Goal: Task Accomplishment & Management: Manage account settings

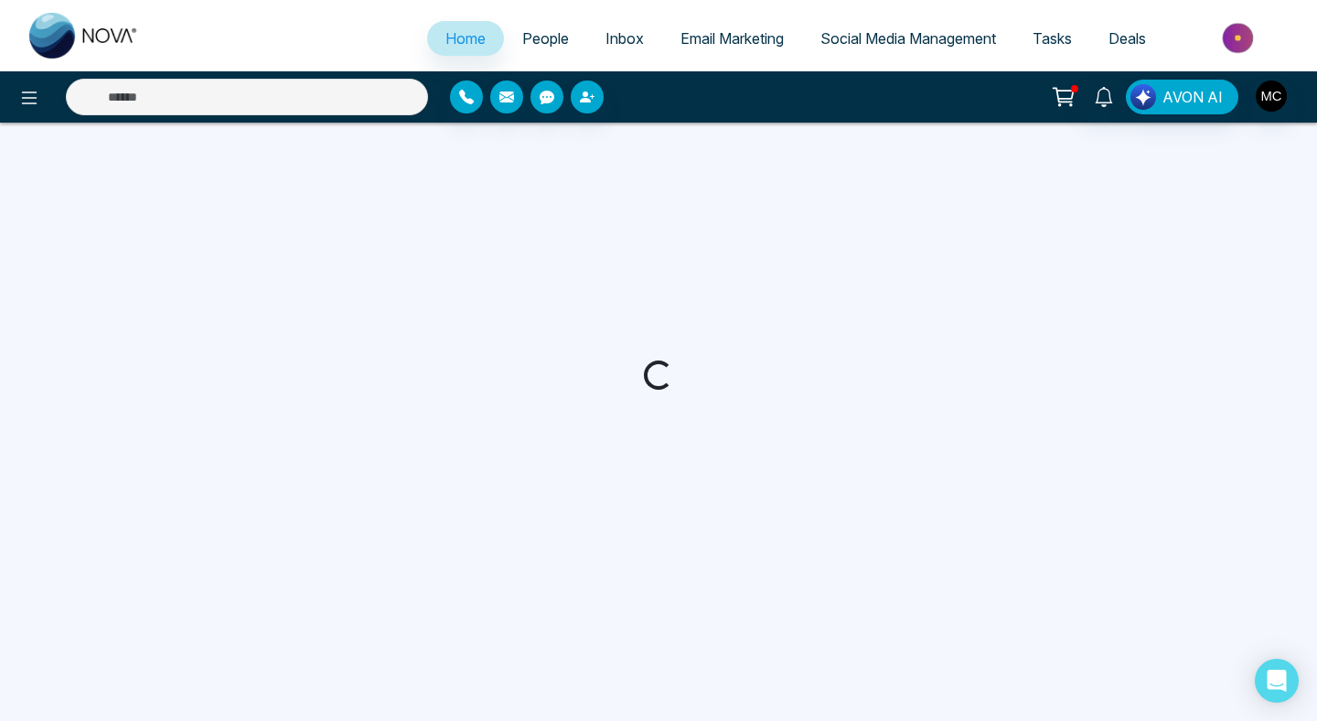
select select "*"
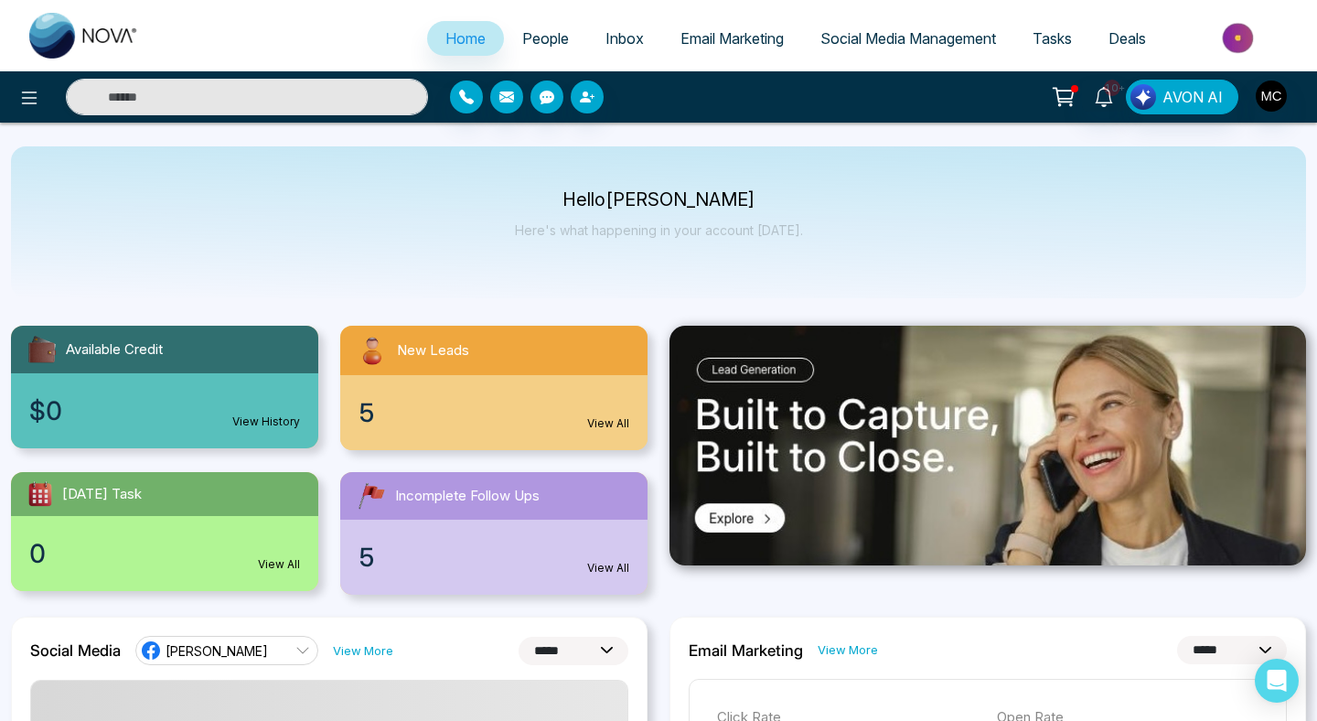
click at [559, 379] on div "5 View All" at bounding box center [493, 412] width 307 height 75
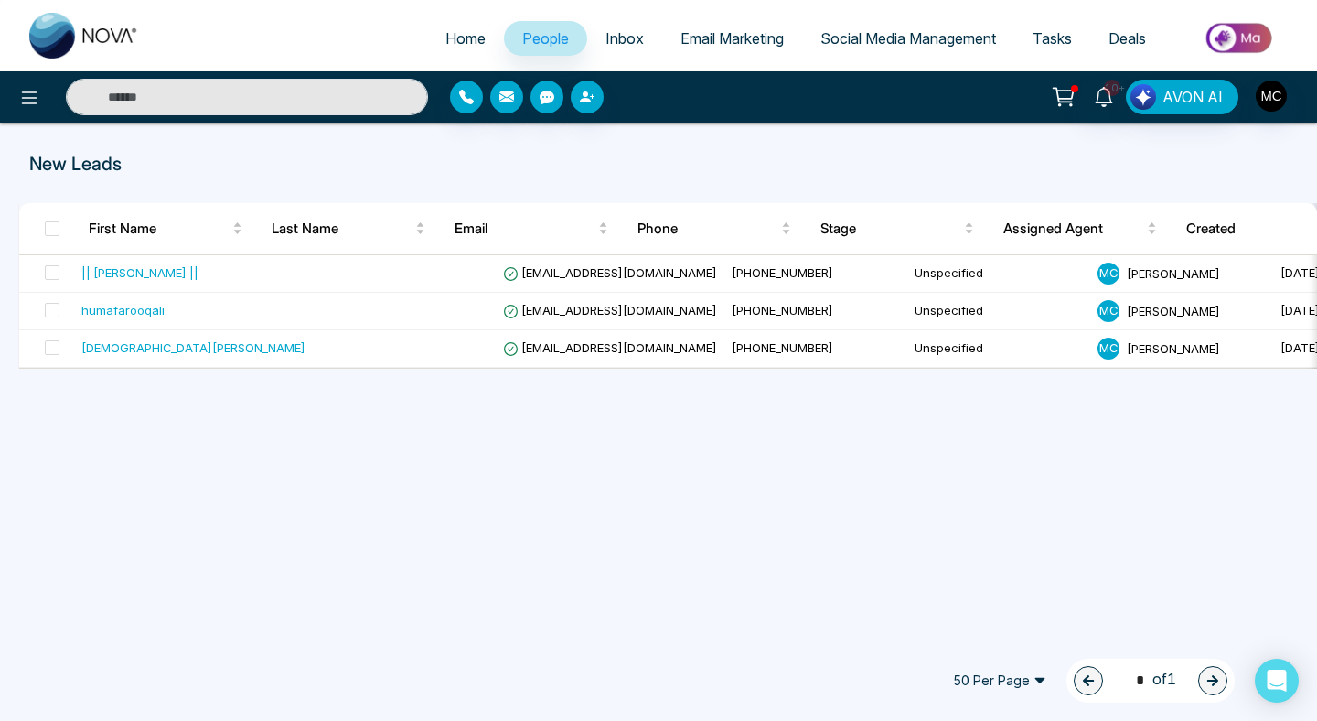
click at [526, 41] on span "People" at bounding box center [545, 38] width 47 height 18
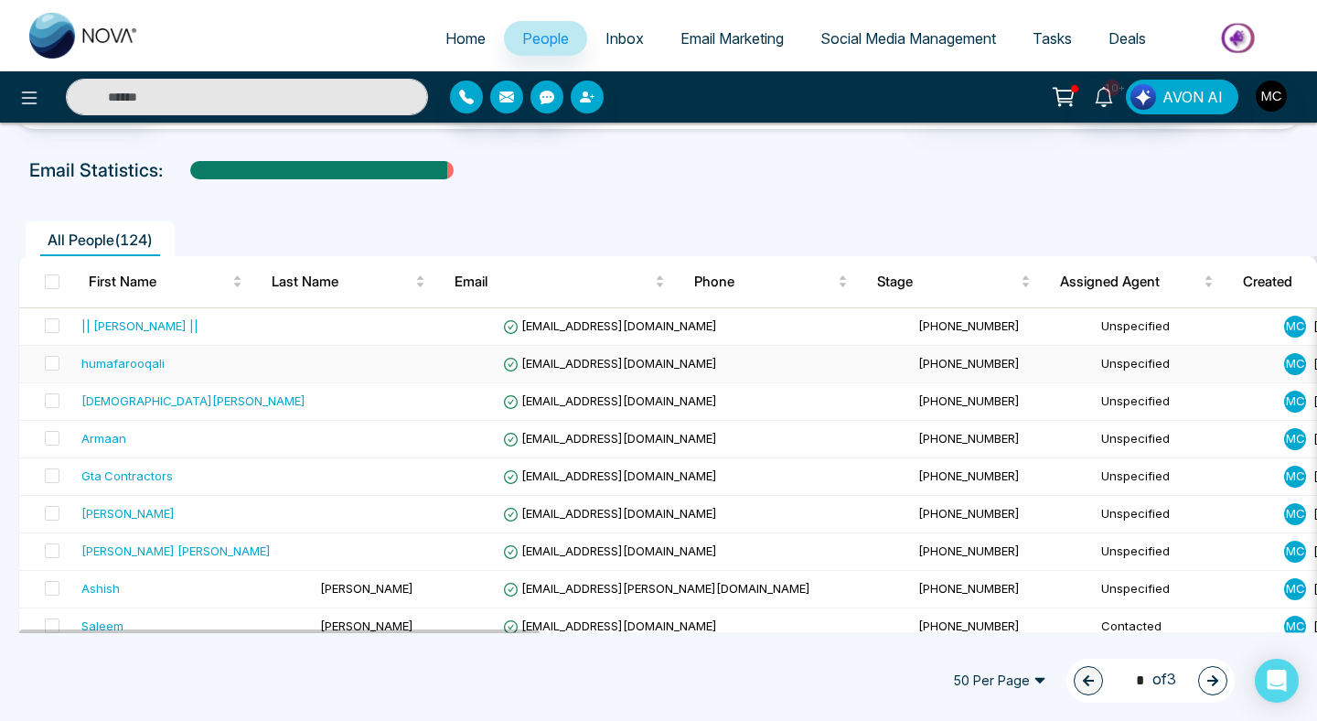
scroll to position [65, 0]
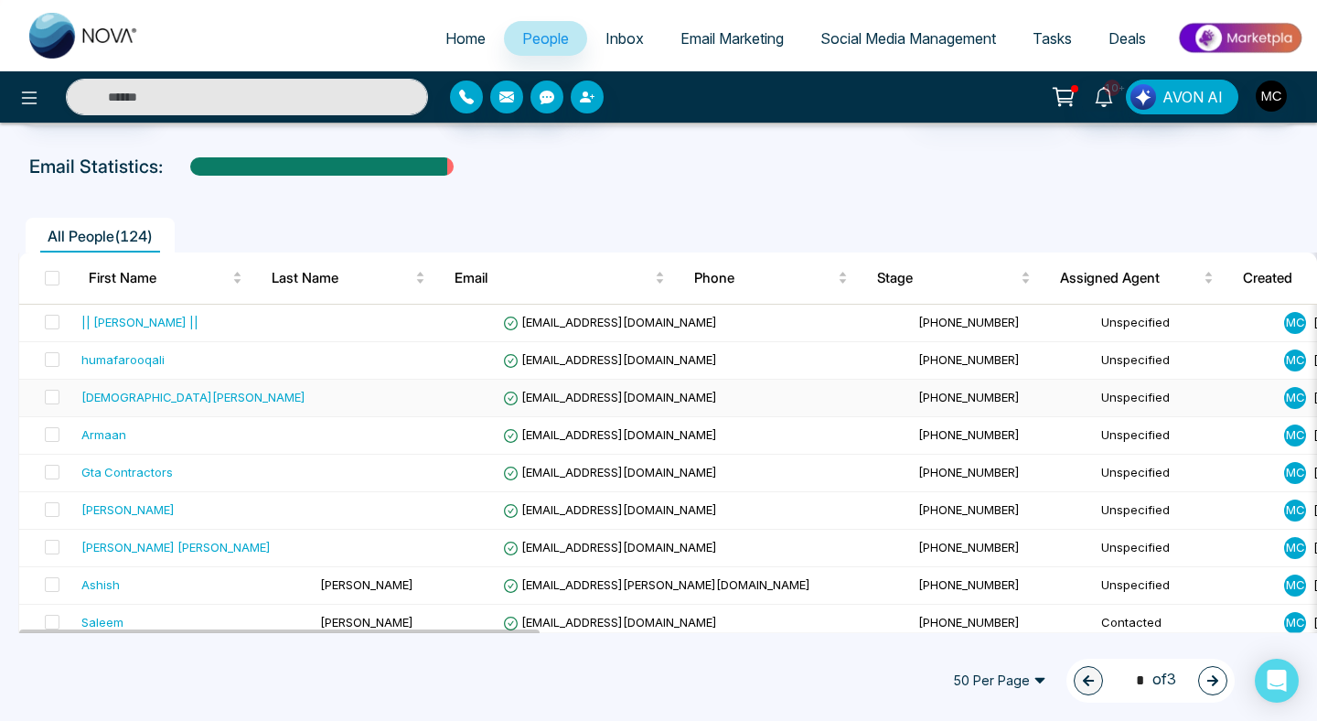
click at [404, 403] on td at bounding box center [404, 399] width 183 height 38
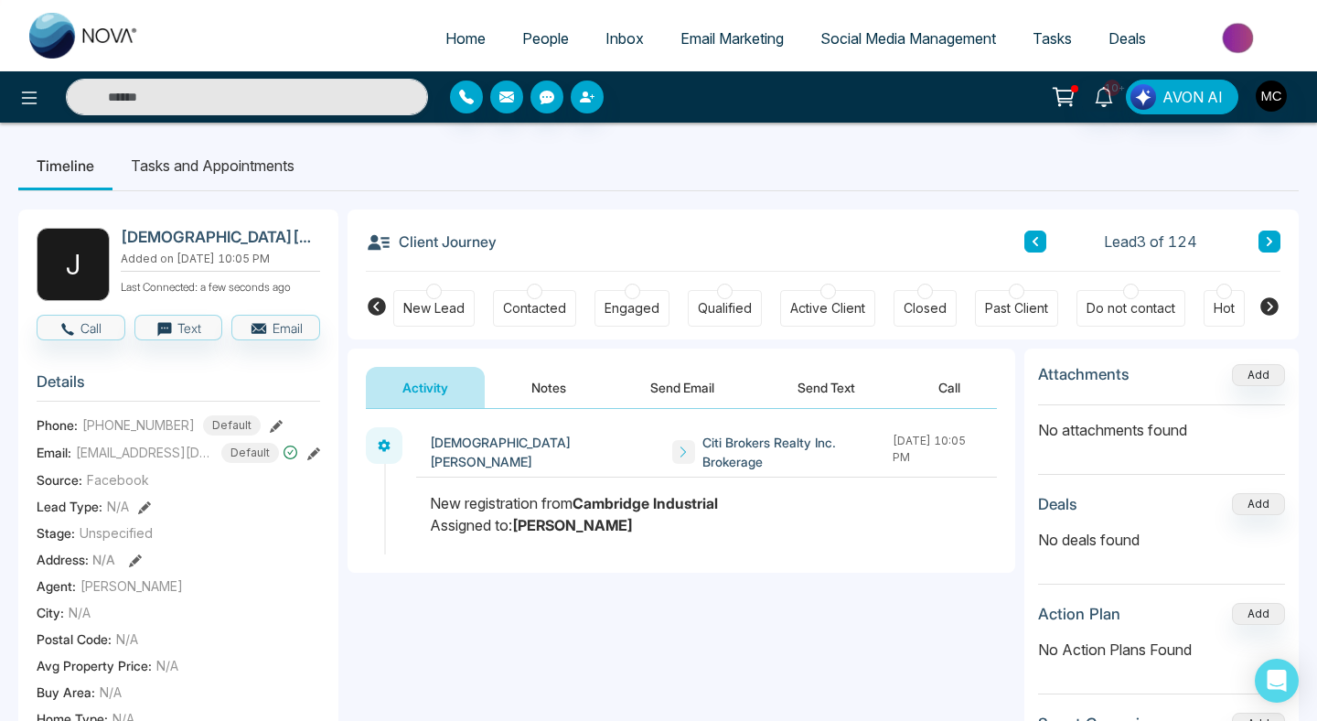
click at [138, 489] on span "Facebook" at bounding box center [118, 479] width 62 height 19
drag, startPoint x: 98, startPoint y: 437, endPoint x: 201, endPoint y: 426, distance: 104.0
click at [201, 426] on div "[PHONE_NUMBER] Default" at bounding box center [171, 425] width 178 height 20
copy span "4169928437"
drag, startPoint x: 155, startPoint y: 234, endPoint x: 103, endPoint y: 236, distance: 51.3
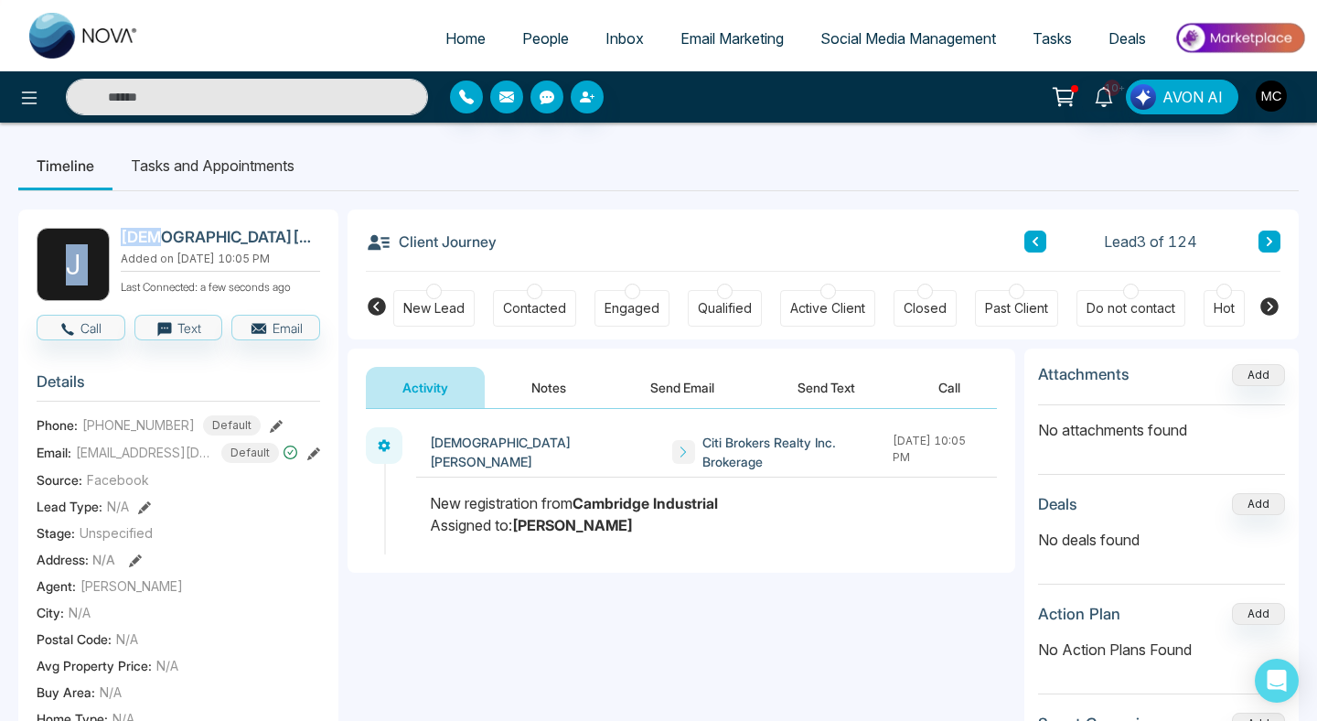
click at [103, 236] on div "[PERSON_NAME] Added on [DATE] 10:05 PM Last Connected: a few seconds ago" at bounding box center [179, 264] width 284 height 73
click at [135, 230] on h2 "[DEMOGRAPHIC_DATA][PERSON_NAME]" at bounding box center [217, 237] width 192 height 18
drag, startPoint x: 122, startPoint y: 239, endPoint x: 155, endPoint y: 238, distance: 32.9
click at [155, 238] on h2 "[DEMOGRAPHIC_DATA][PERSON_NAME]" at bounding box center [217, 237] width 192 height 18
copy h2 "[PERSON_NAME]"
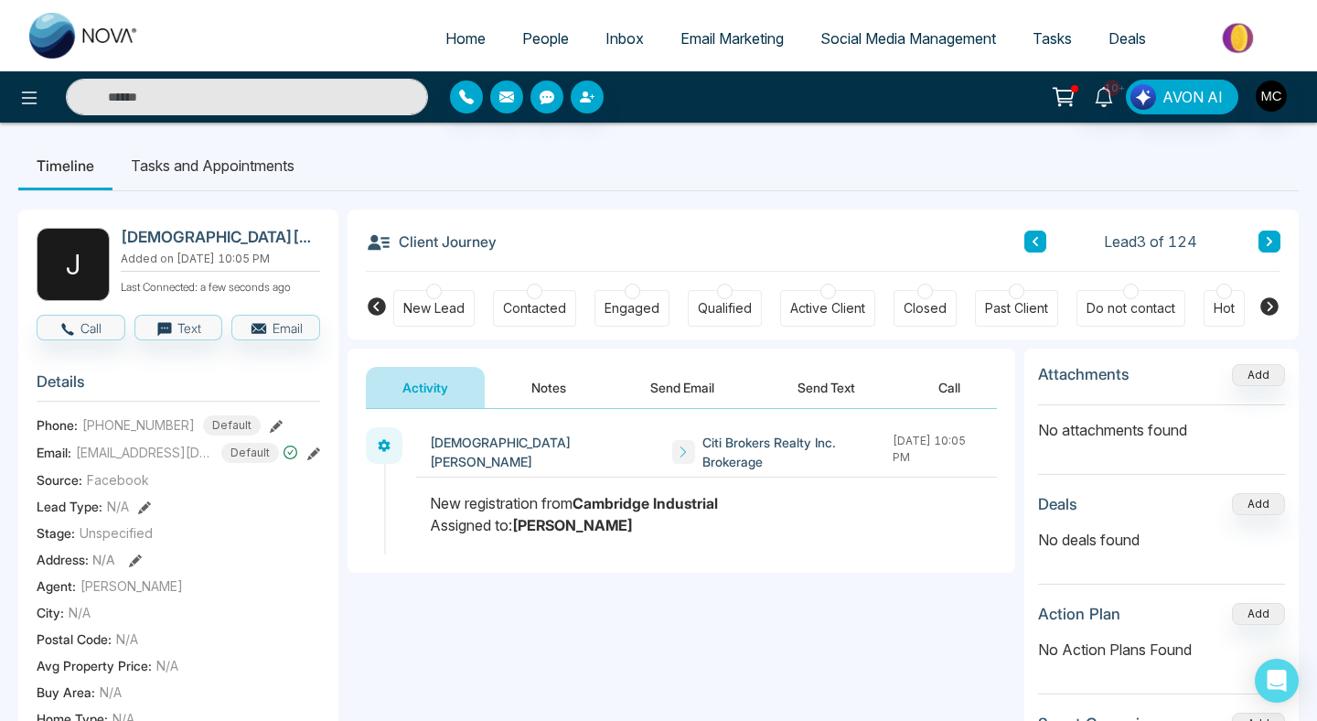
click at [539, 303] on div "Contacted" at bounding box center [534, 308] width 63 height 18
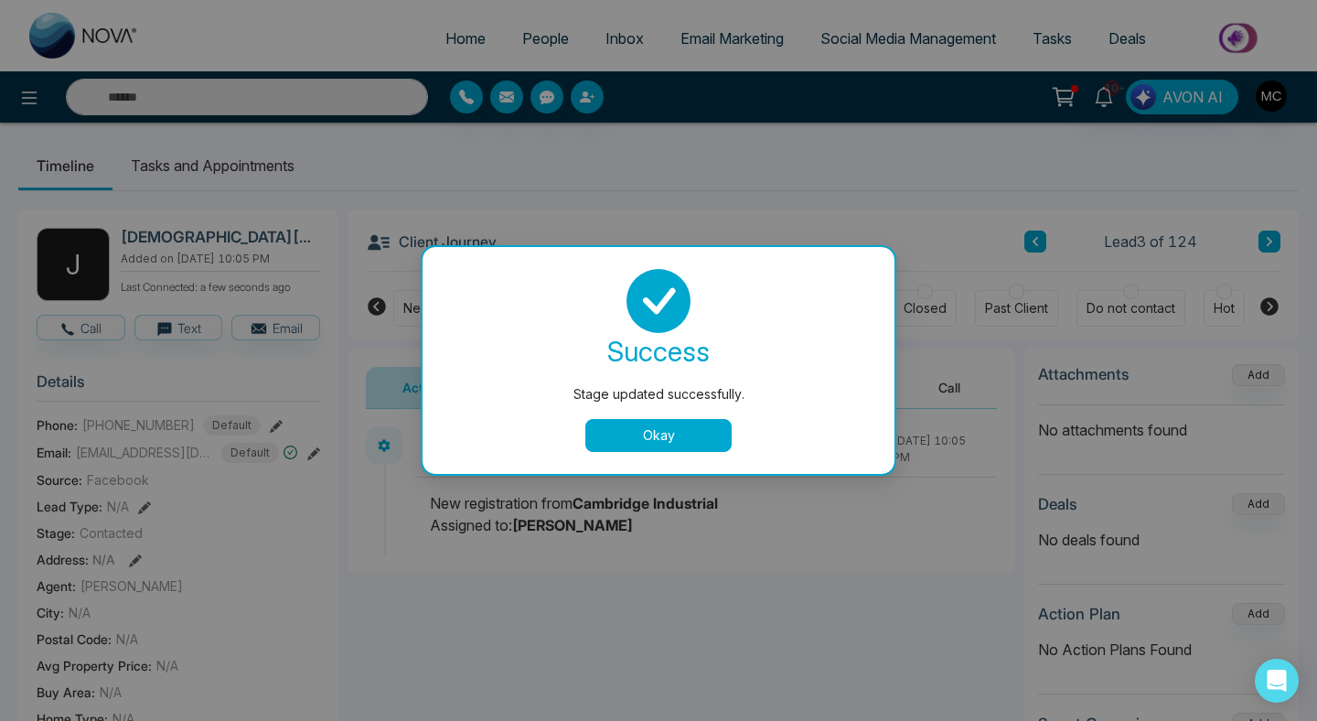
click at [639, 438] on button "Okay" at bounding box center [659, 435] width 146 height 33
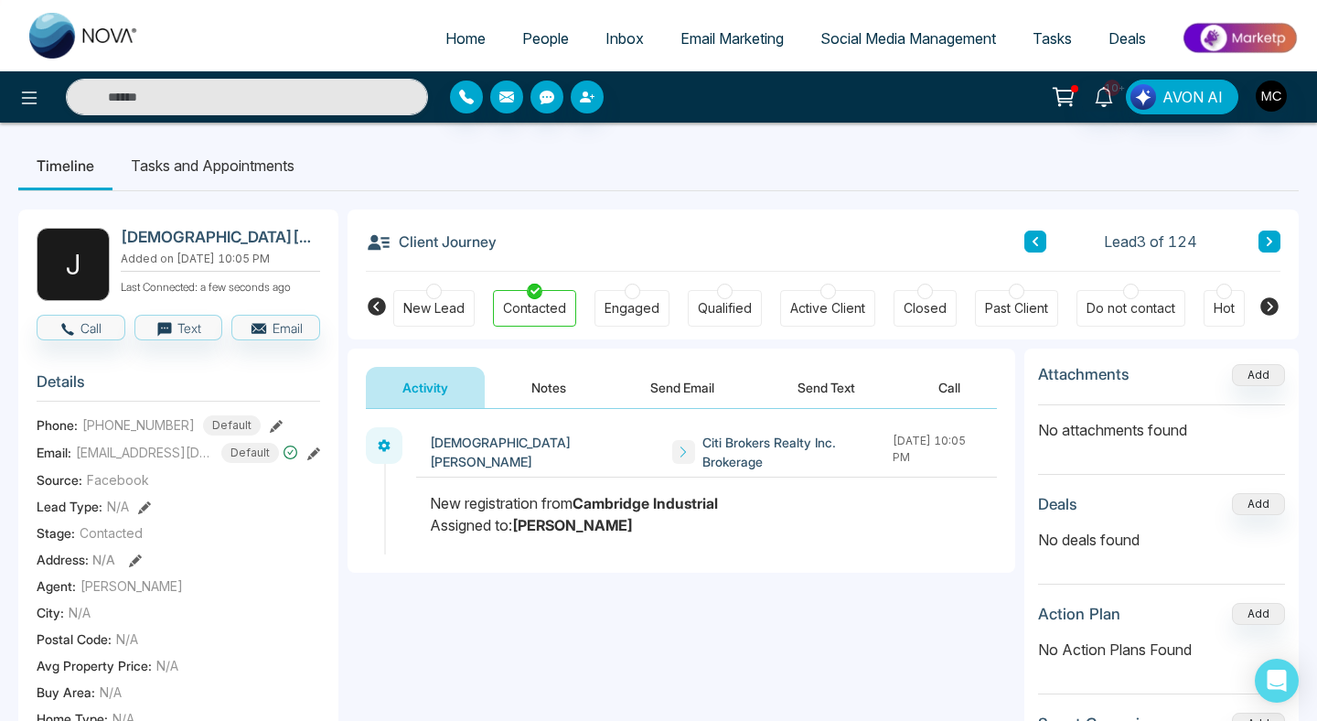
click at [552, 389] on button "Notes" at bounding box center [549, 387] width 108 height 41
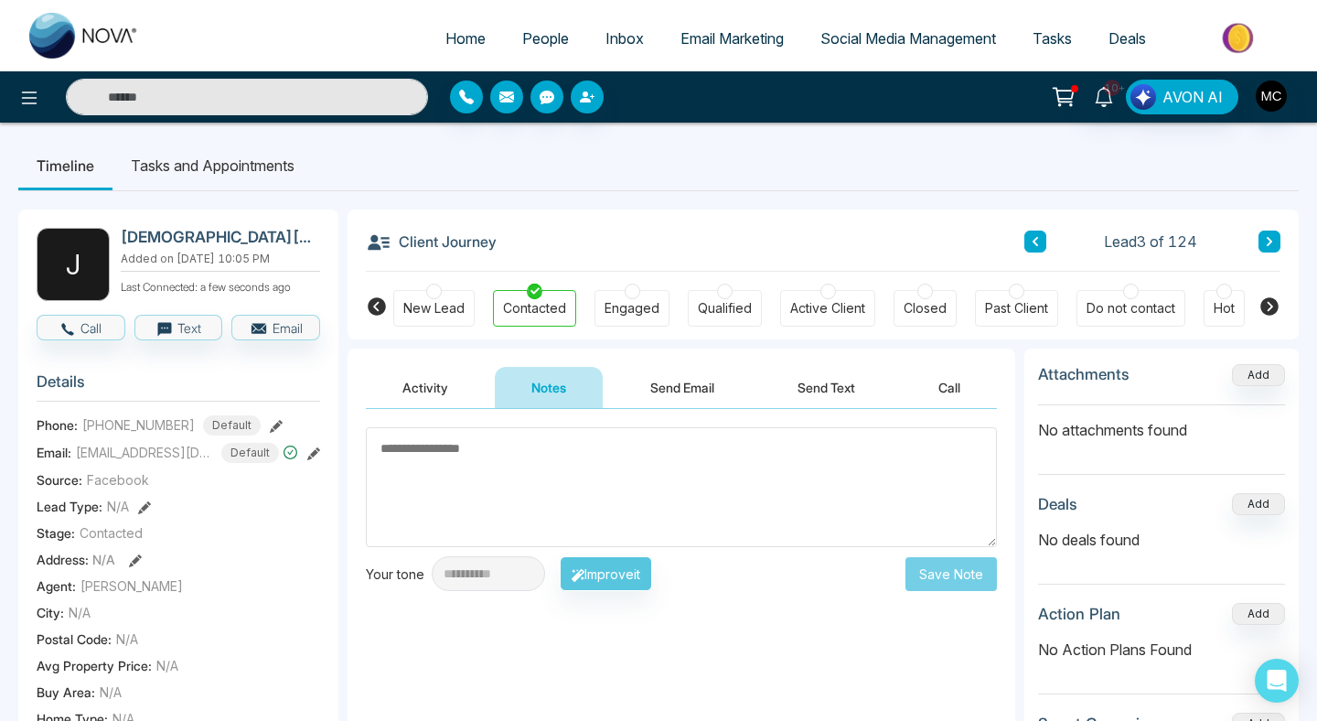
click at [557, 482] on textarea at bounding box center [681, 487] width 631 height 120
click at [629, 457] on textarea at bounding box center [681, 487] width 631 height 120
drag, startPoint x: 629, startPoint y: 457, endPoint x: 394, endPoint y: 438, distance: 235.9
click at [394, 438] on textarea at bounding box center [681, 487] width 631 height 120
drag, startPoint x: 380, startPoint y: 439, endPoint x: 538, endPoint y: 453, distance: 158.9
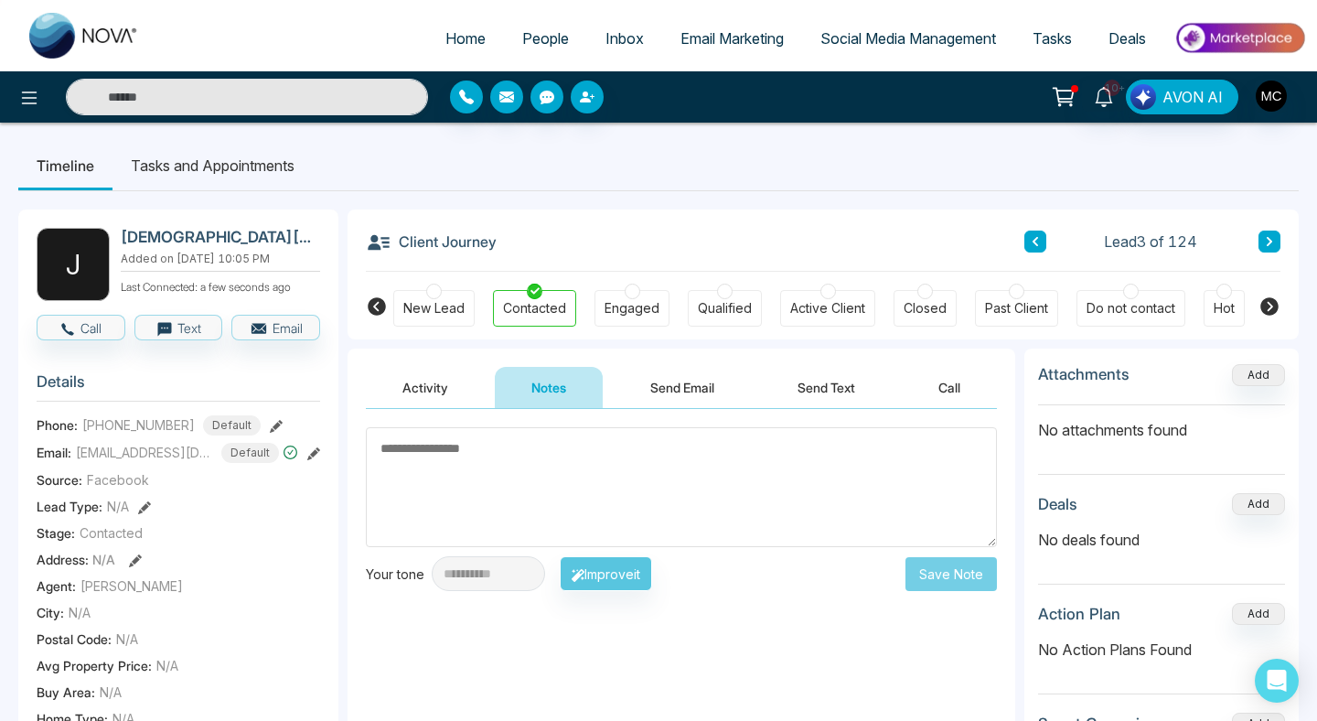
click at [538, 453] on textarea at bounding box center [681, 487] width 631 height 120
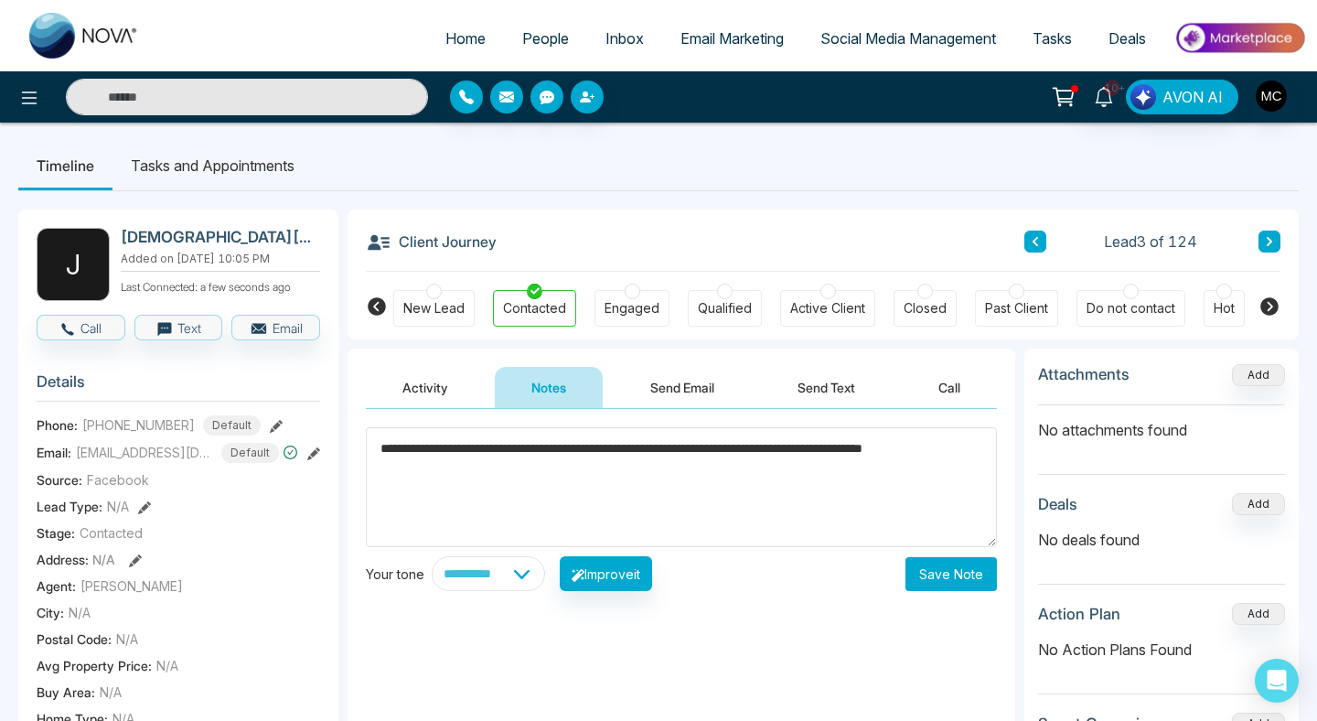
click at [532, 450] on textarea "**********" at bounding box center [681, 487] width 631 height 120
click at [472, 483] on textarea "**********" at bounding box center [681, 487] width 631 height 120
click at [380, 449] on textarea "**********" at bounding box center [681, 487] width 631 height 120
type textarea "**********"
click at [1004, 570] on div "**********" at bounding box center [682, 592] width 668 height 366
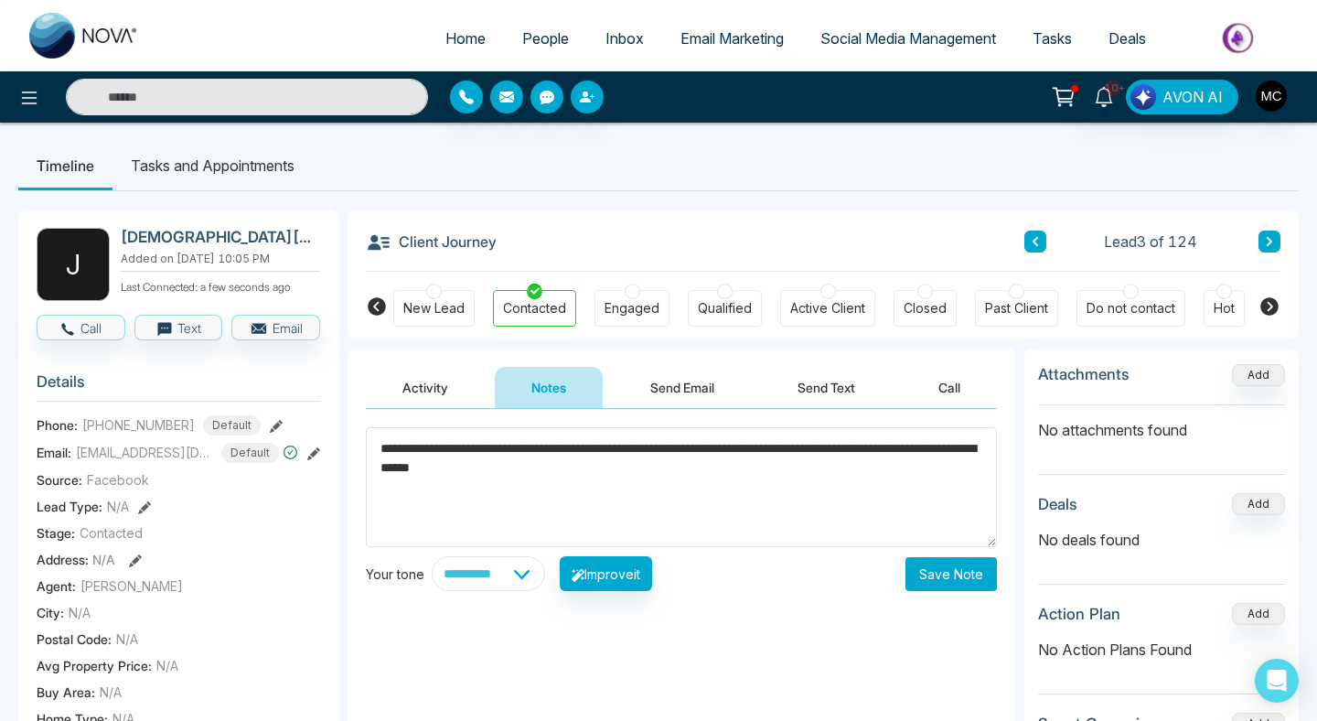
click at [959, 573] on button "Save Note" at bounding box center [951, 574] width 91 height 34
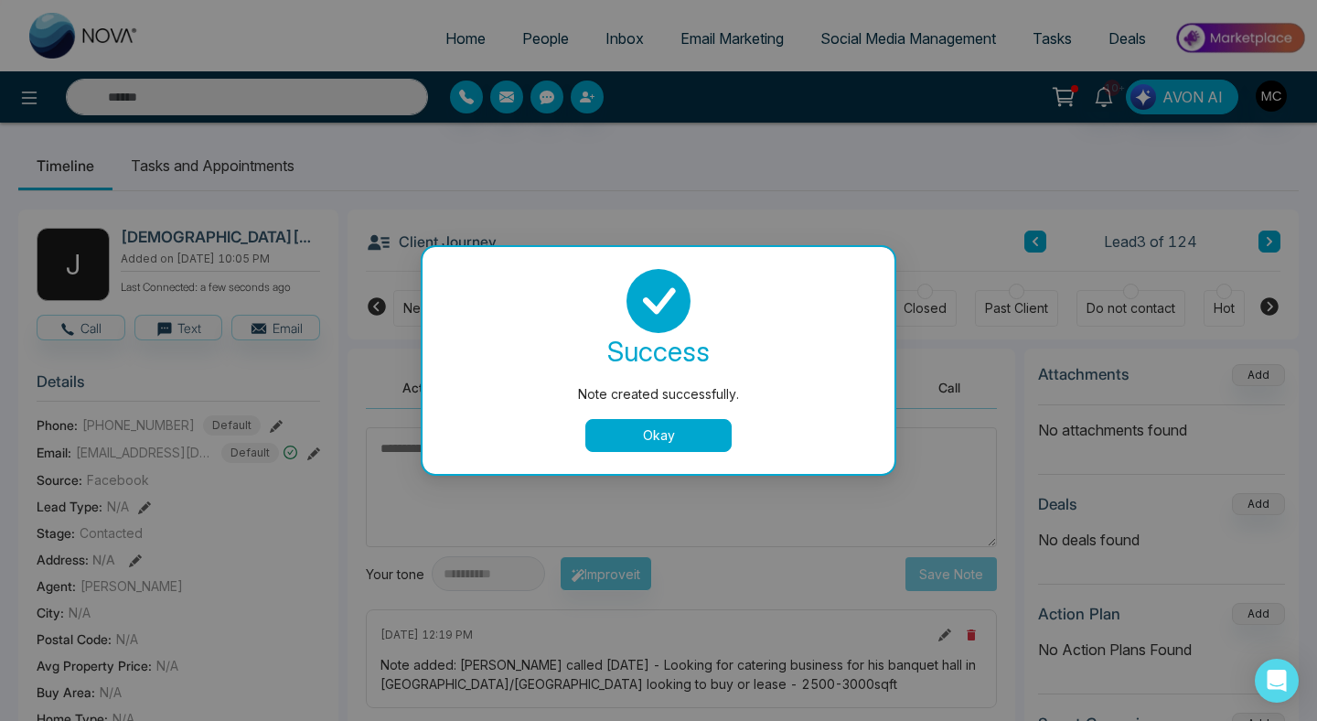
click at [656, 427] on button "Okay" at bounding box center [659, 435] width 146 height 33
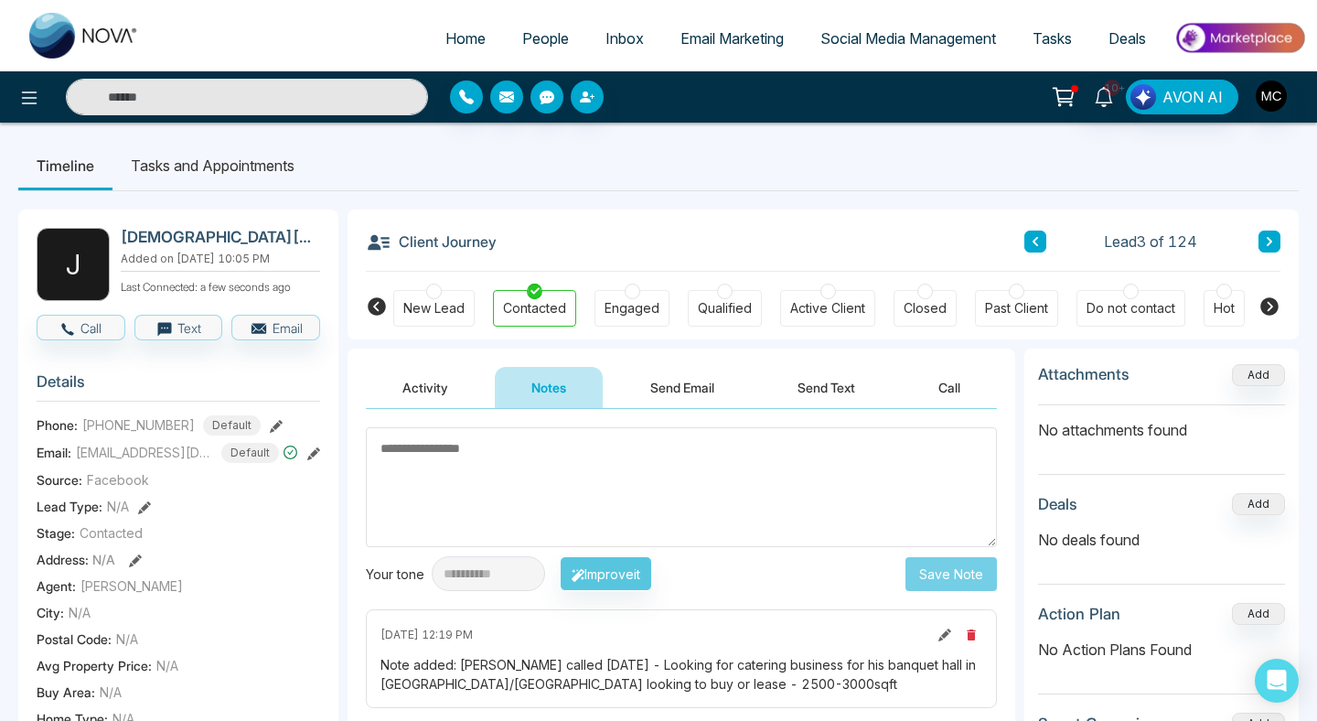
click at [543, 55] on link "People" at bounding box center [545, 38] width 83 height 35
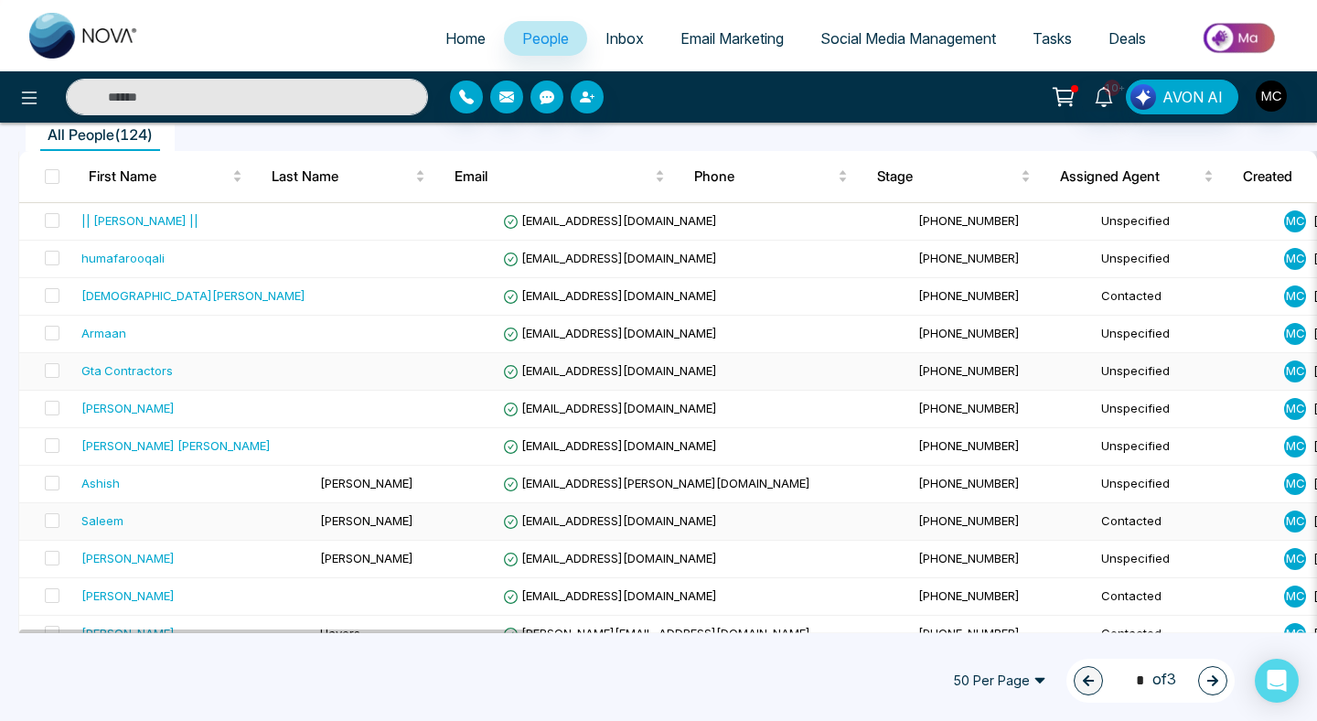
scroll to position [149, 0]
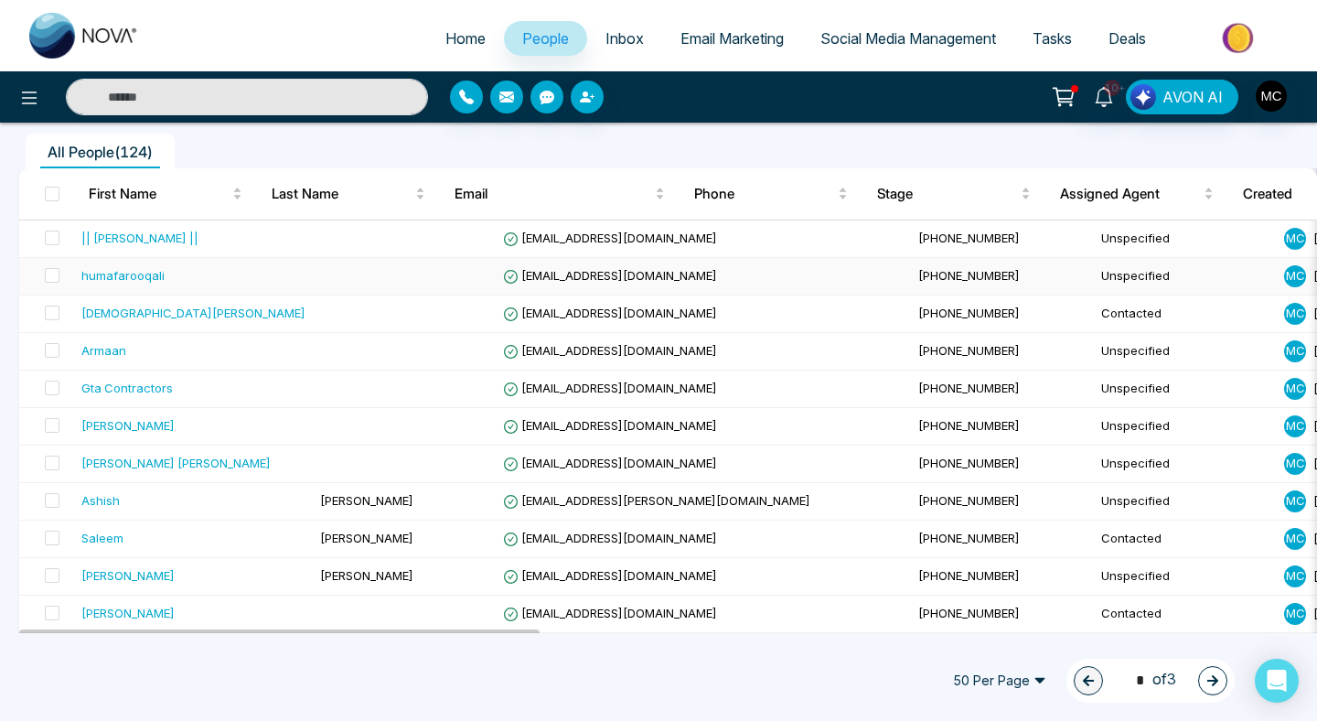
click at [313, 284] on td at bounding box center [404, 277] width 183 height 38
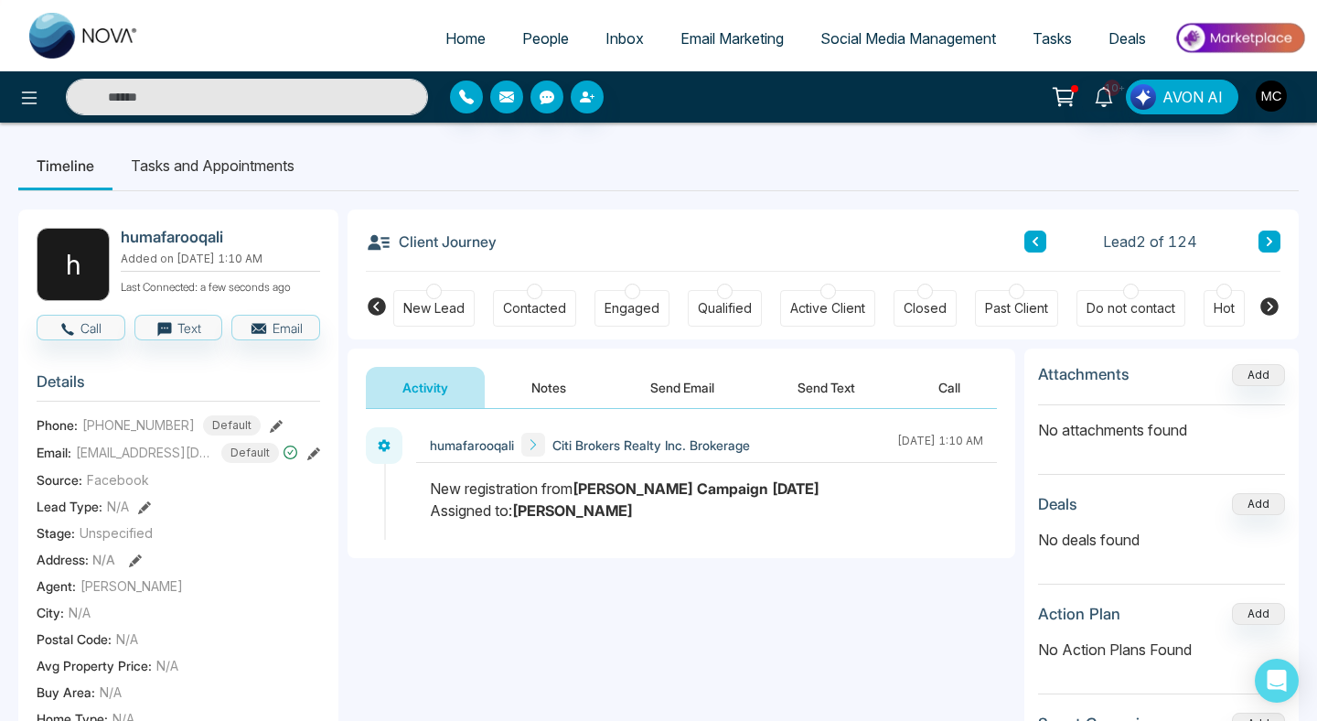
click at [1262, 251] on button at bounding box center [1270, 242] width 22 height 22
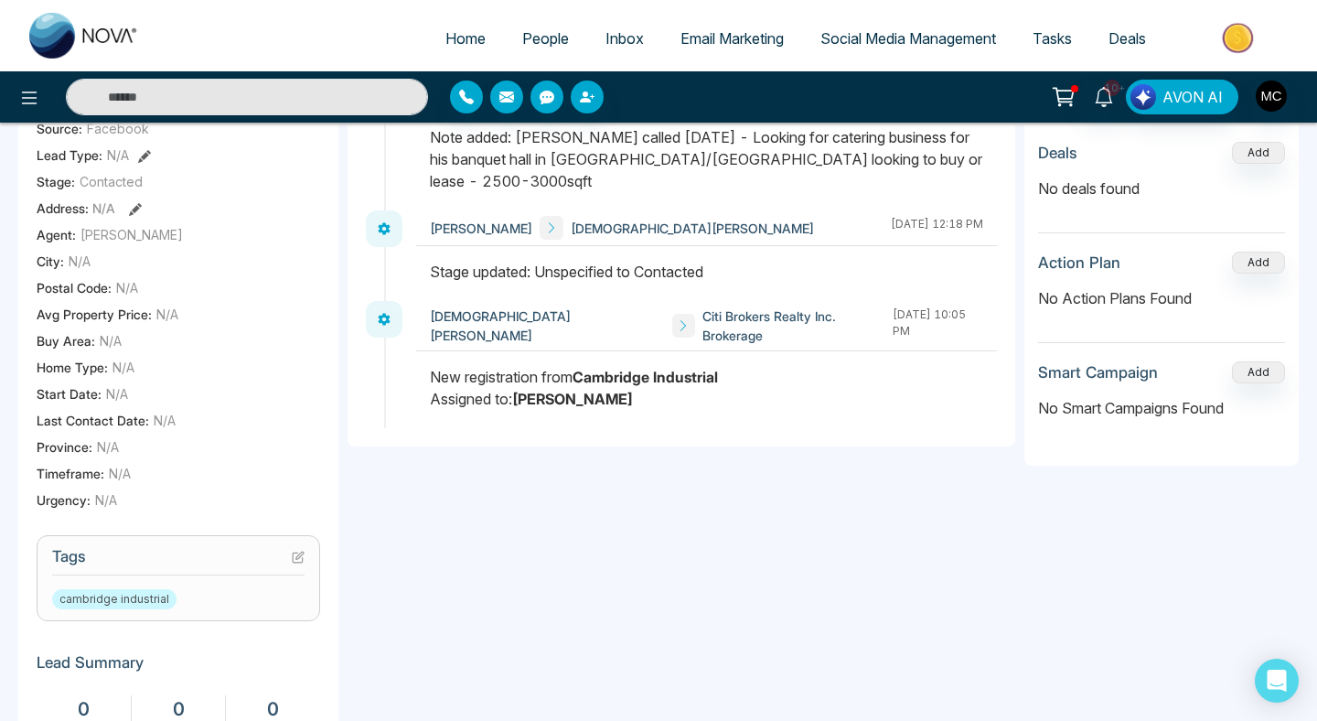
scroll to position [417, 0]
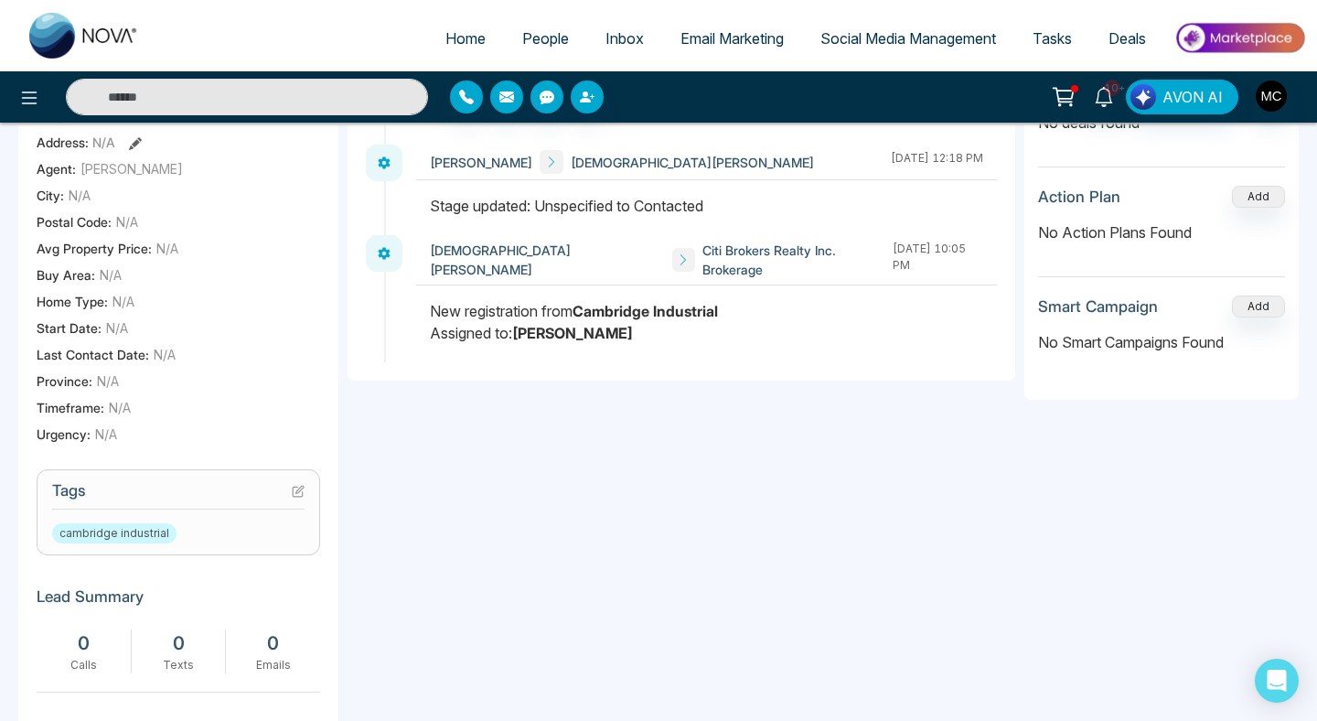
click at [298, 498] on icon at bounding box center [298, 491] width 13 height 13
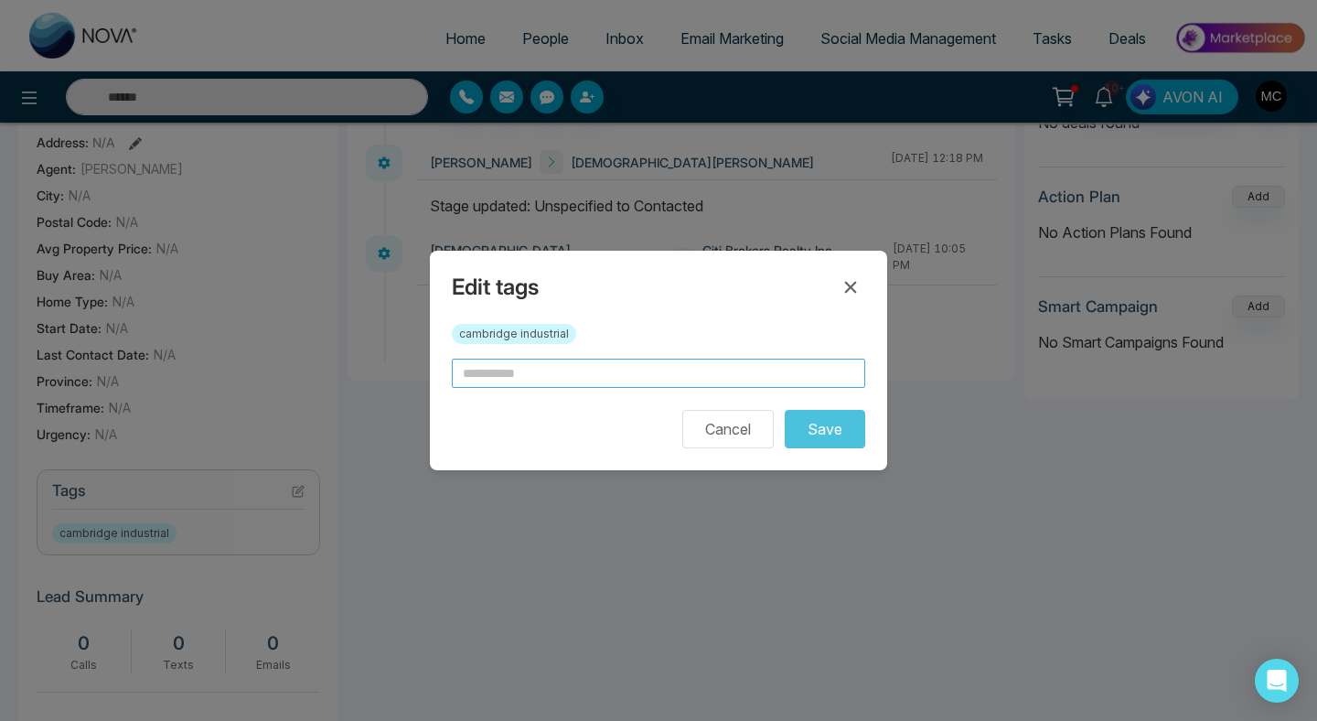
click at [606, 365] on input "text" at bounding box center [659, 373] width 414 height 29
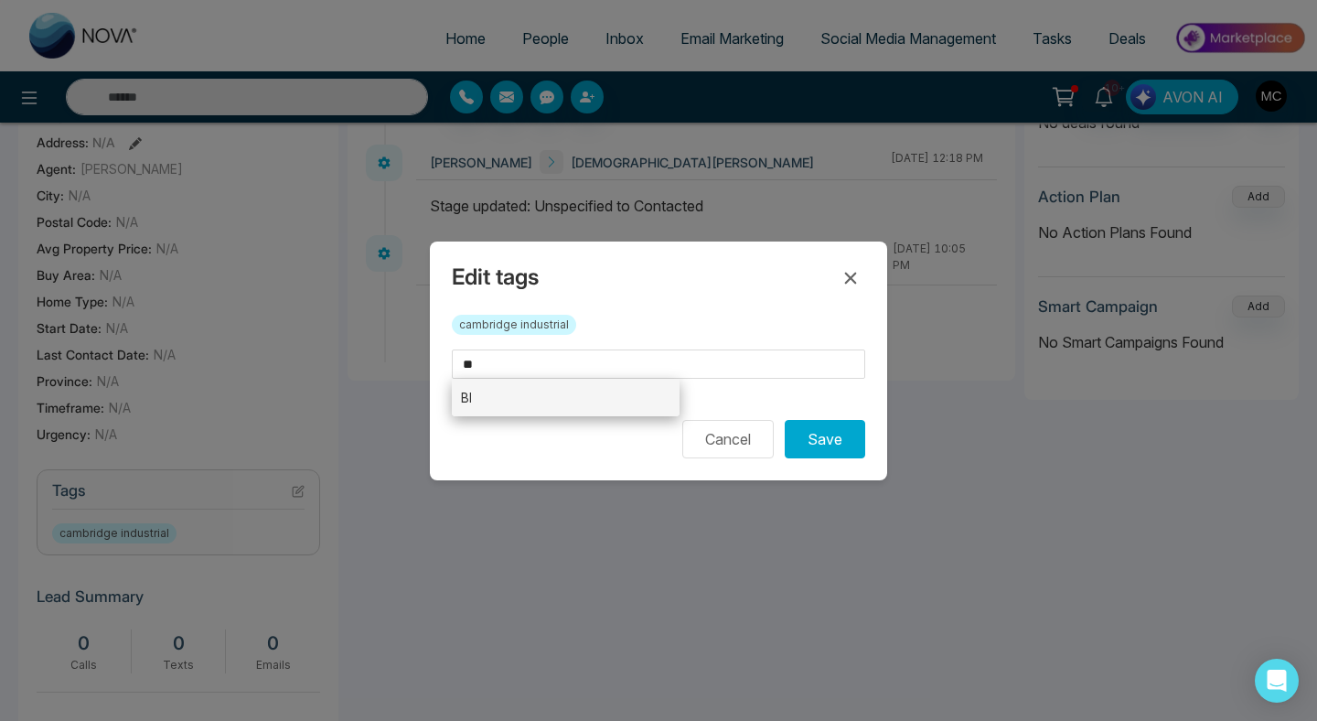
click at [584, 394] on li "BI" at bounding box center [566, 398] width 228 height 38
type input "**"
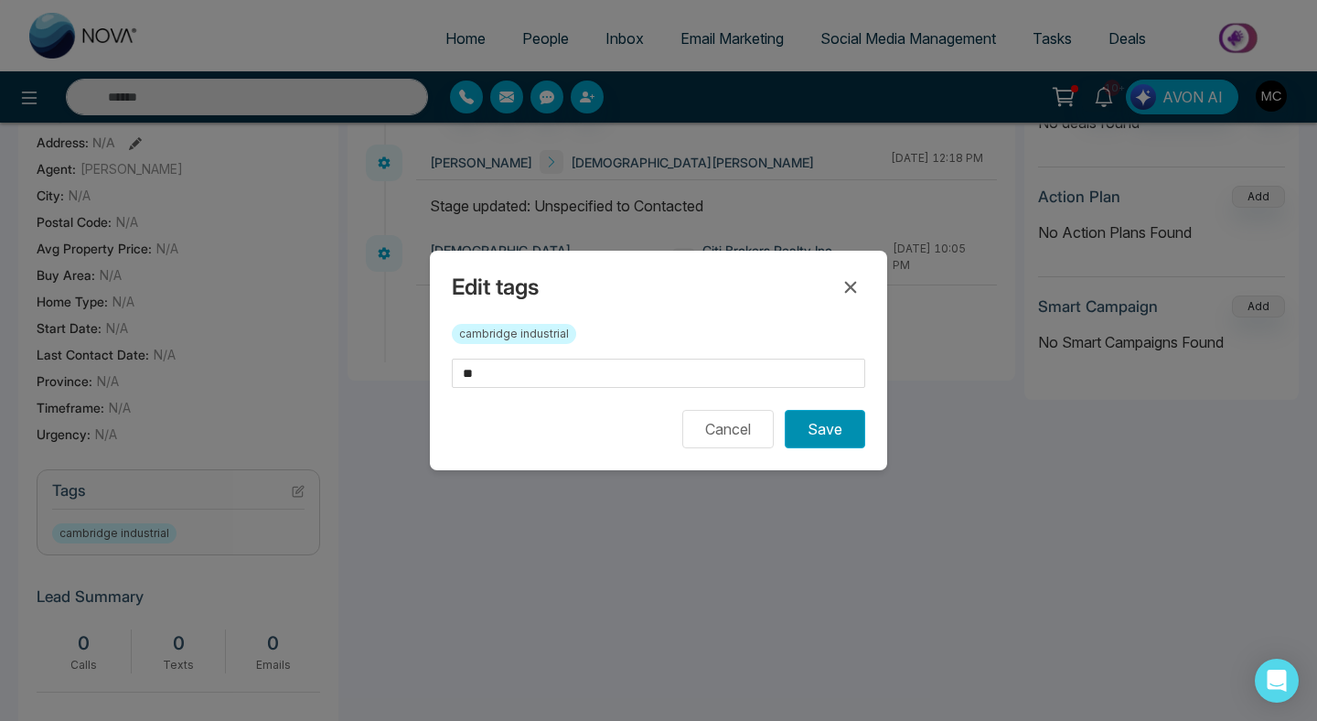
click at [852, 435] on button "Save" at bounding box center [825, 429] width 81 height 38
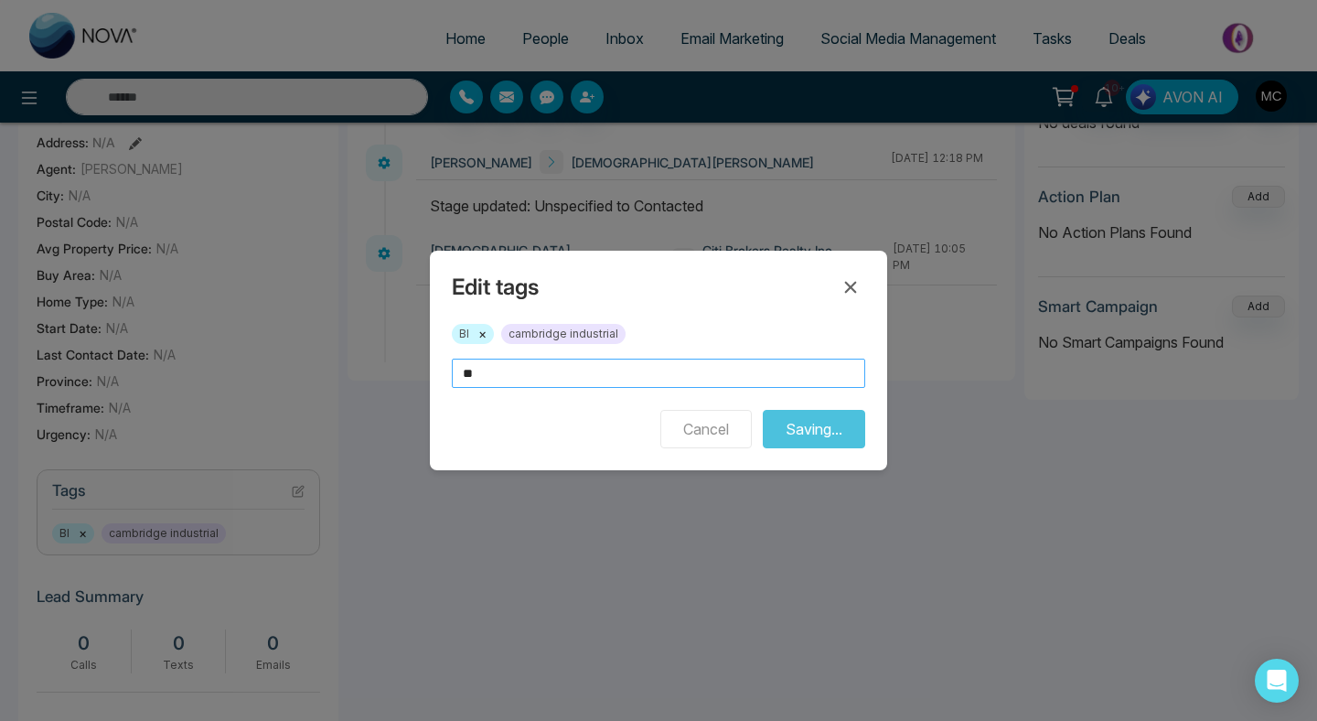
click at [567, 374] on input "**" at bounding box center [659, 373] width 414 height 29
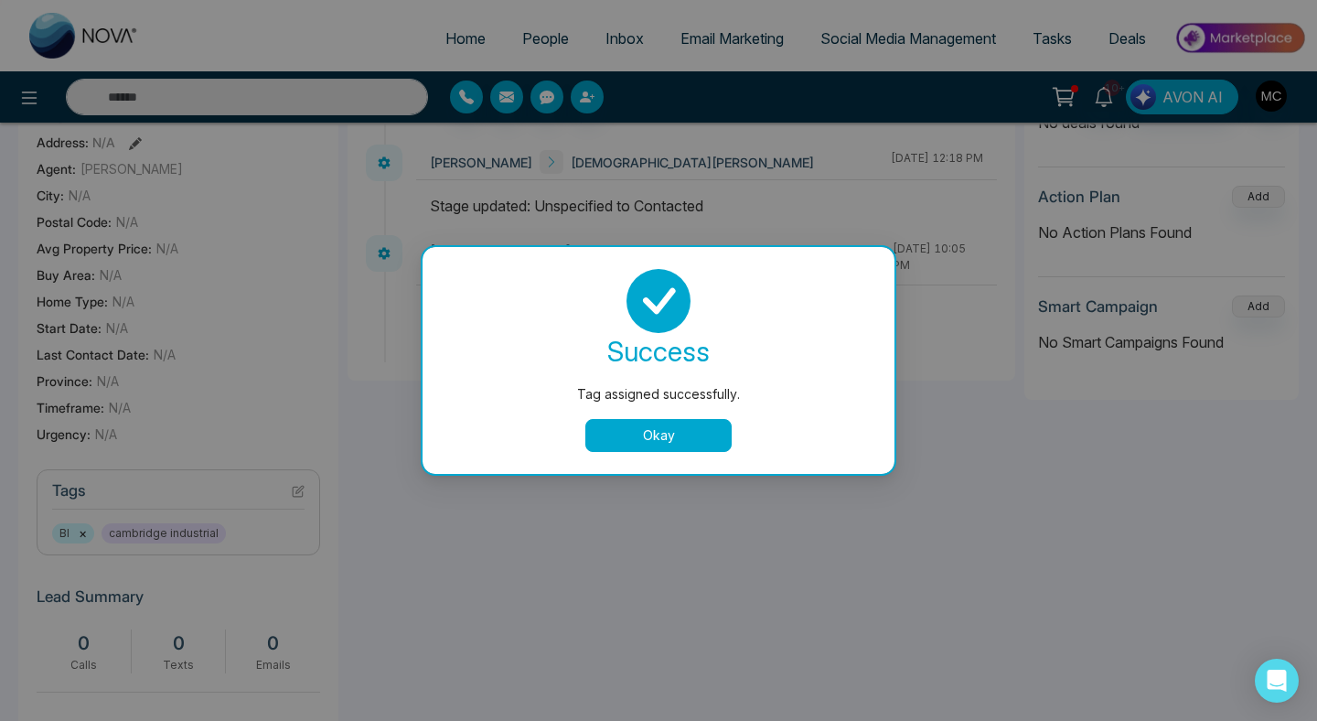
click at [661, 455] on div "success Tag assigned successfully. Okay" at bounding box center [659, 360] width 472 height 227
click at [641, 438] on button "Okay" at bounding box center [659, 435] width 146 height 33
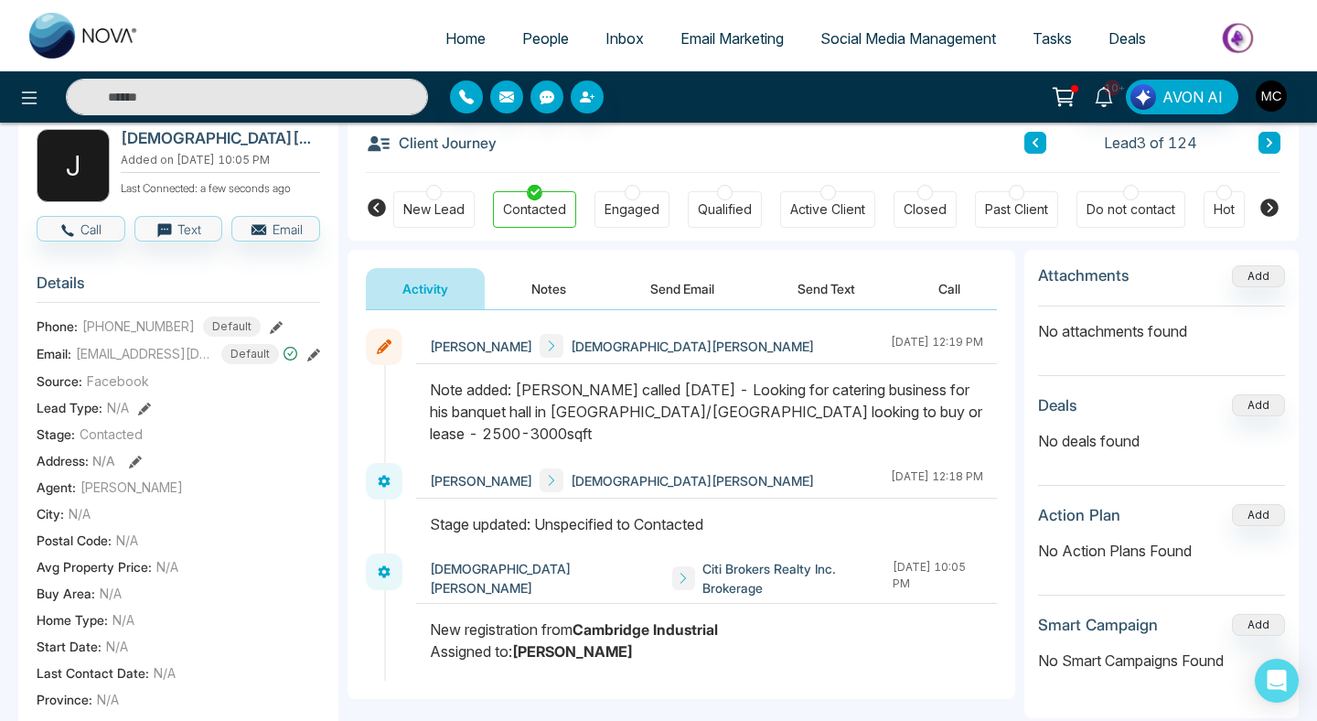
scroll to position [0, 0]
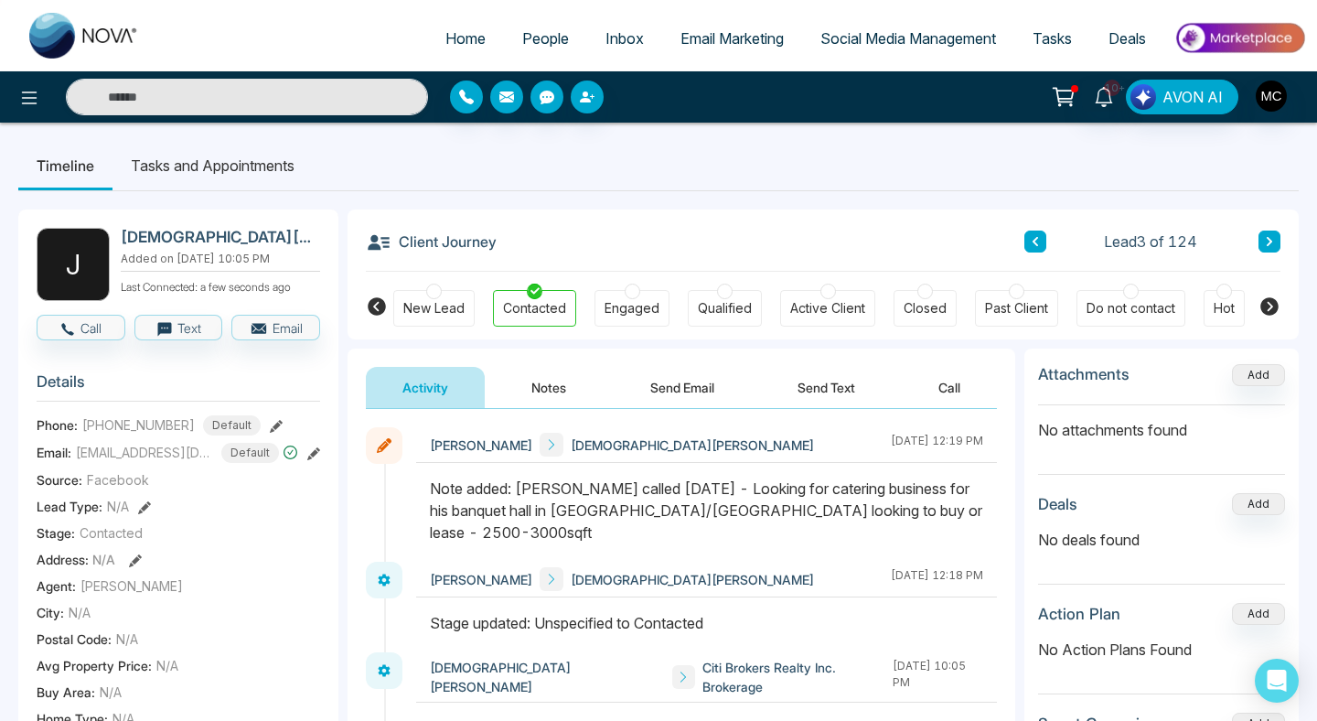
click at [1031, 240] on icon at bounding box center [1035, 241] width 9 height 11
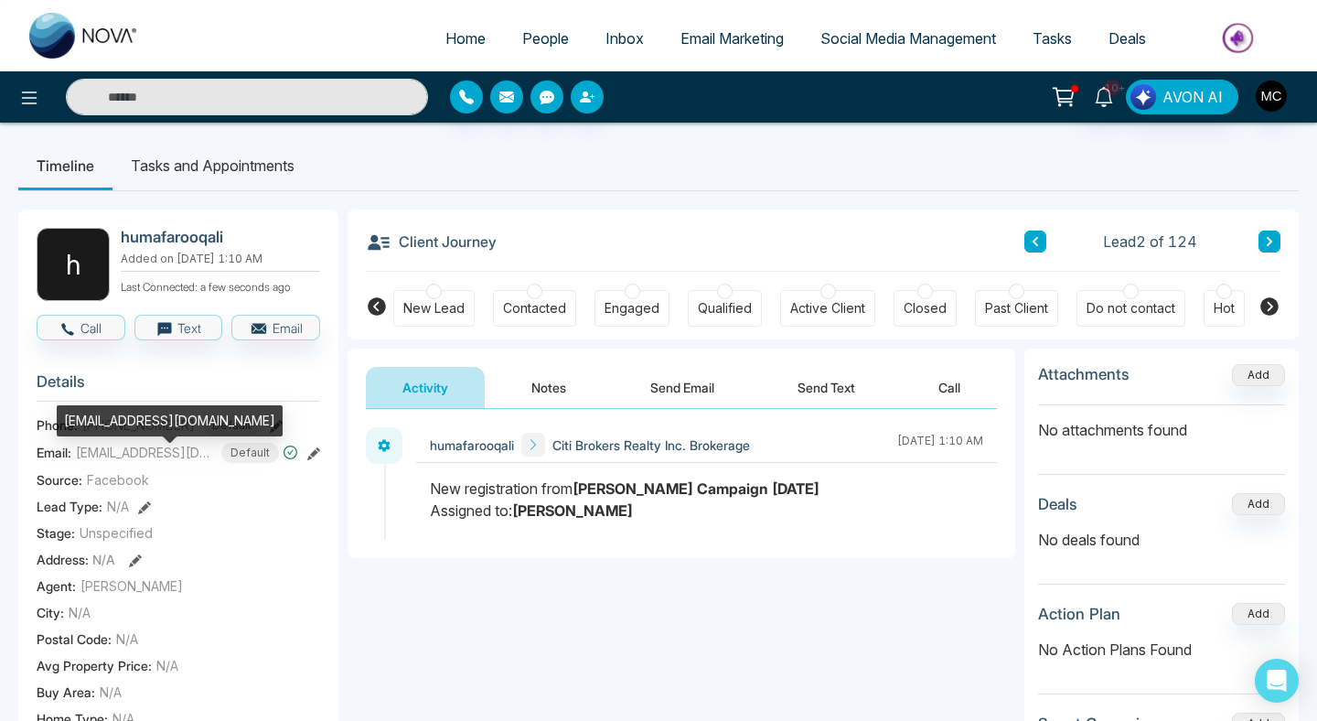
click at [102, 462] on span "[EMAIL_ADDRESS][DOMAIN_NAME]" at bounding box center [144, 452] width 137 height 19
copy span "huma"
click at [537, 305] on div "Contacted" at bounding box center [534, 308] width 63 height 18
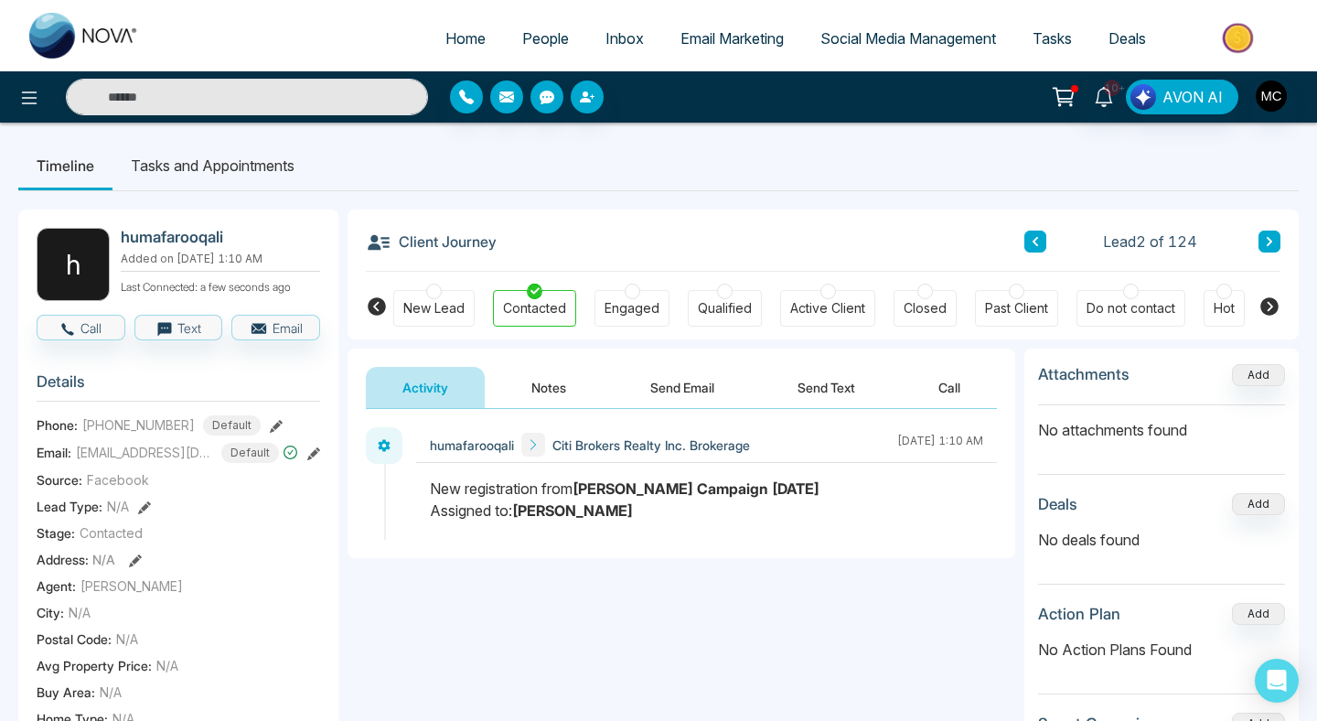
click at [544, 394] on div "Stage updated successfully. success Stage updated successfully. Okay" at bounding box center [658, 360] width 1317 height 721
click at [544, 401] on button "Notes" at bounding box center [549, 387] width 108 height 41
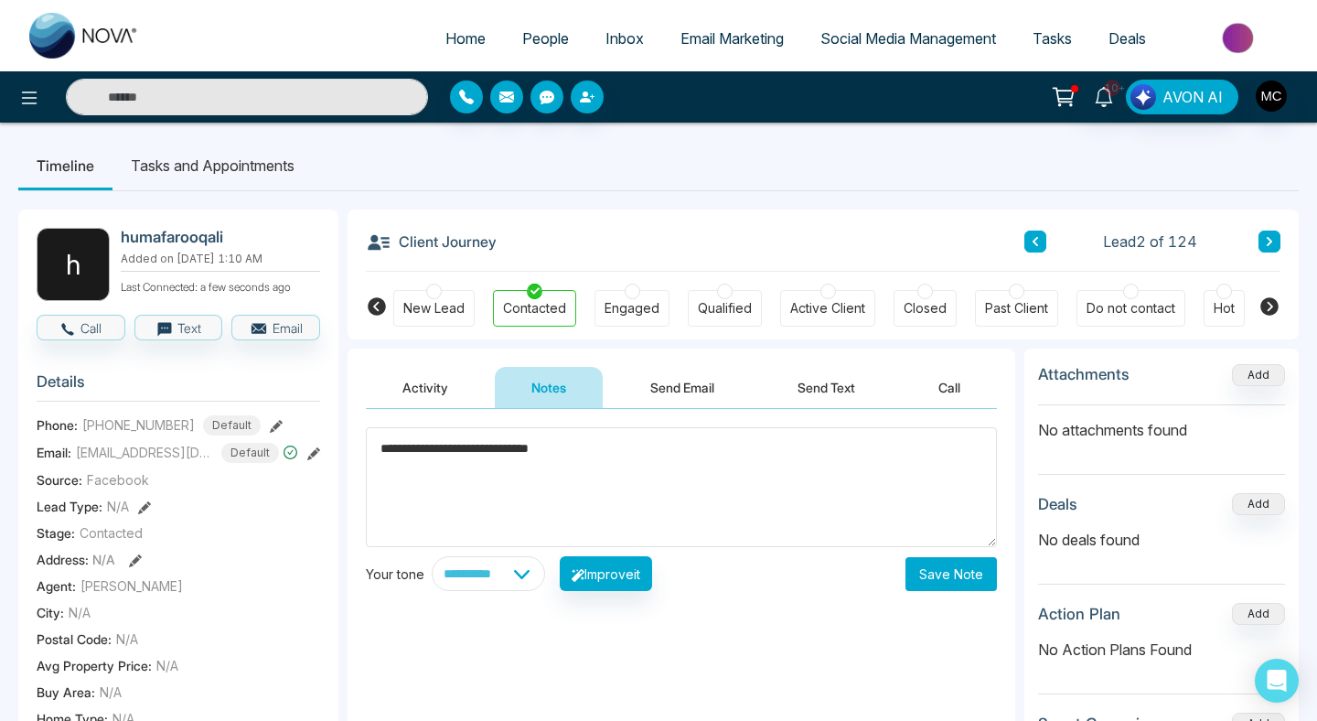
type textarea "**********"
click at [1034, 232] on button at bounding box center [1036, 242] width 22 height 22
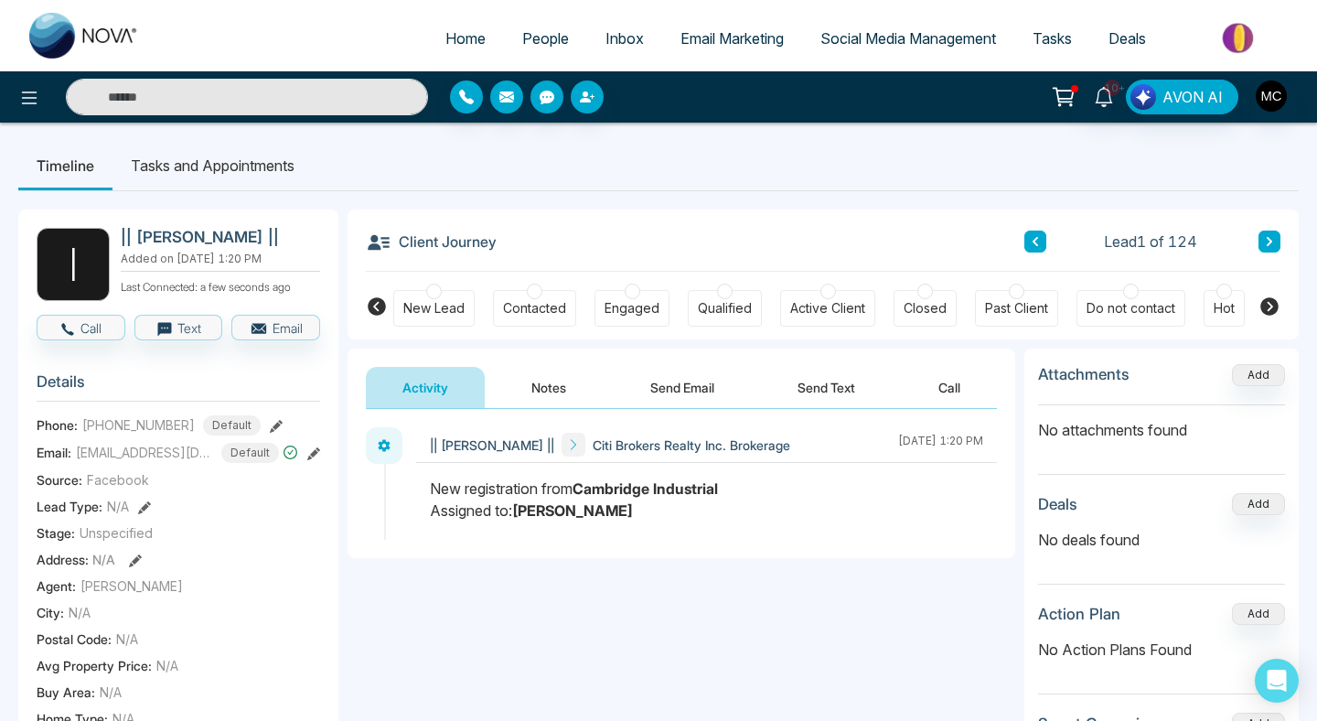
click at [1271, 243] on icon at bounding box center [1269, 241] width 9 height 11
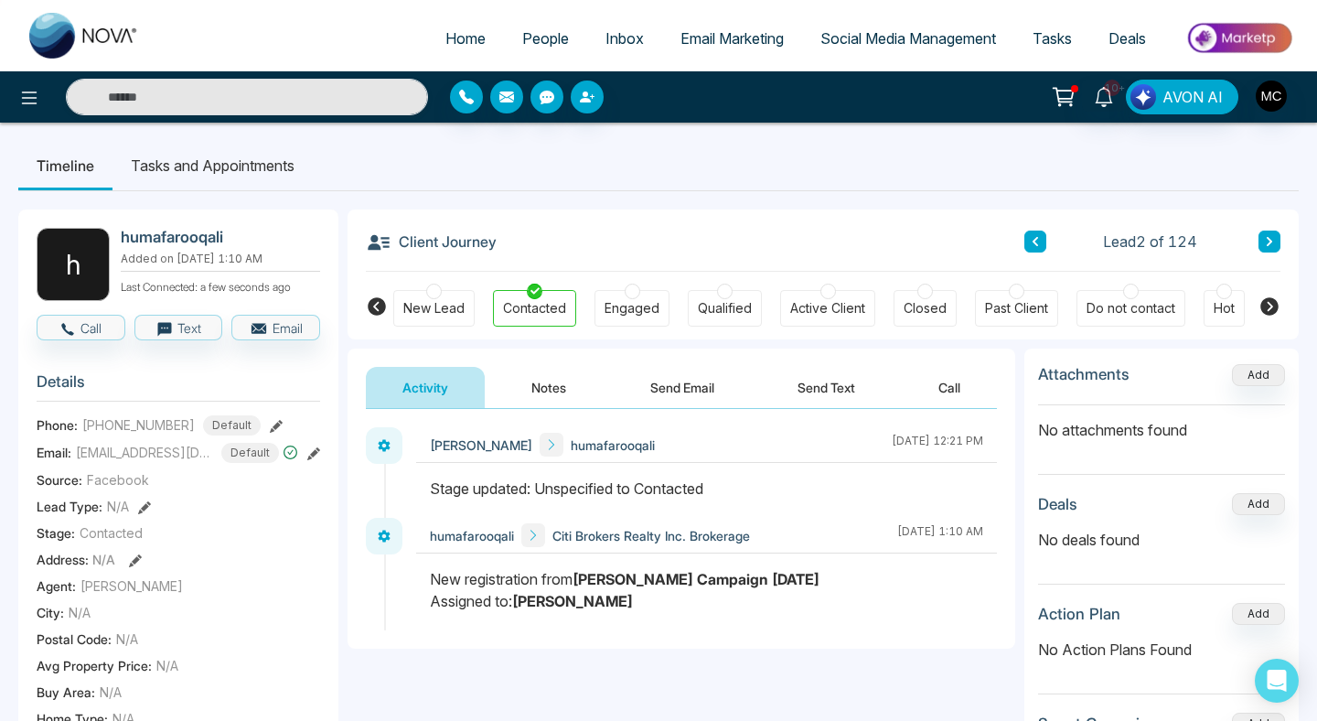
click at [547, 406] on button "Notes" at bounding box center [549, 387] width 108 height 41
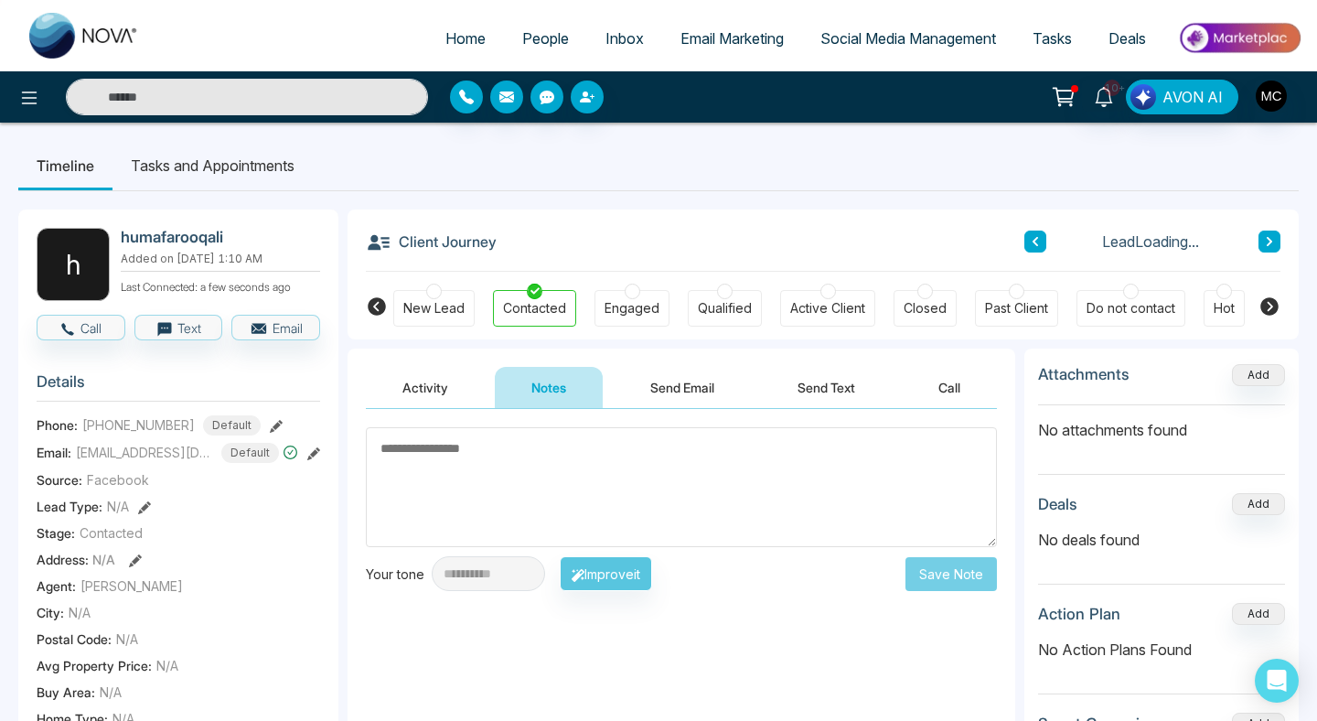
click at [446, 376] on button "Activity" at bounding box center [425, 387] width 119 height 41
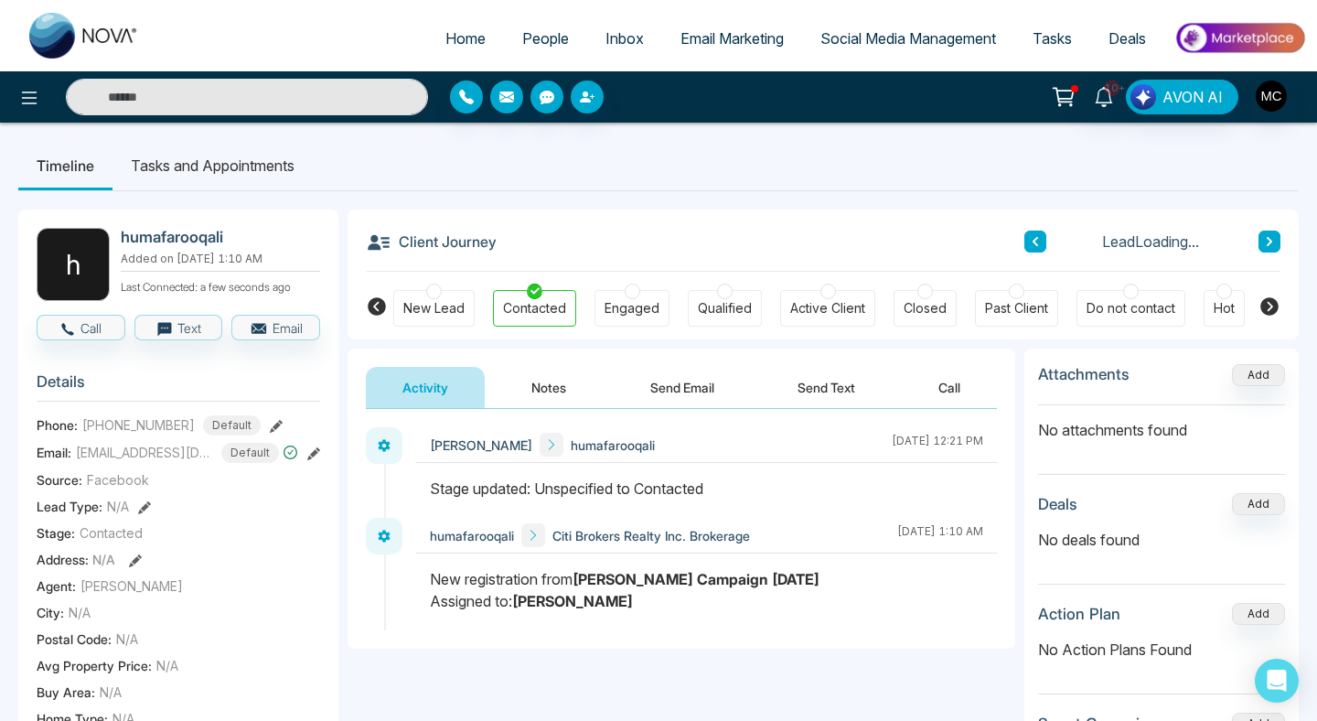
click at [522, 363] on div "Activity Notes Send Email Send Text Call" at bounding box center [682, 379] width 668 height 60
click at [525, 382] on button "Notes" at bounding box center [549, 387] width 108 height 41
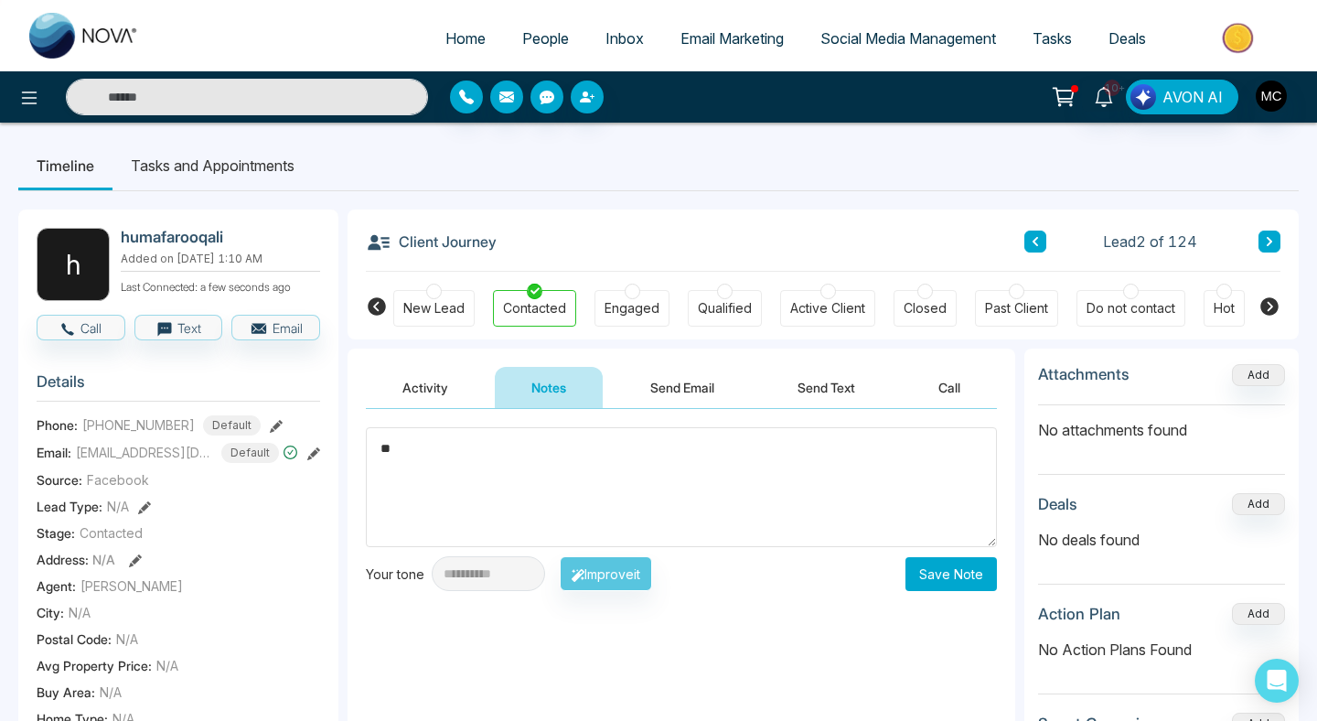
type textarea "*"
type textarea "**********"
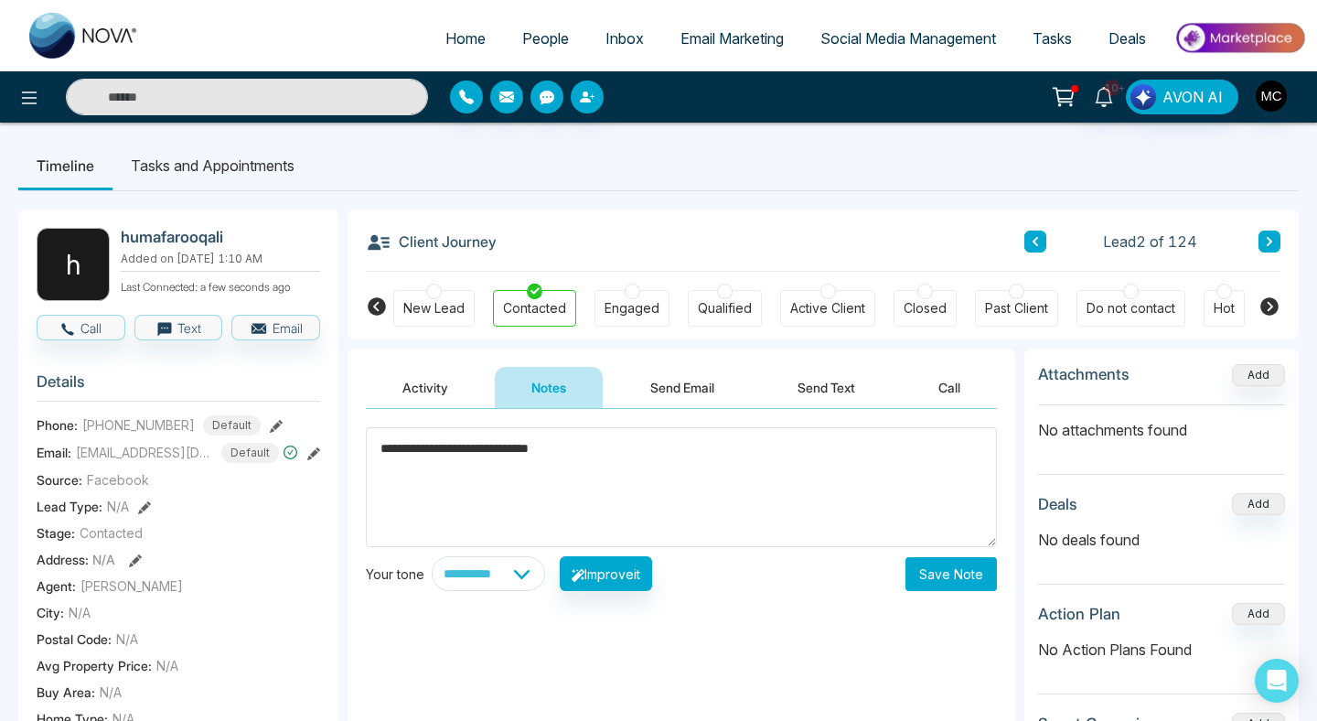
click at [938, 578] on button "Save Note" at bounding box center [951, 574] width 91 height 34
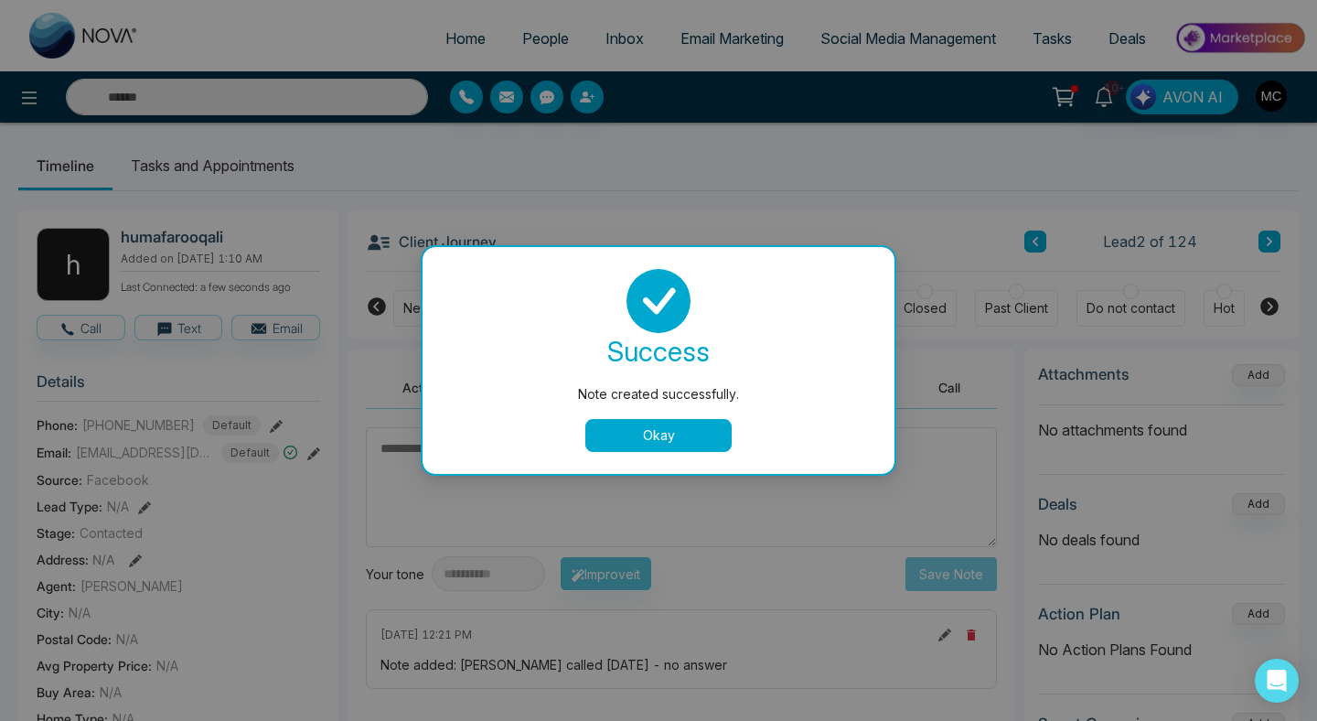
click at [619, 446] on button "Okay" at bounding box center [659, 435] width 146 height 33
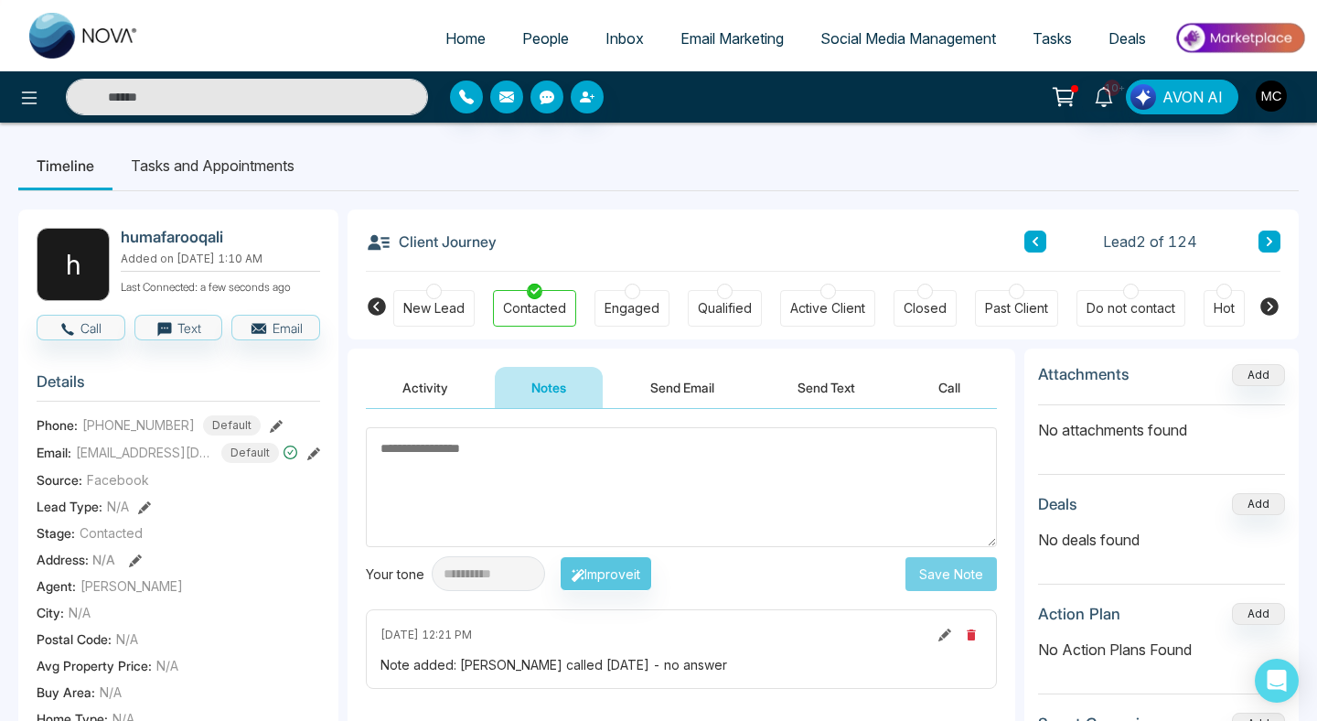
click at [1048, 240] on div "Lead 2 of 124" at bounding box center [1153, 242] width 256 height 22
click at [1043, 237] on button at bounding box center [1036, 242] width 22 height 22
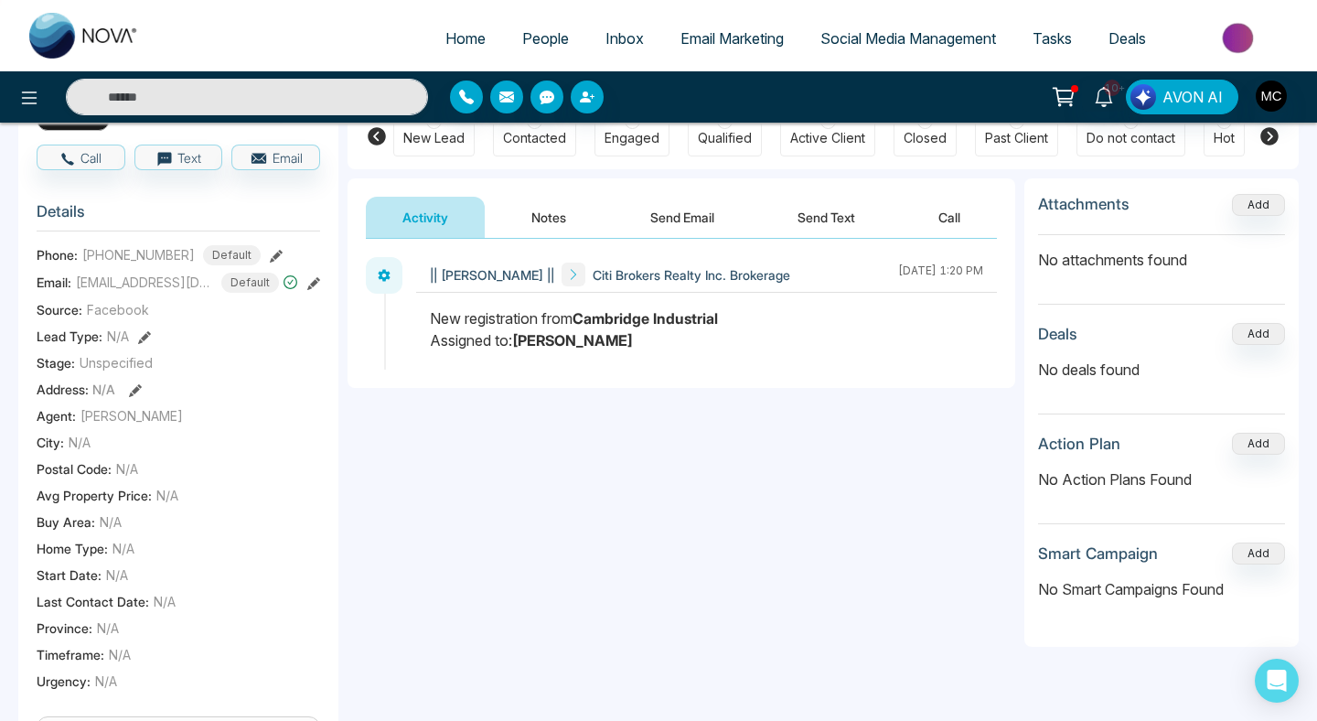
scroll to position [234, 0]
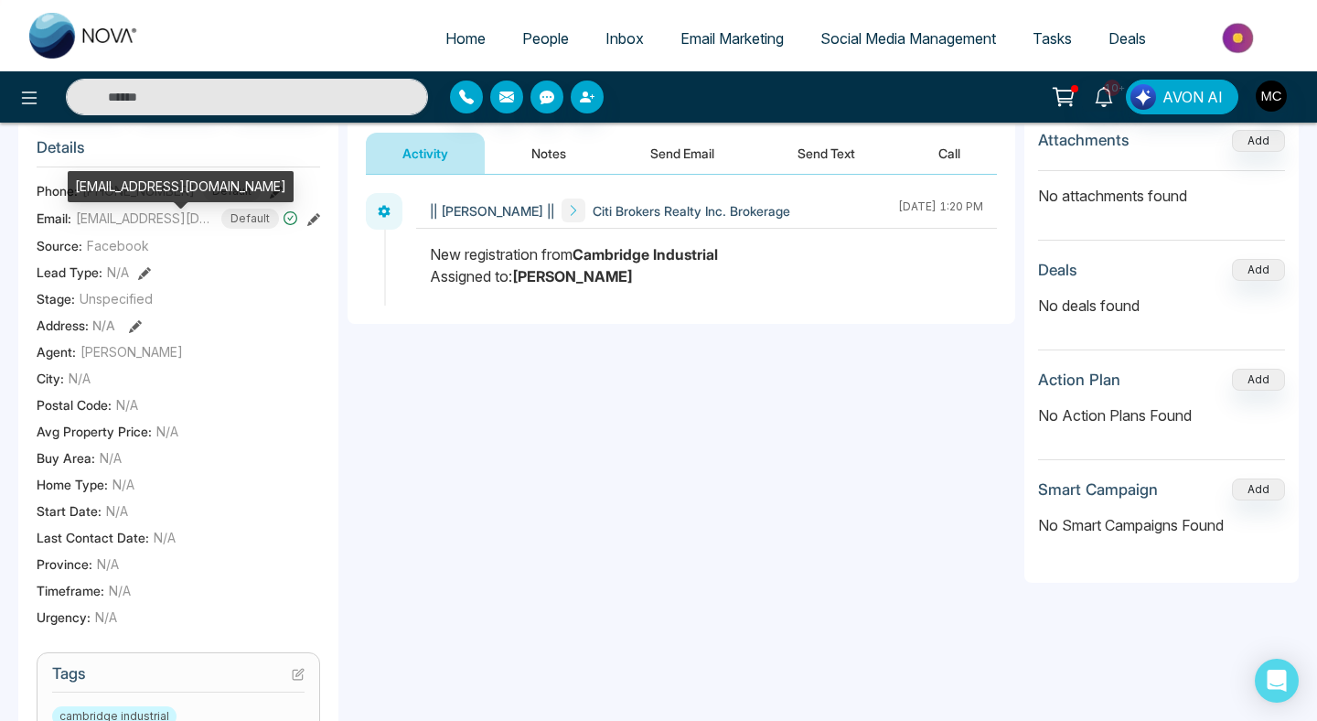
click at [97, 228] on span "[EMAIL_ADDRESS][DOMAIN_NAME]" at bounding box center [144, 218] width 137 height 19
click at [279, 282] on div "Lead Type: N/A" at bounding box center [179, 272] width 284 height 19
click at [107, 189] on div "[EMAIL_ADDRESS][DOMAIN_NAME]" at bounding box center [181, 186] width 226 height 31
click at [95, 200] on div "[EMAIL_ADDRESS][DOMAIN_NAME]" at bounding box center [181, 186] width 226 height 31
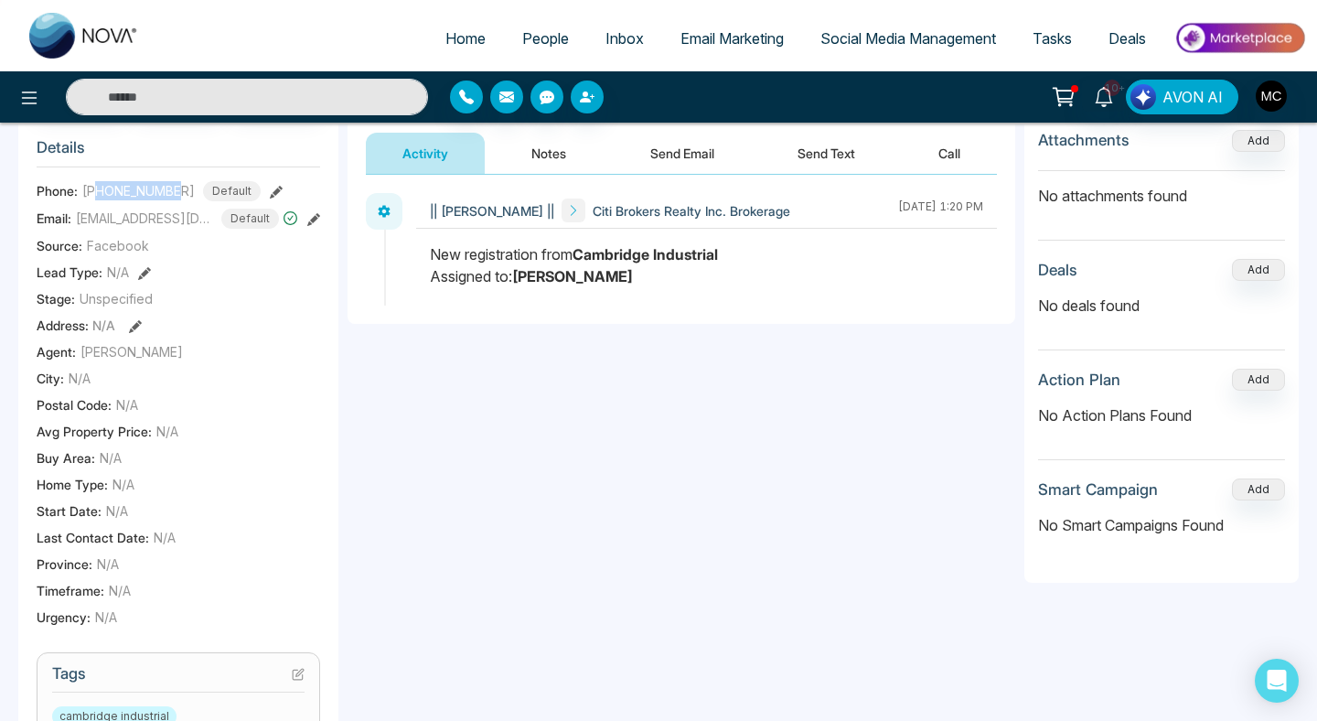
drag, startPoint x: 180, startPoint y: 199, endPoint x: 101, endPoint y: 195, distance: 79.7
click at [101, 195] on span "[PHONE_NUMBER]" at bounding box center [138, 190] width 113 height 19
copy span "4372495352"
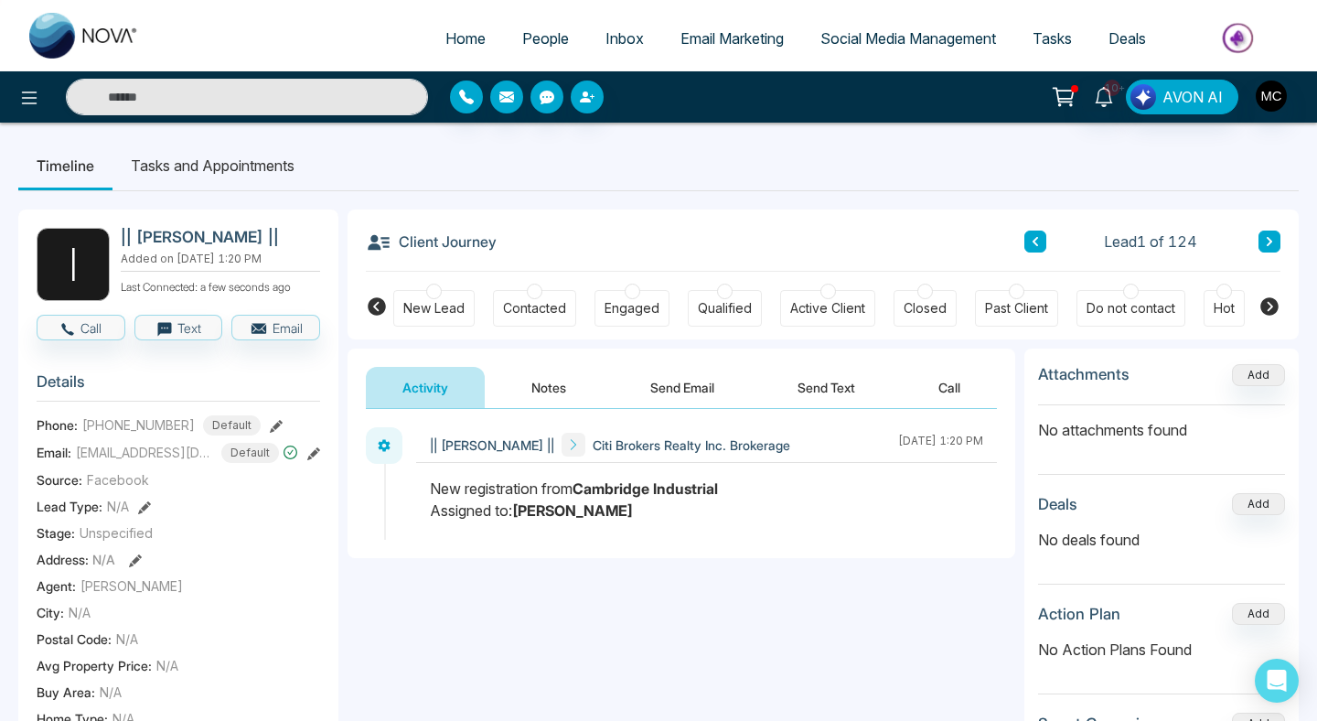
click at [542, 297] on div "Contacted" at bounding box center [534, 308] width 83 height 37
click at [546, 392] on button "Notes" at bounding box center [549, 387] width 108 height 41
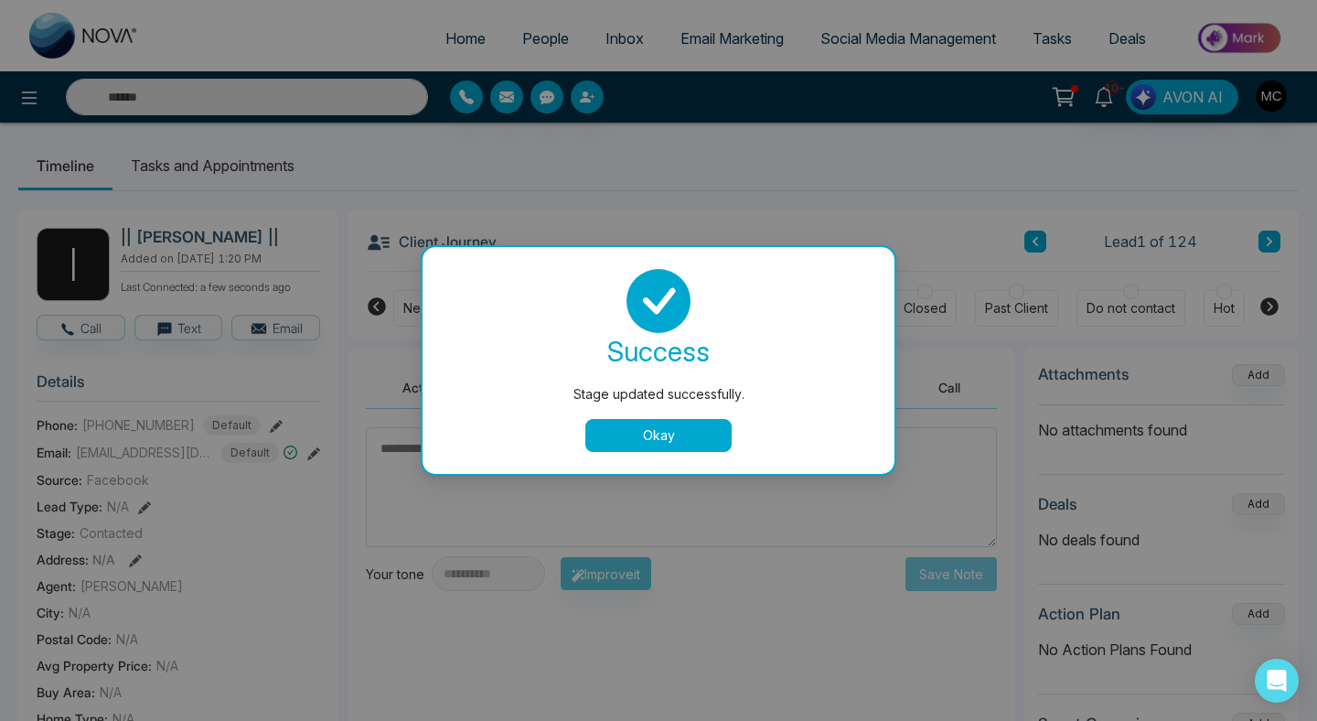
click at [617, 430] on button "Okay" at bounding box center [659, 435] width 146 height 33
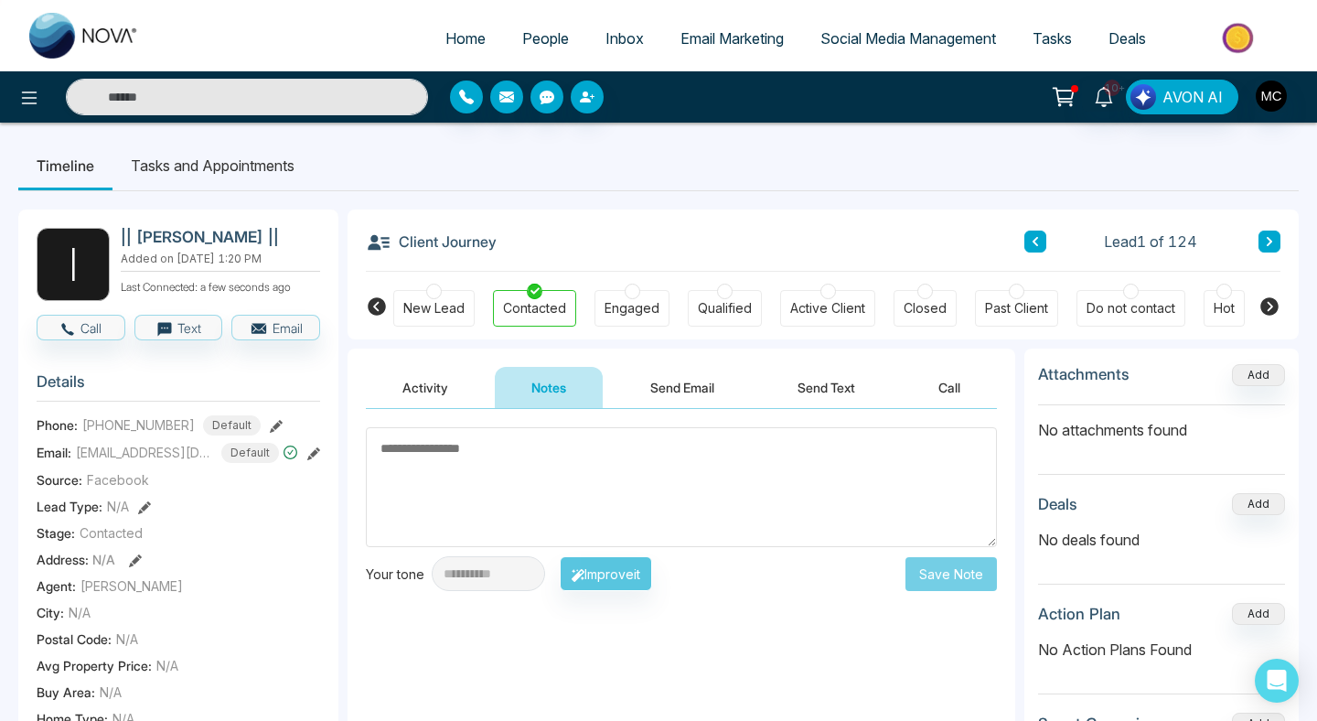
click at [617, 430] on textarea at bounding box center [681, 487] width 631 height 120
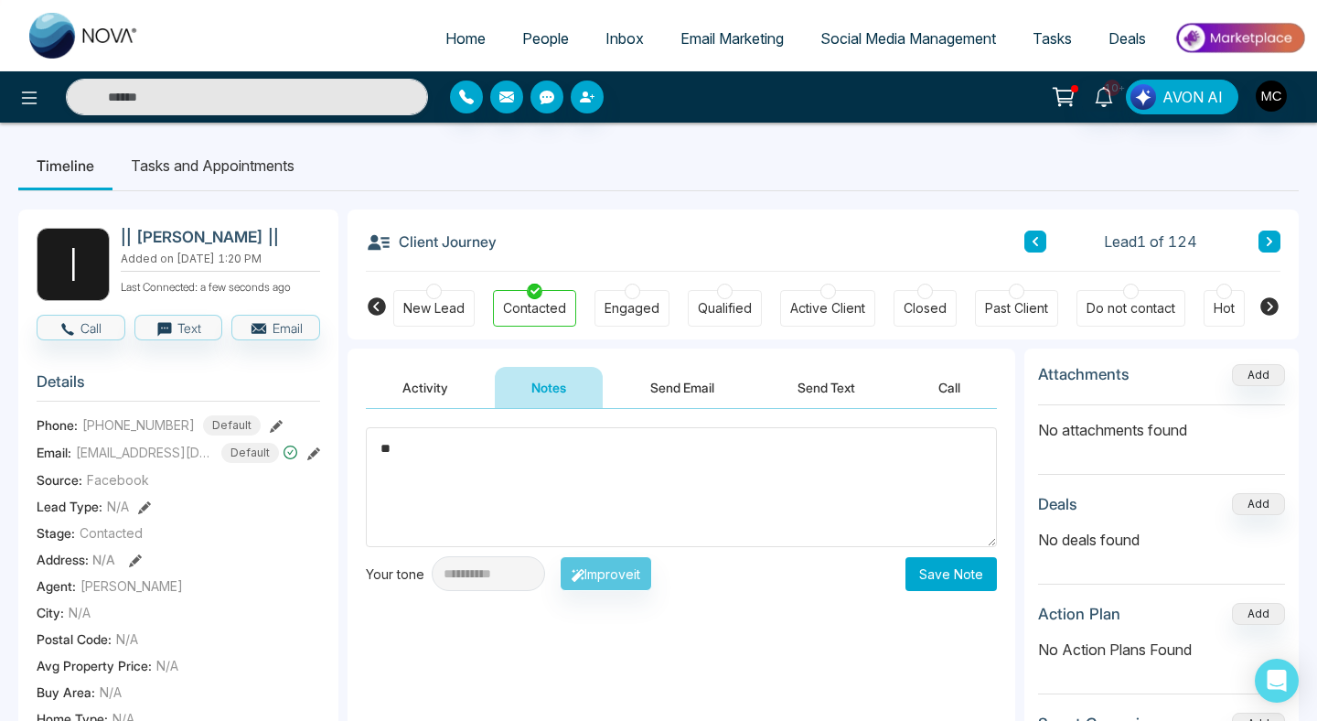
type textarea "*"
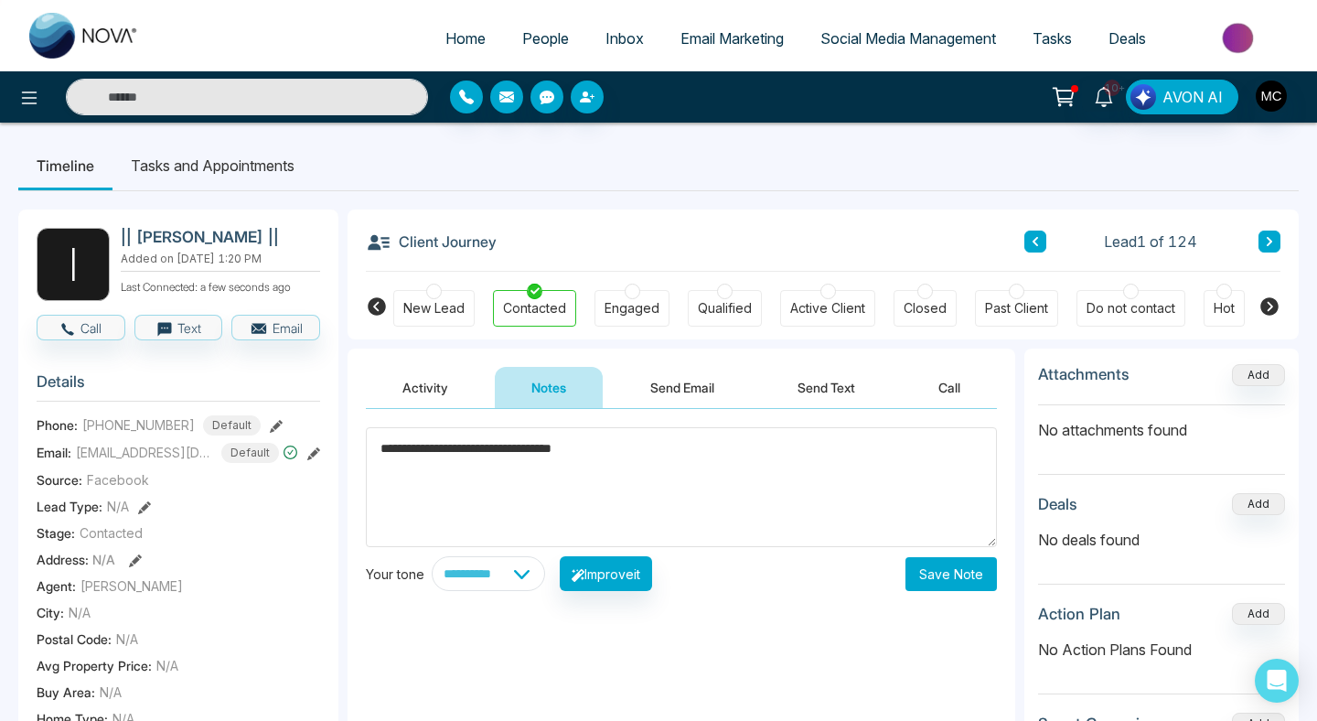
type textarea "**********"
click at [966, 583] on button "Save Note" at bounding box center [951, 574] width 91 height 34
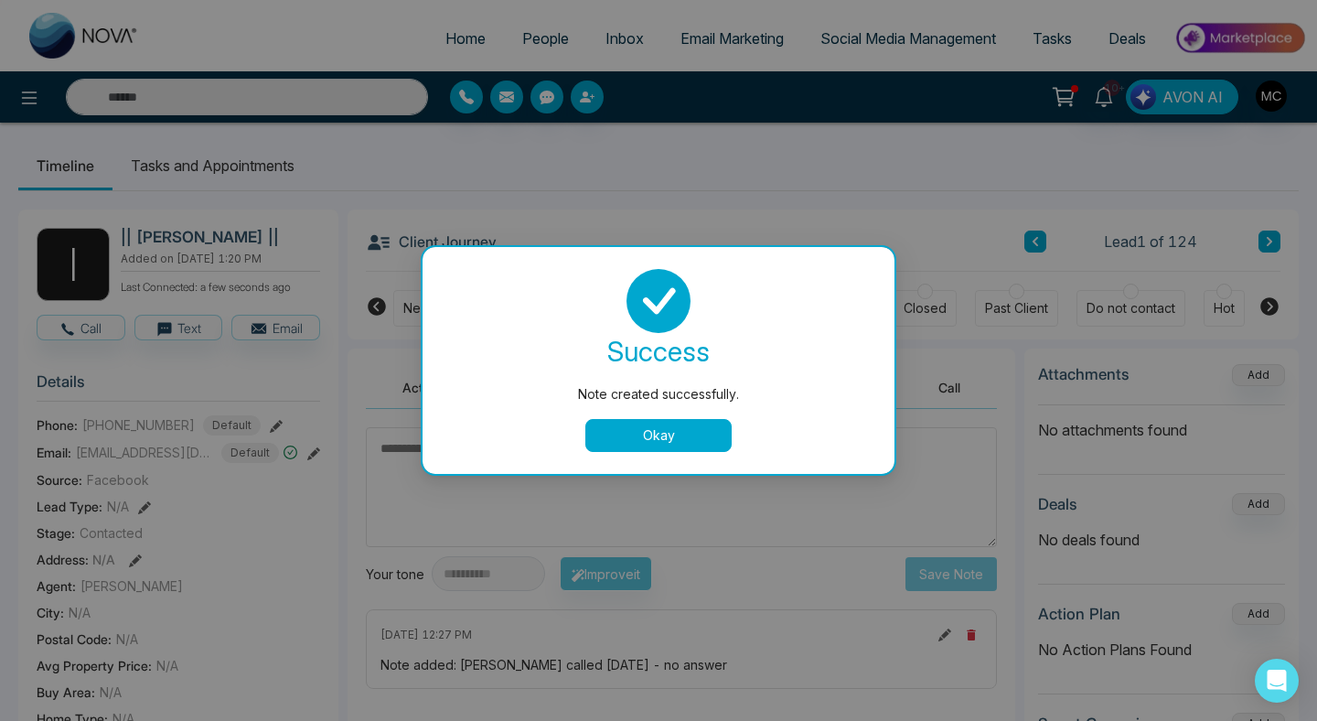
click at [689, 446] on button "Okay" at bounding box center [659, 435] width 146 height 33
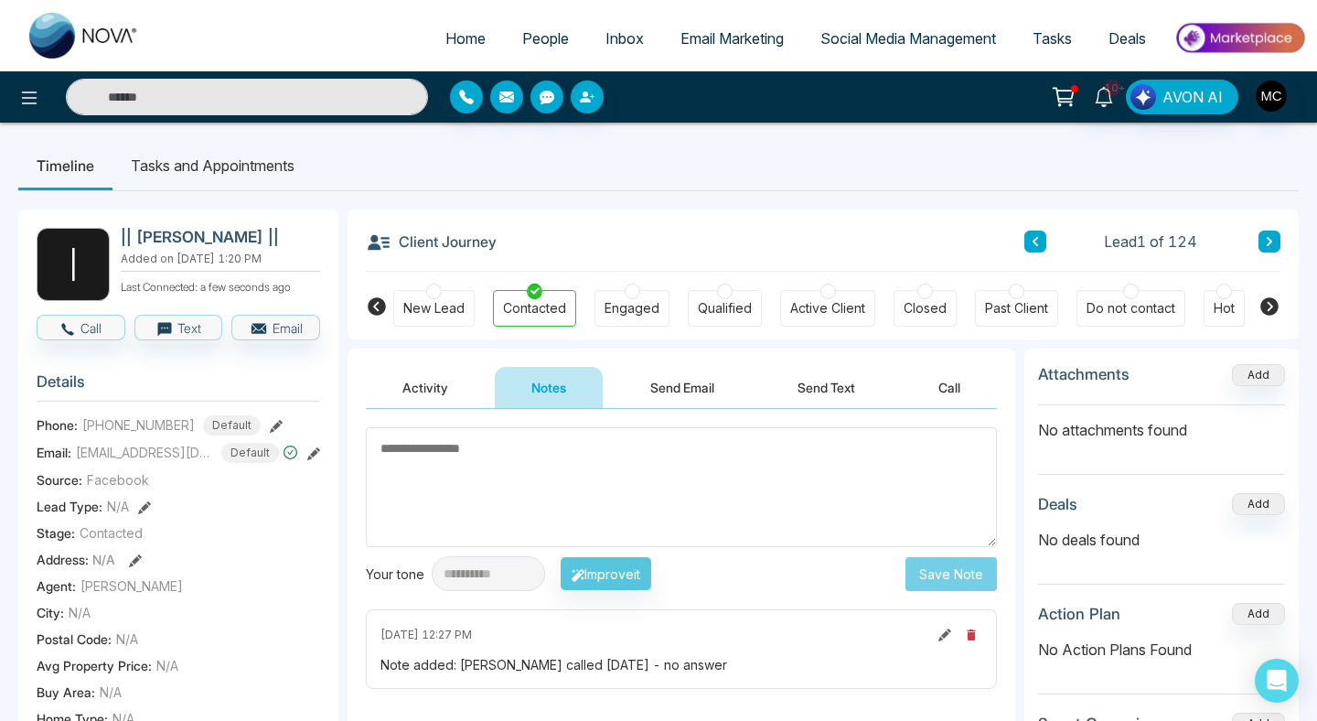
click at [536, 42] on span "People" at bounding box center [545, 38] width 47 height 18
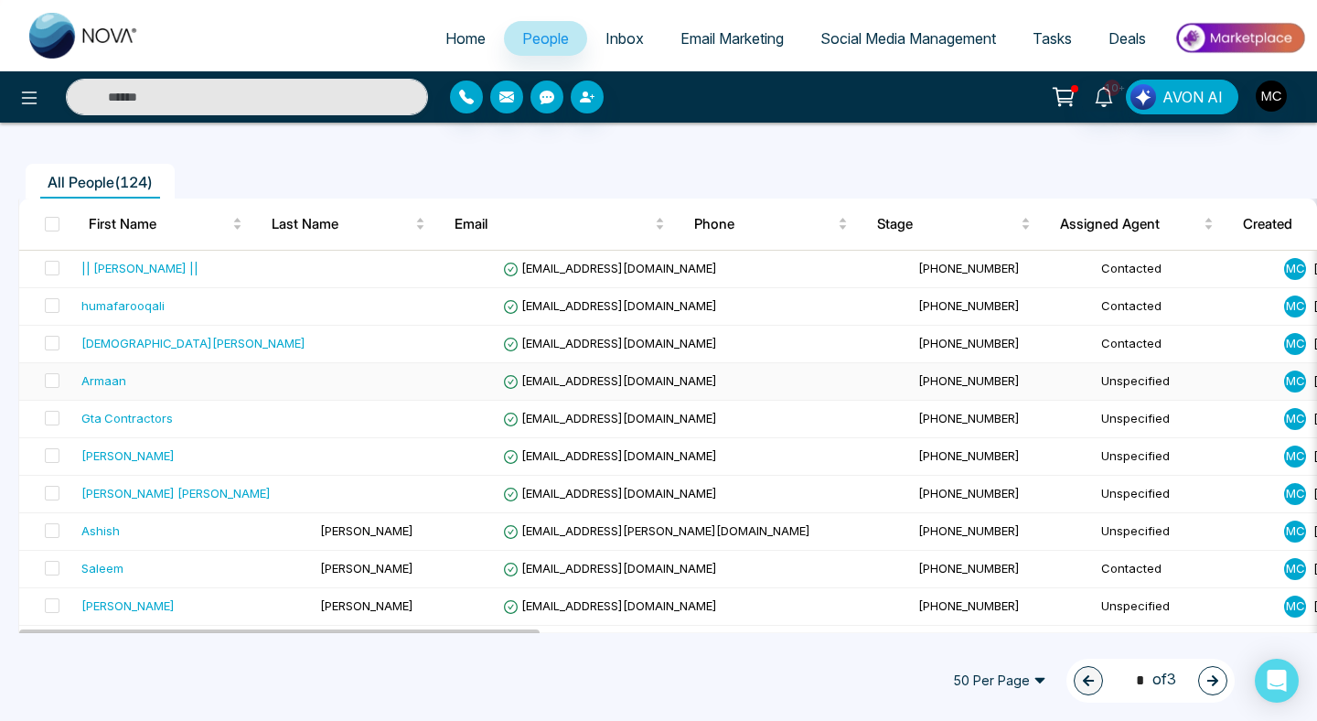
scroll to position [122, 0]
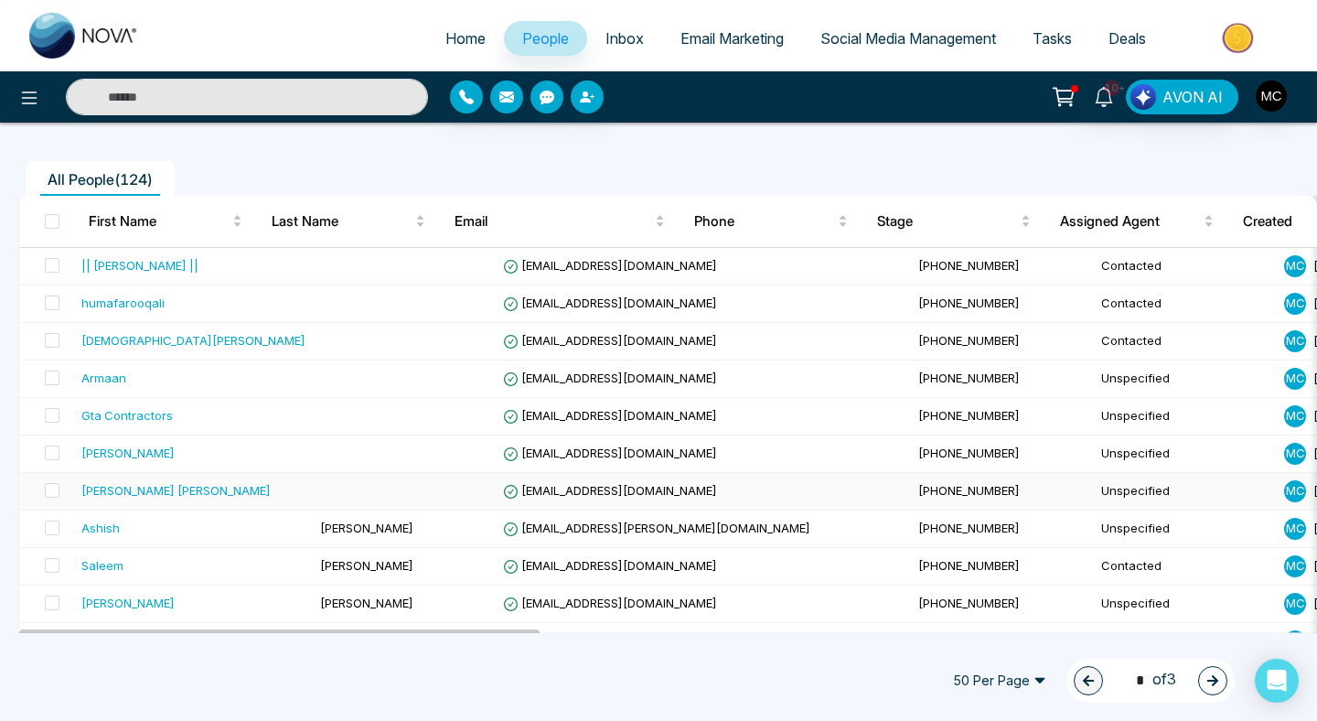
click at [181, 479] on td "[PERSON_NAME] [PERSON_NAME]" at bounding box center [193, 492] width 239 height 38
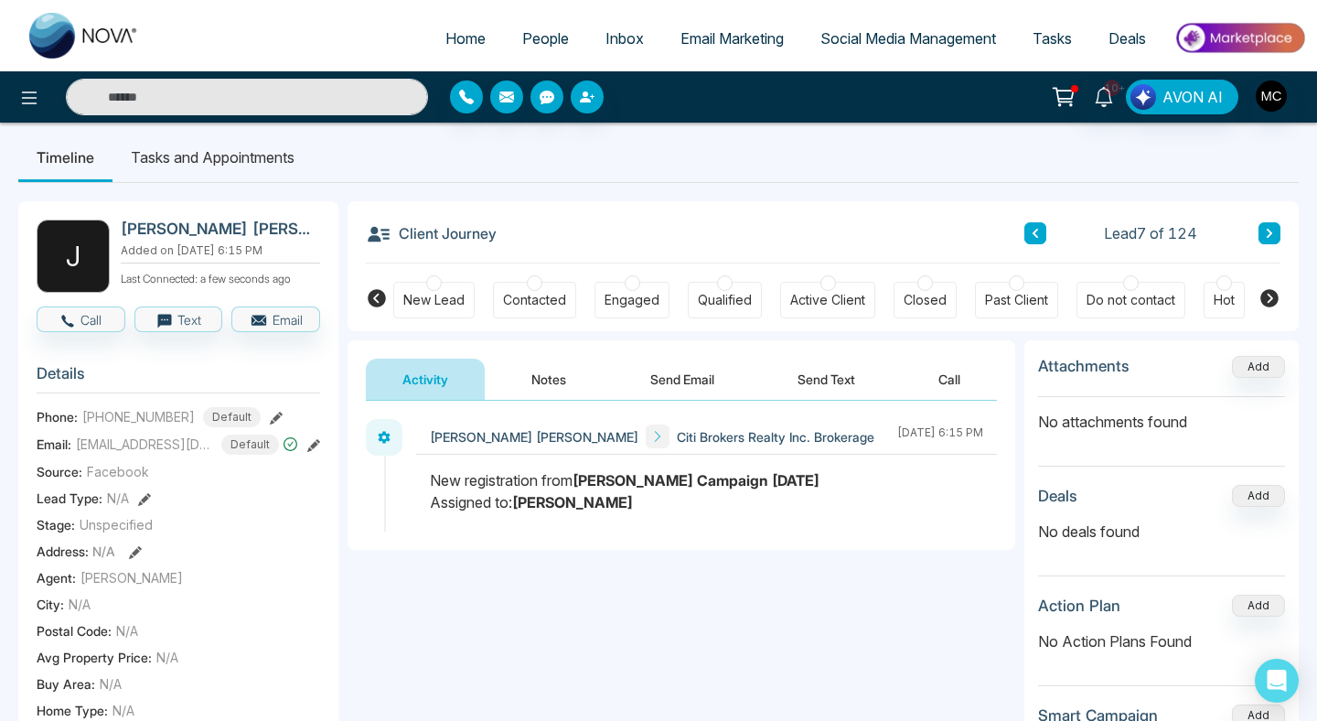
scroll to position [16, 0]
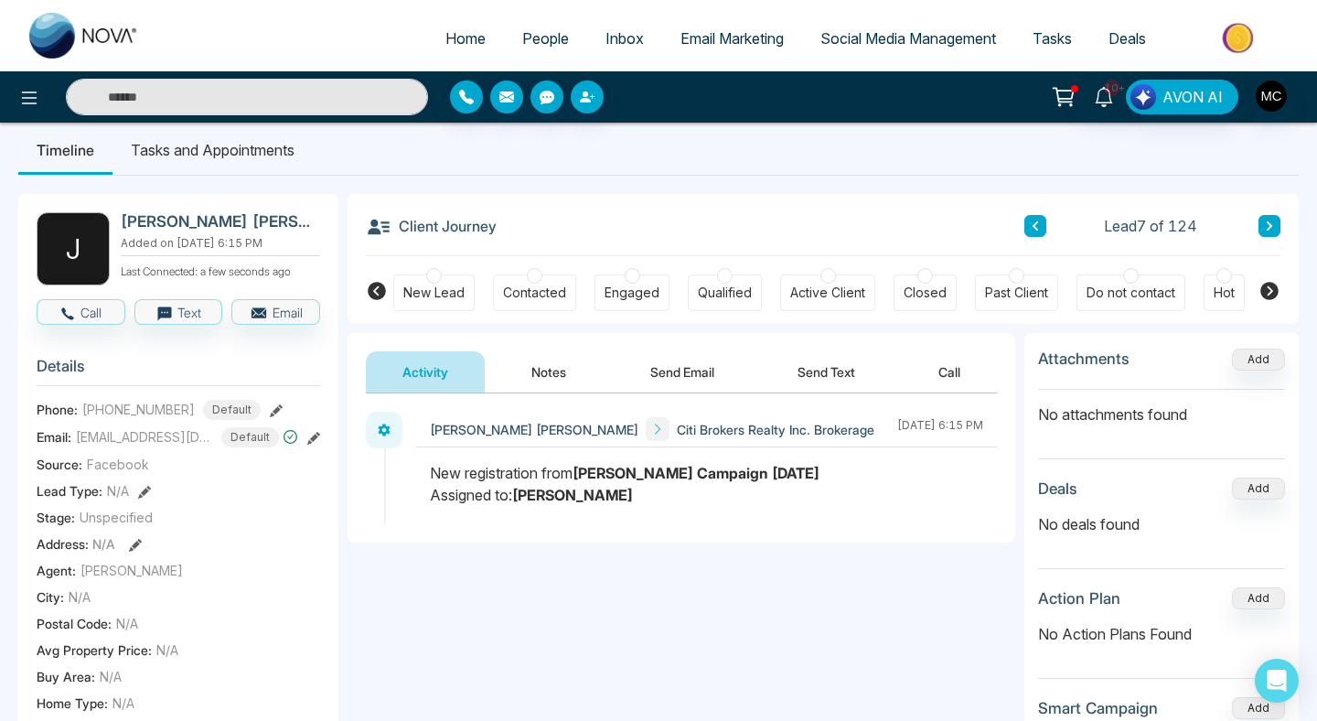
click at [543, 275] on div "Contacted" at bounding box center [534, 292] width 83 height 37
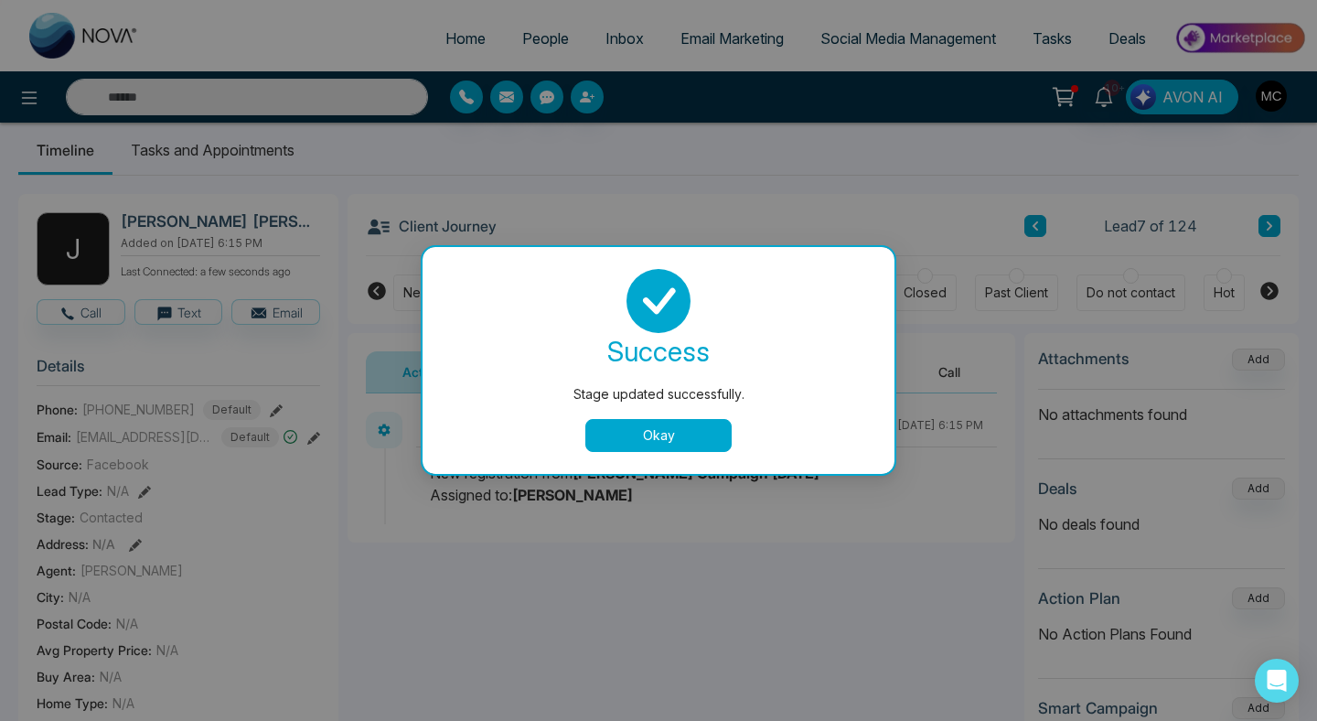
click at [636, 408] on div "success Stage updated successfully. Okay" at bounding box center [659, 360] width 428 height 183
click at [636, 414] on div "success Stage updated successfully. Okay" at bounding box center [659, 360] width 428 height 183
click at [626, 431] on button "Okay" at bounding box center [659, 435] width 146 height 33
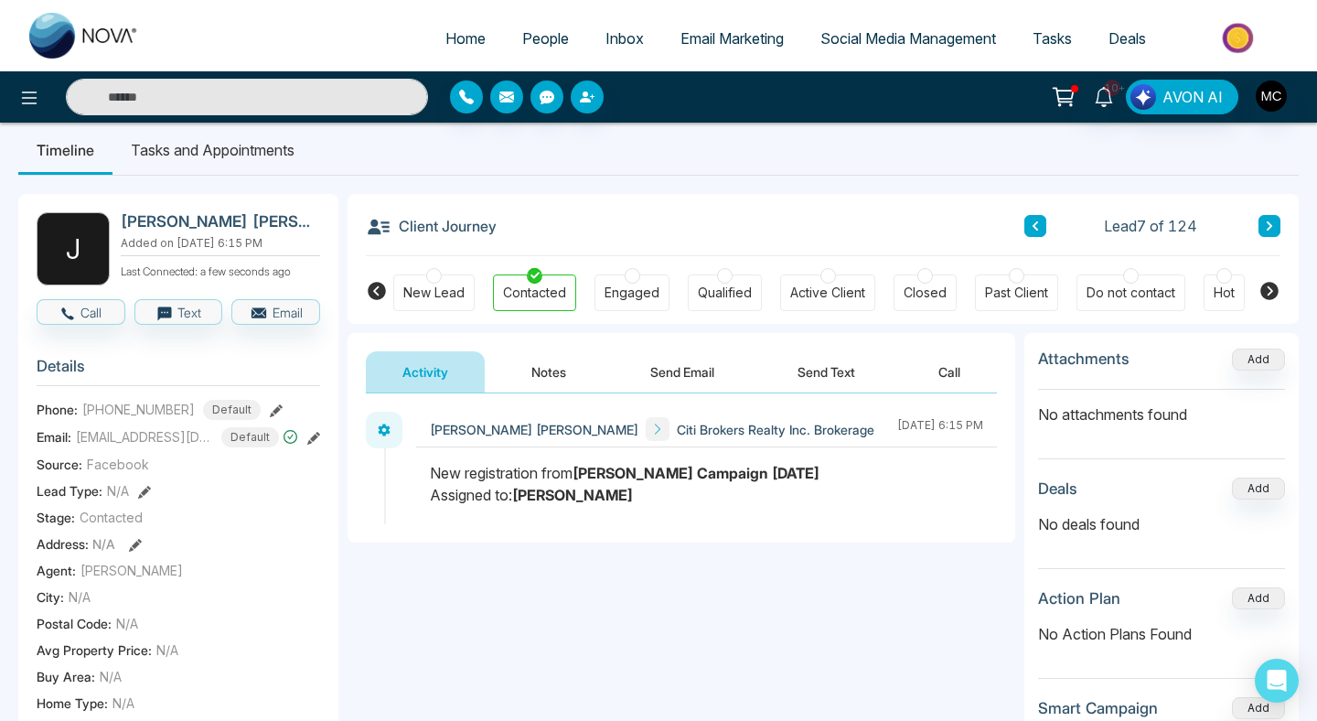
click at [557, 368] on button "Notes" at bounding box center [549, 371] width 108 height 41
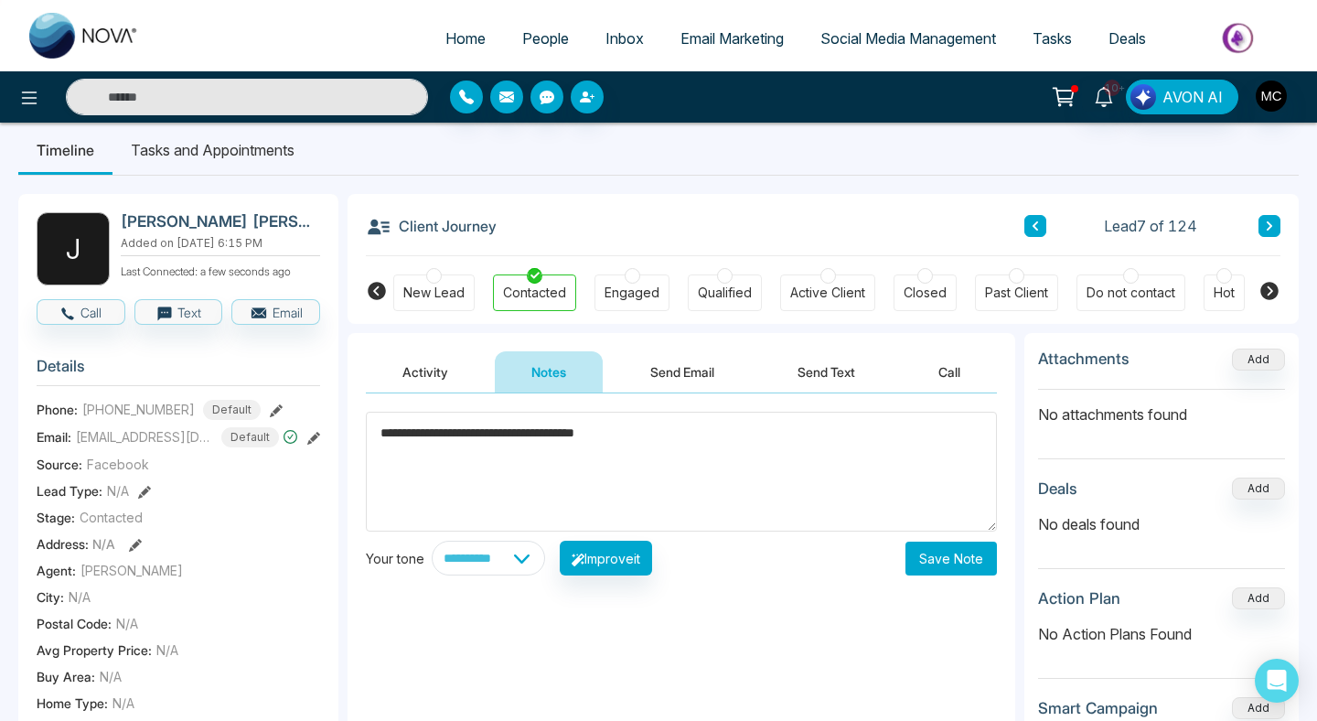
type textarea "**********"
click at [949, 552] on button "Save Note" at bounding box center [951, 559] width 91 height 34
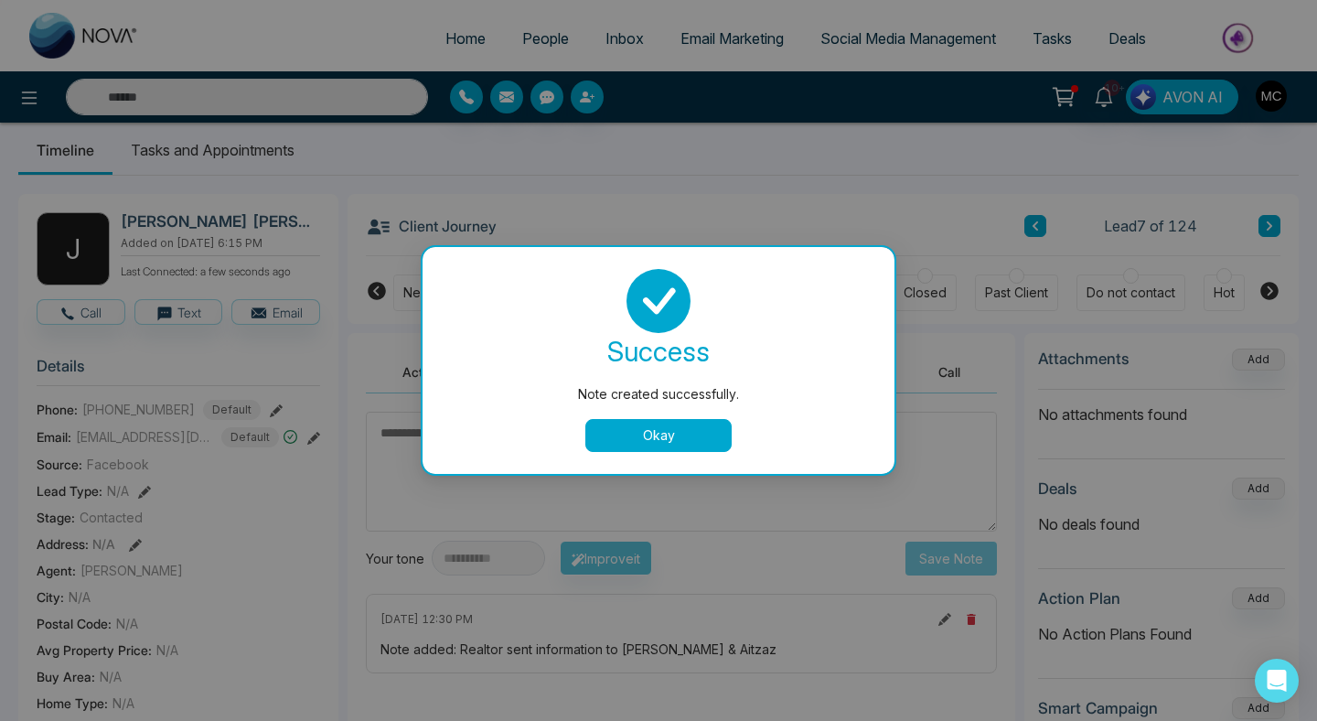
click at [677, 436] on button "Okay" at bounding box center [659, 435] width 146 height 33
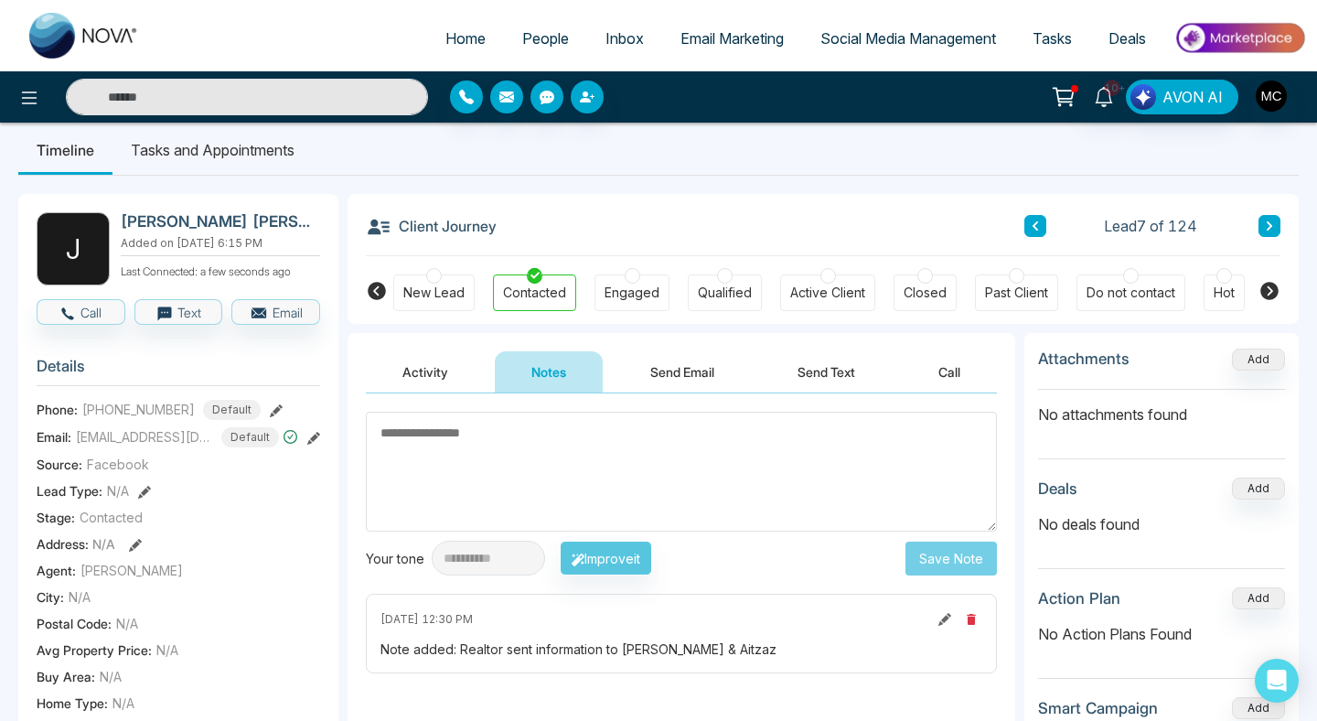
click at [1259, 232] on button at bounding box center [1270, 226] width 22 height 22
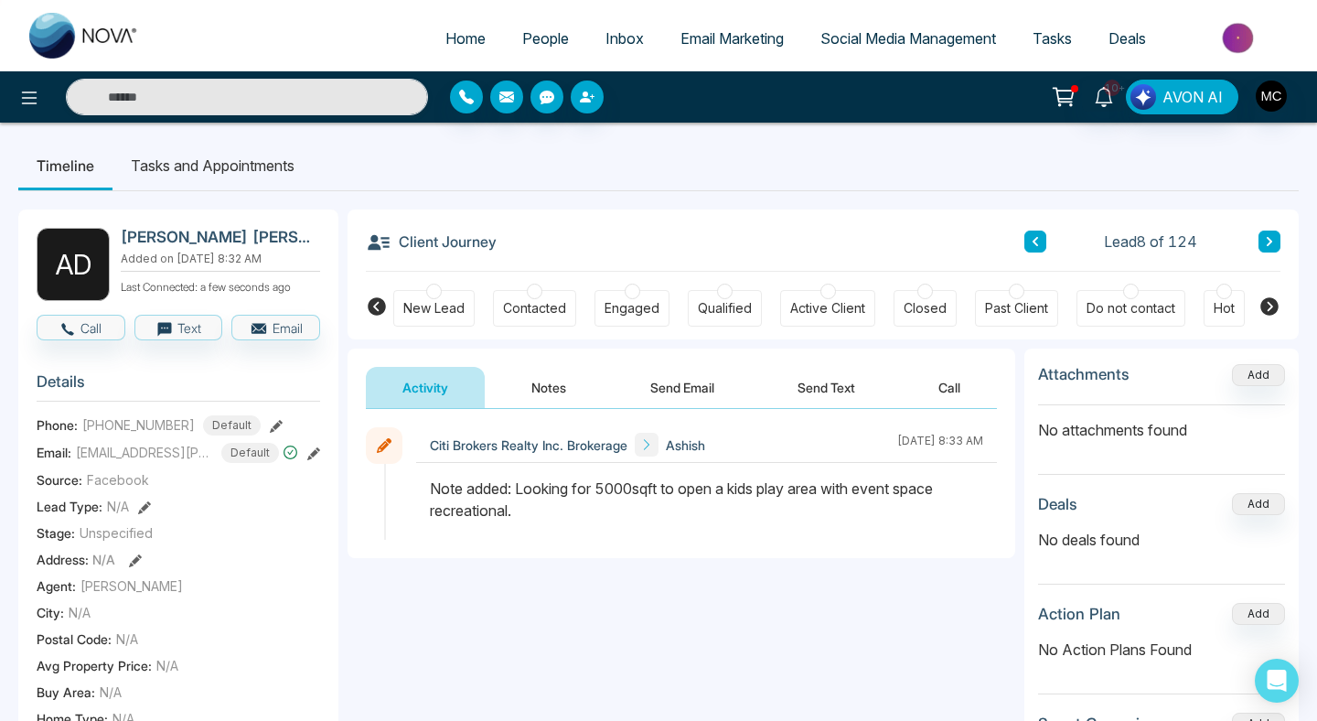
click at [1277, 233] on button at bounding box center [1270, 242] width 22 height 22
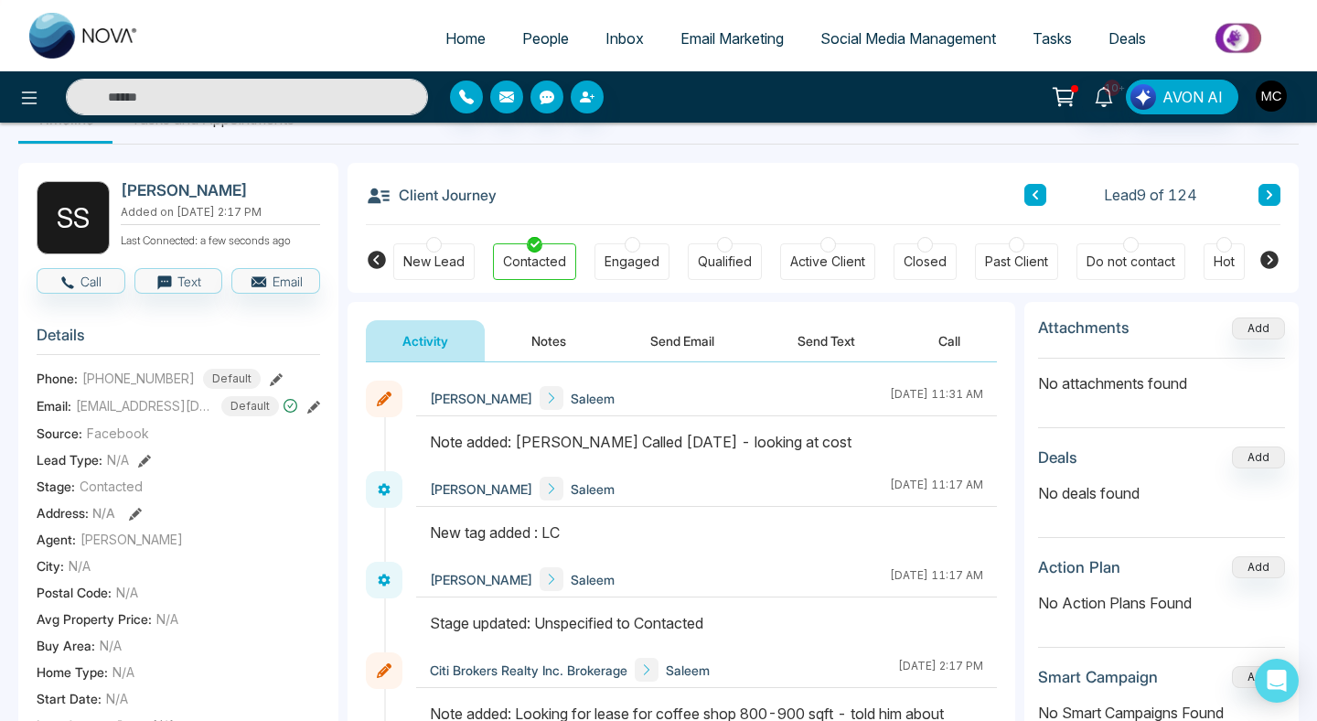
scroll to position [43, 0]
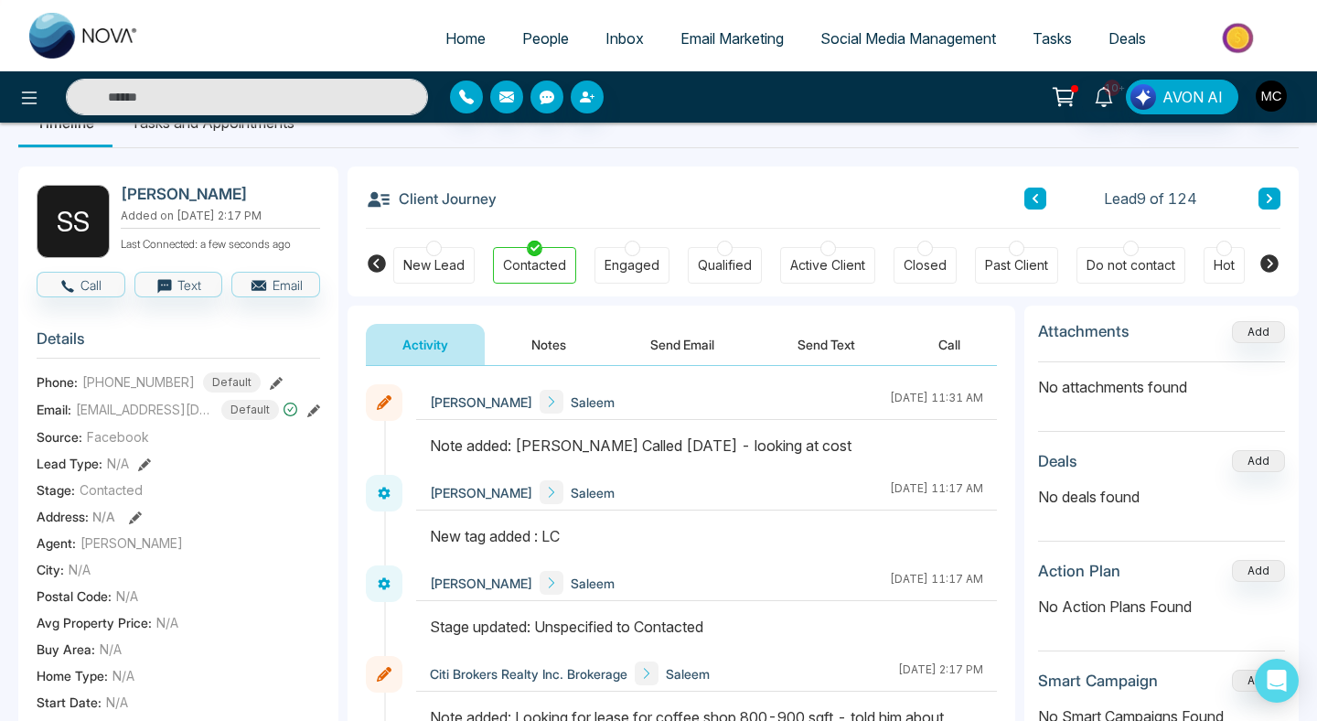
click at [543, 328] on button "Notes" at bounding box center [549, 344] width 108 height 41
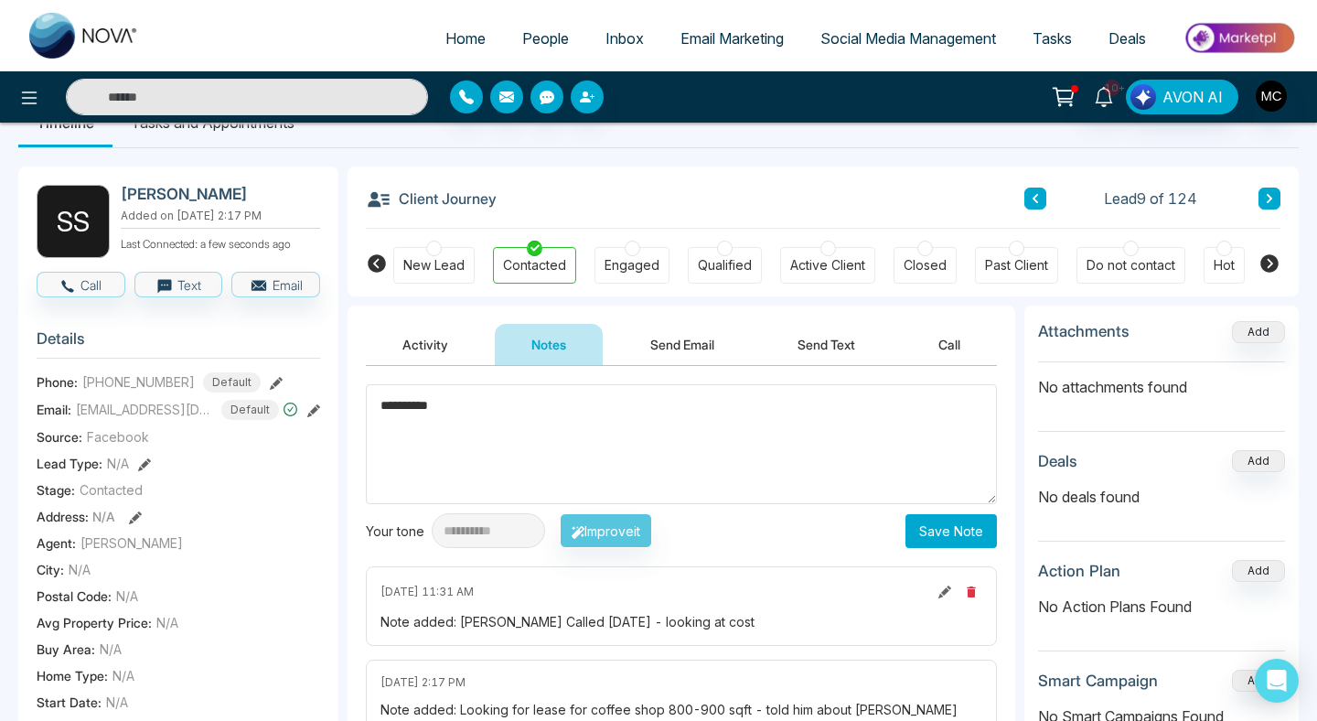
click at [382, 408] on textarea "*********" at bounding box center [681, 444] width 631 height 120
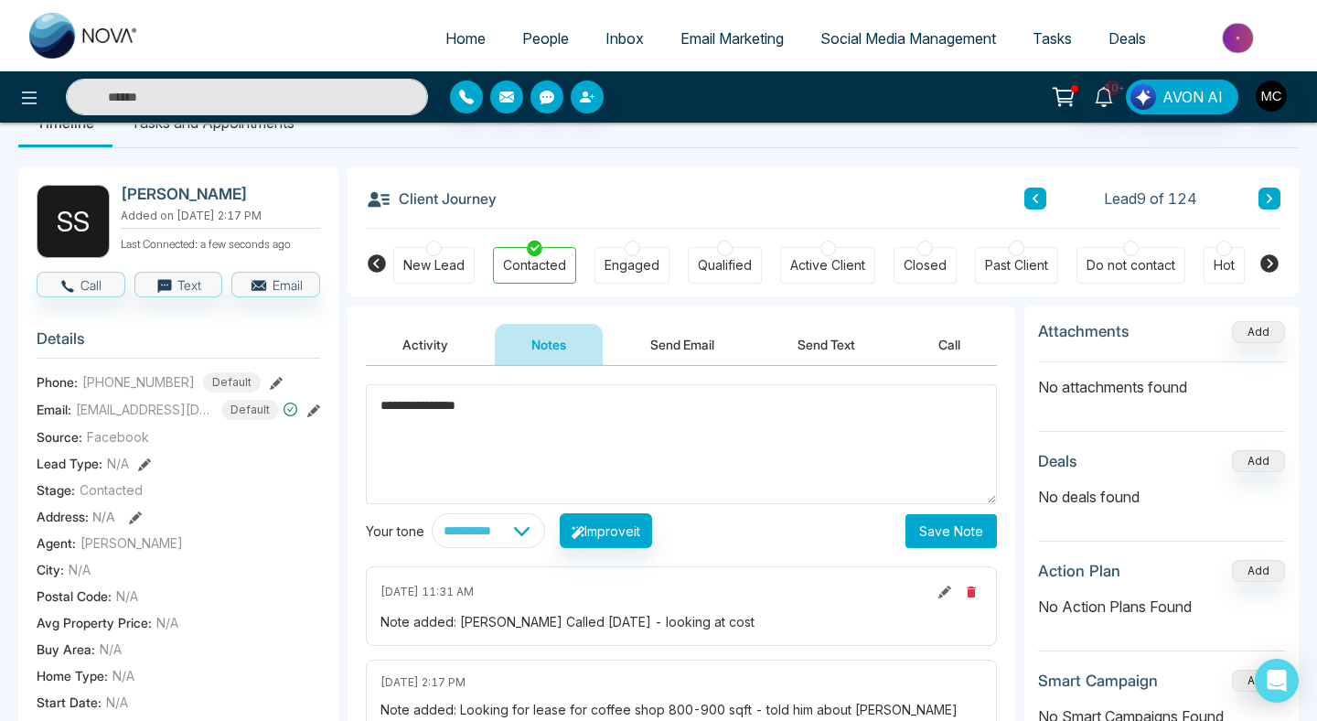
type textarea "**********"
click at [542, 22] on link "People" at bounding box center [545, 38] width 83 height 35
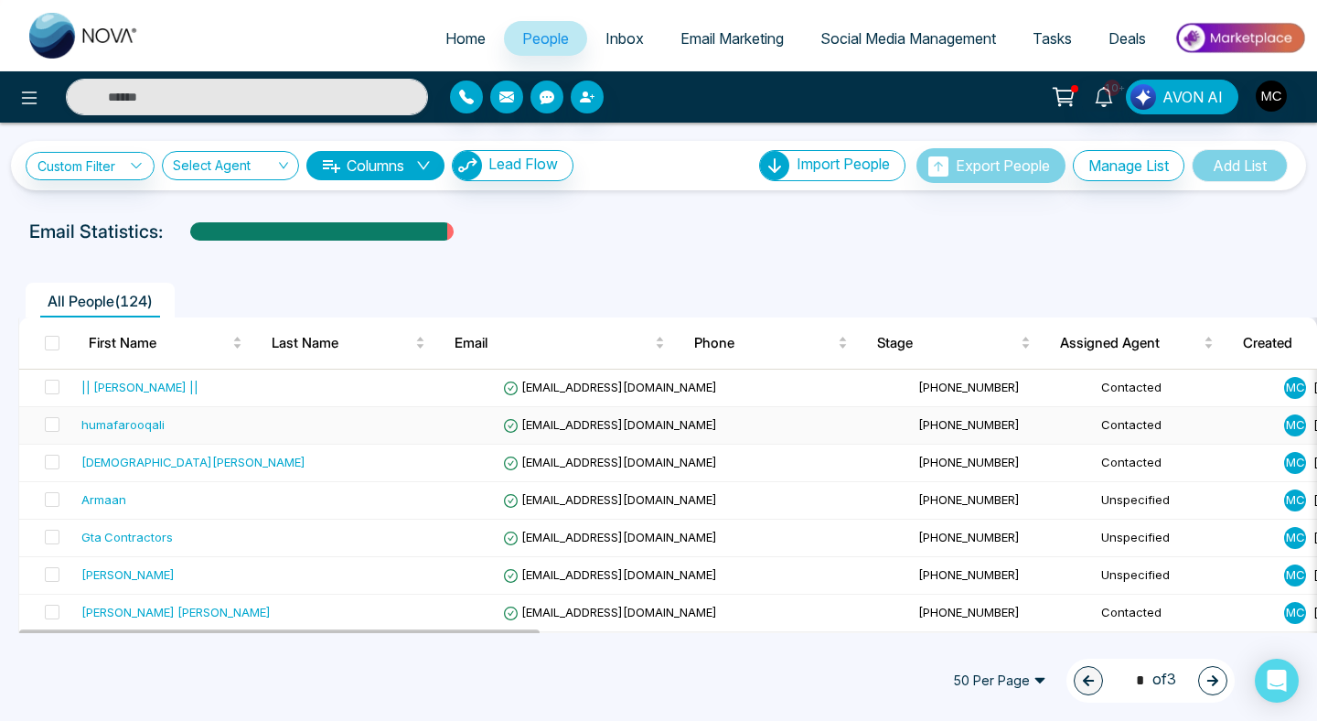
click at [199, 437] on td "humafarooqali" at bounding box center [193, 426] width 239 height 38
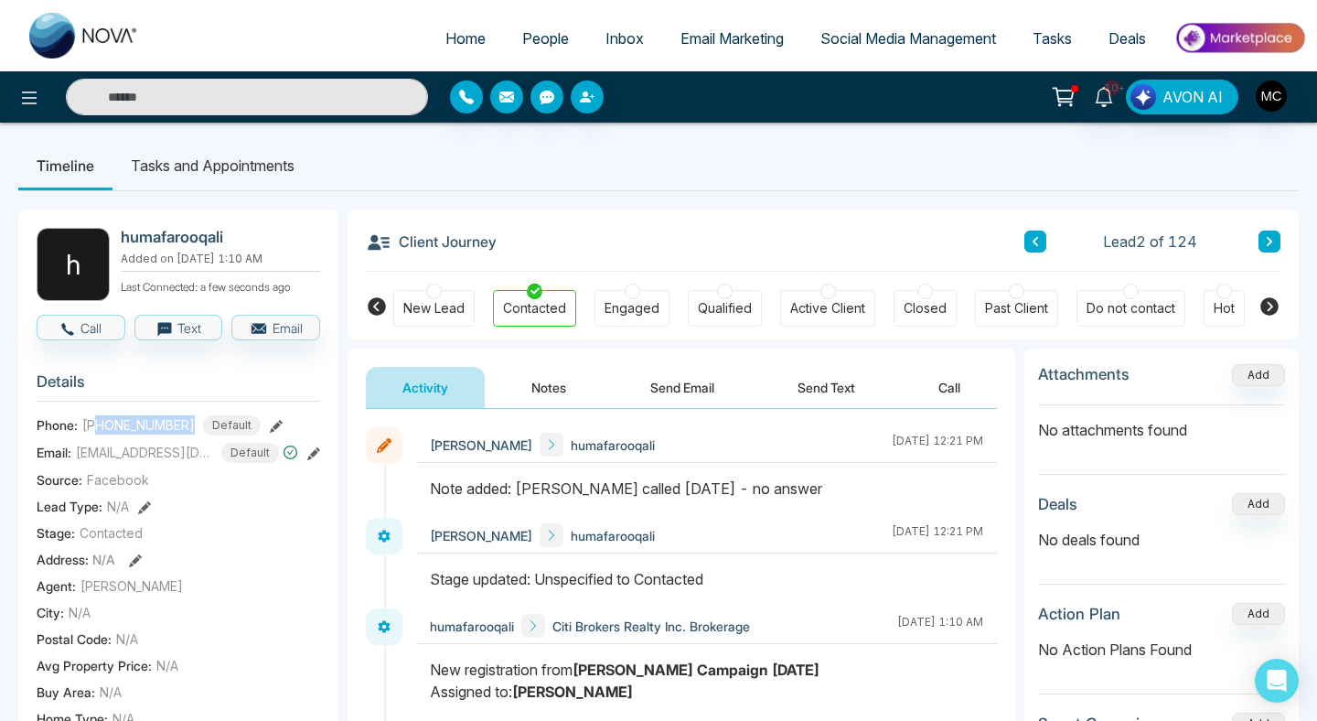
drag, startPoint x: 95, startPoint y: 435, endPoint x: 189, endPoint y: 437, distance: 94.3
click at [189, 435] on div "[PHONE_NUMBER] Default" at bounding box center [171, 425] width 178 height 20
copy span "6475047362"
click at [554, 394] on button "Notes" at bounding box center [549, 387] width 108 height 41
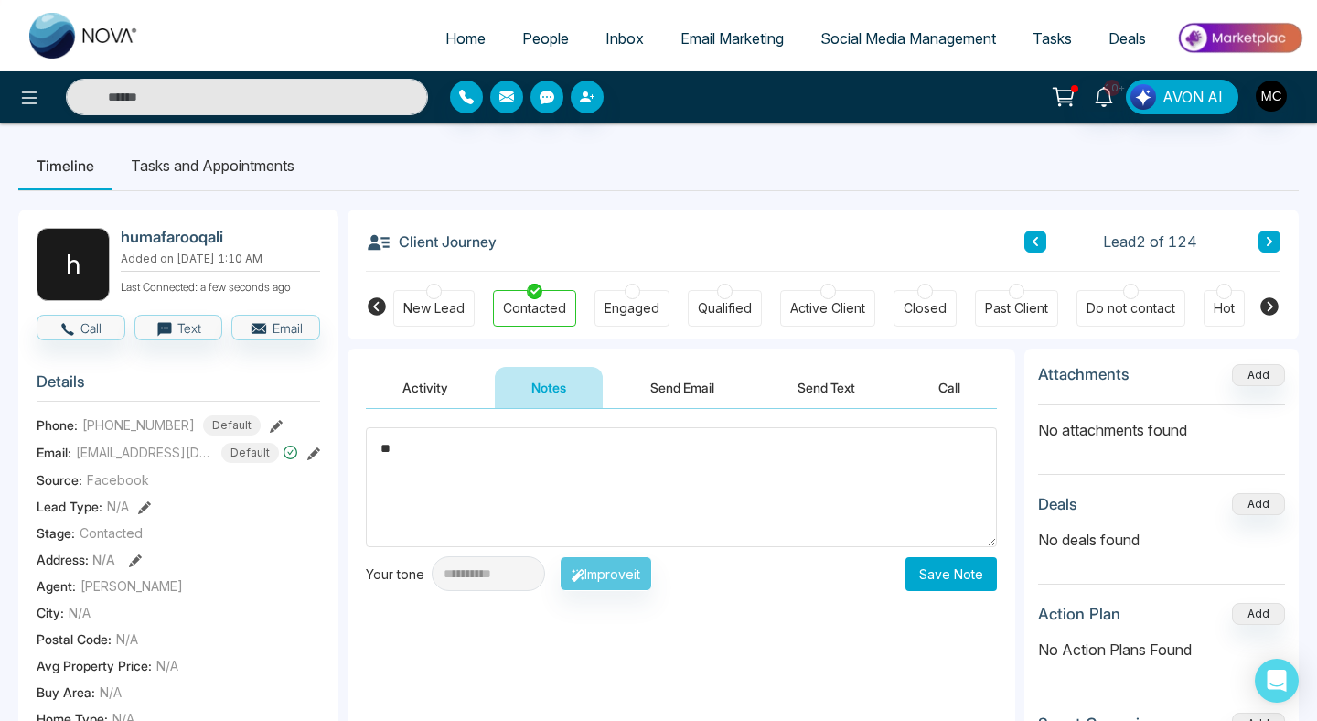
type textarea "*"
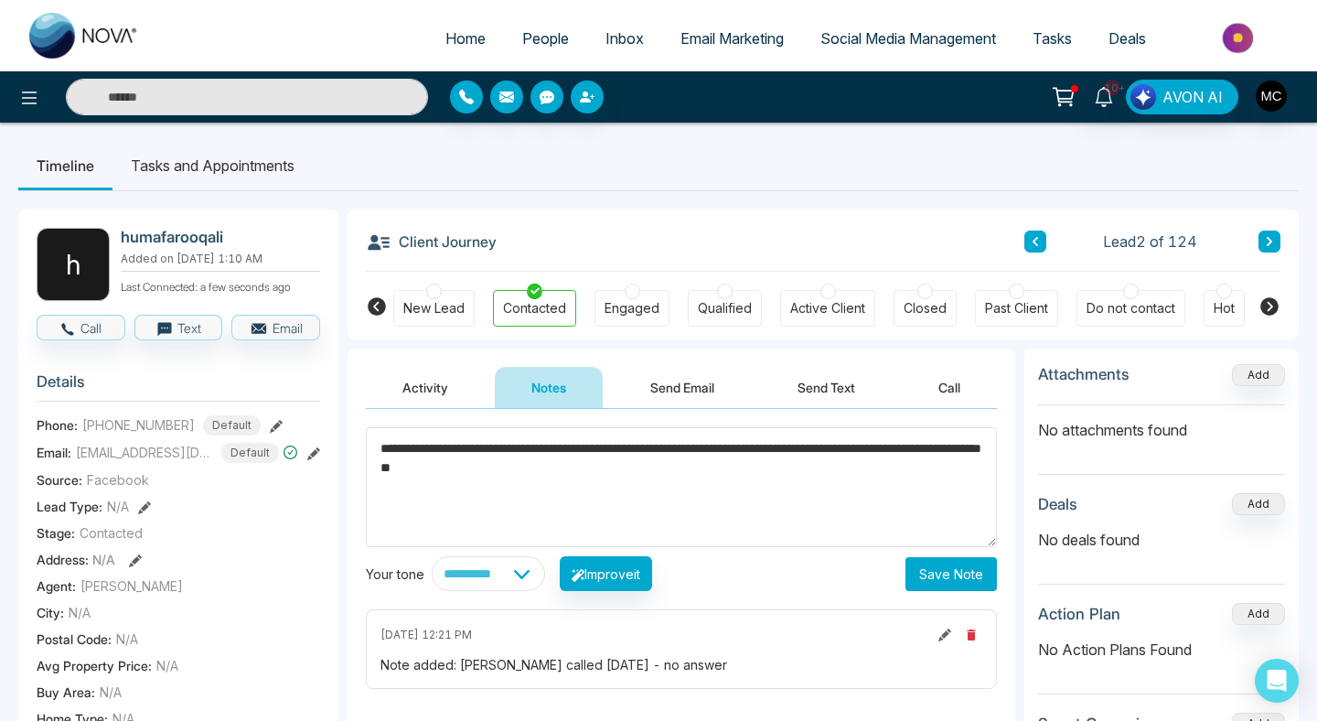
type textarea "**********"
click at [979, 598] on div "**********" at bounding box center [682, 592] width 668 height 366
click at [971, 579] on button "Save Note" at bounding box center [951, 574] width 91 height 34
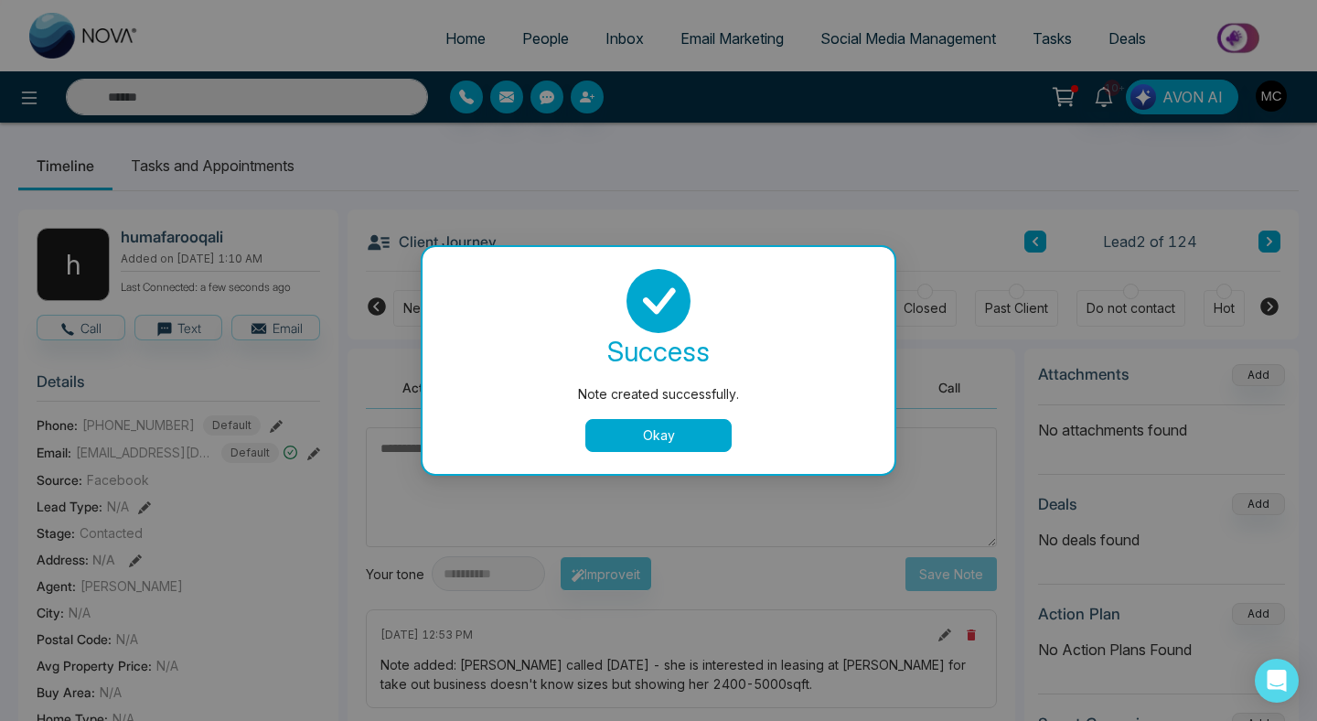
click at [650, 460] on div "success Note created successfully. Okay" at bounding box center [659, 360] width 472 height 227
click at [653, 446] on button "Okay" at bounding box center [659, 435] width 146 height 33
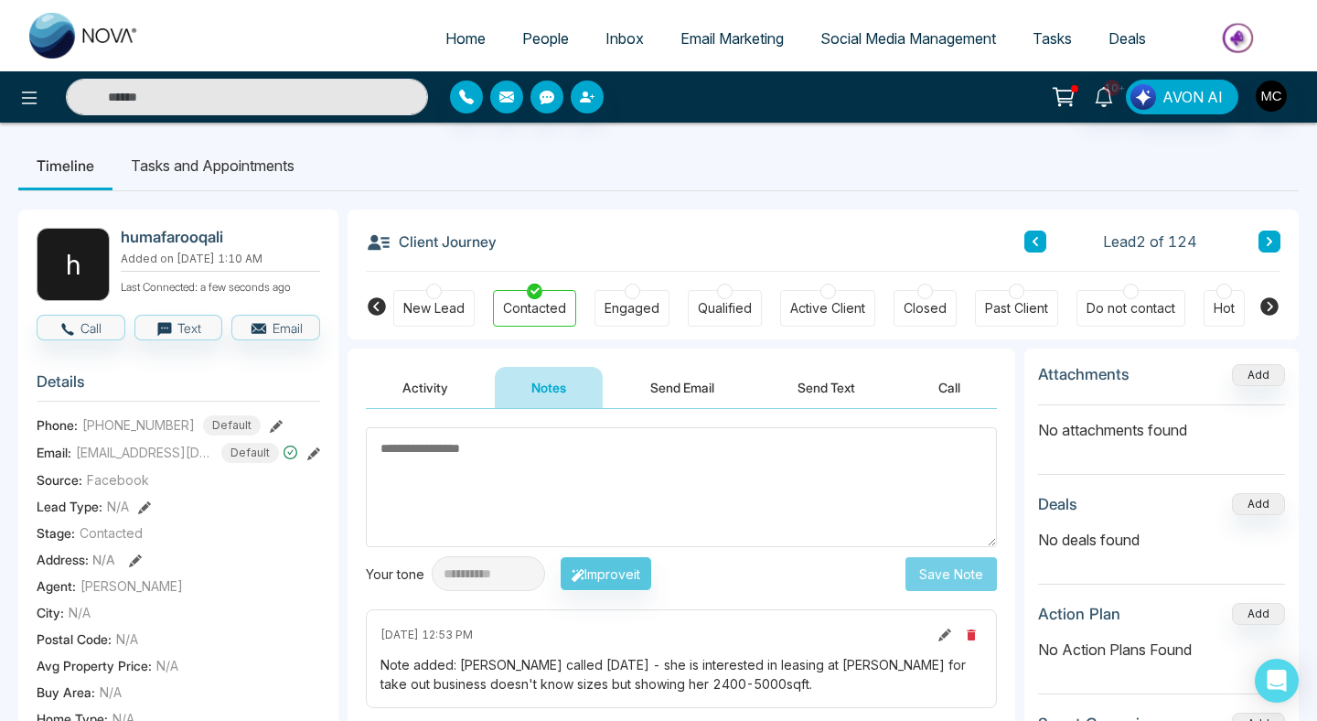
click at [928, 643] on div "[DATE] 12:53 PM" at bounding box center [682, 635] width 602 height 22
click at [939, 637] on icon at bounding box center [945, 635] width 13 height 13
type textarea "**********"
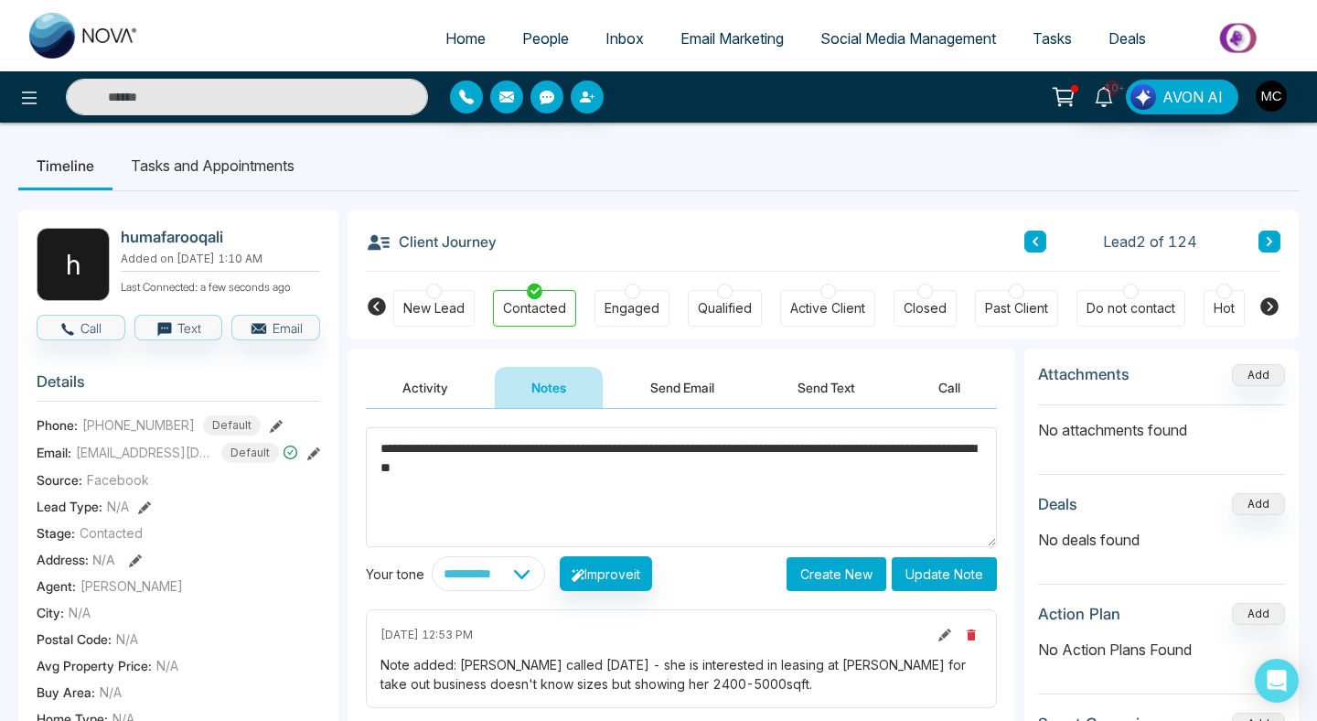
click at [622, 447] on textarea "**********" at bounding box center [681, 487] width 631 height 120
click at [638, 447] on textarea "**********" at bounding box center [681, 487] width 631 height 120
click at [936, 578] on button "Update Note" at bounding box center [944, 574] width 105 height 34
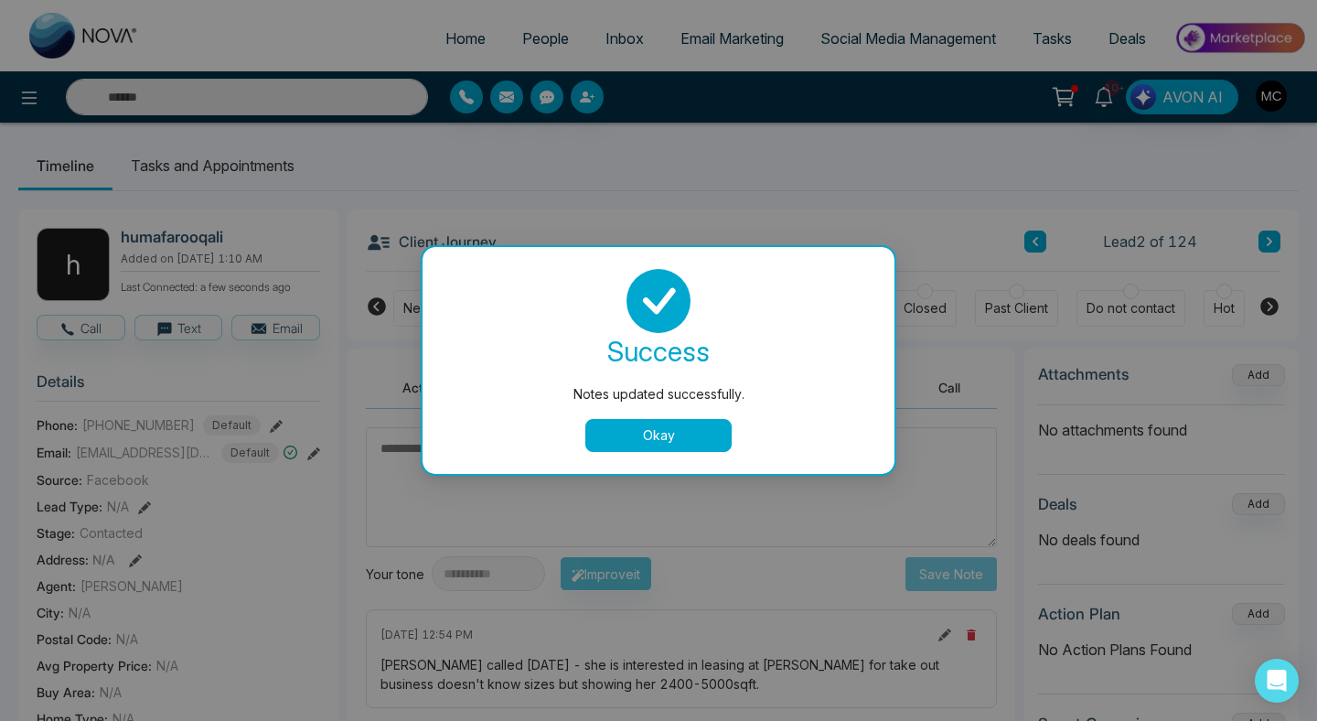
click at [648, 428] on button "Okay" at bounding box center [659, 435] width 146 height 33
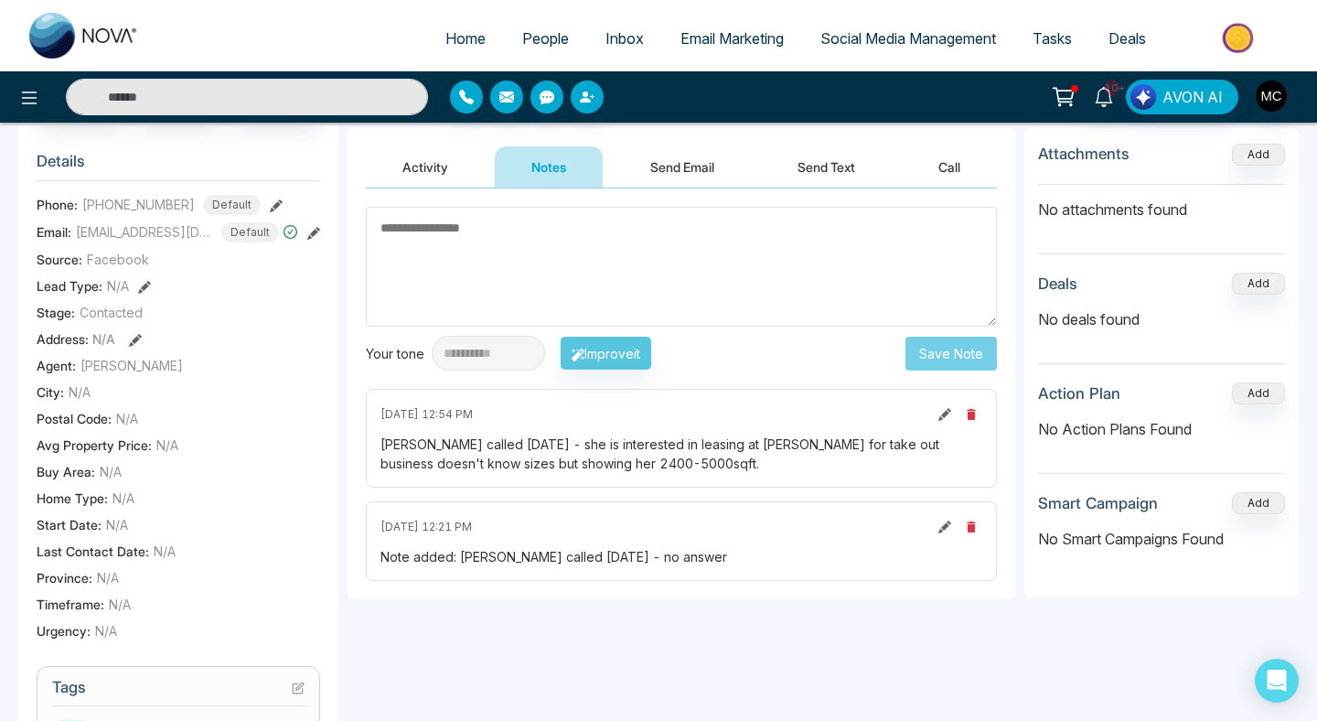
scroll to position [385, 0]
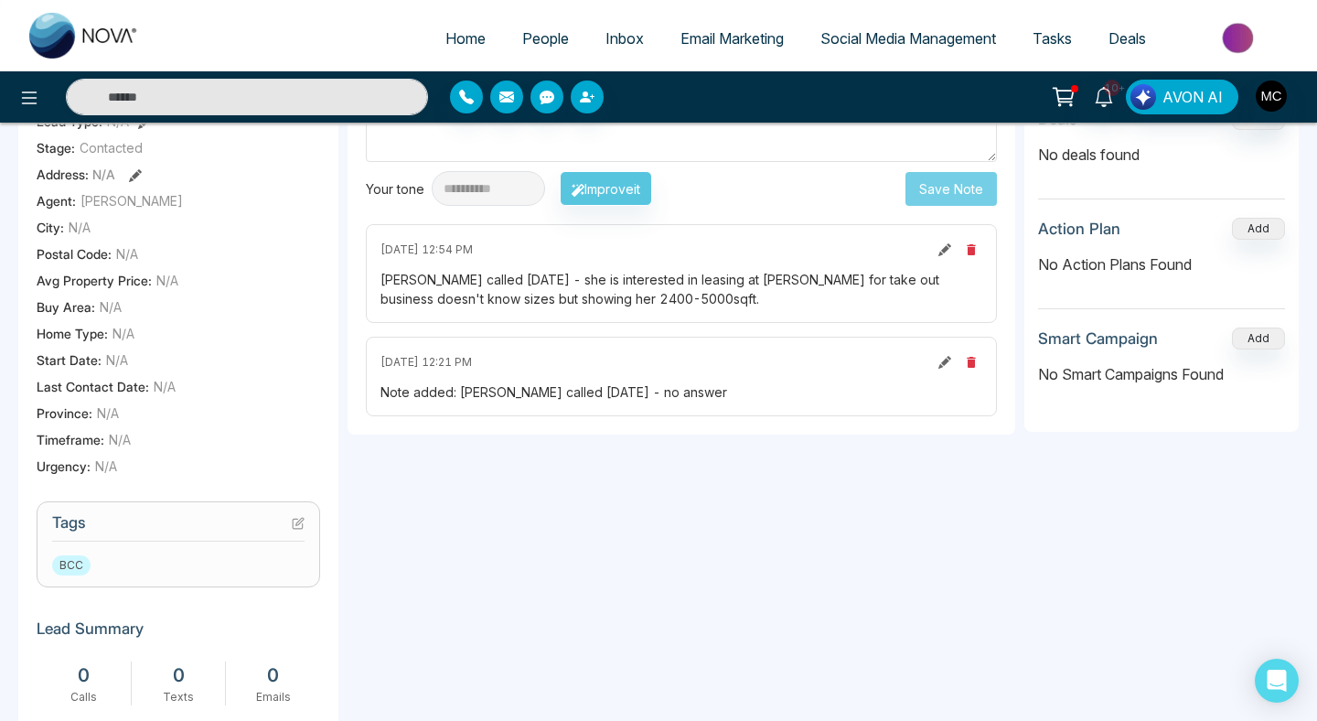
click at [984, 365] on div "[DATE] 12:21 PM Note added: [PERSON_NAME] called [DATE] - no answer" at bounding box center [681, 377] width 631 height 80
click at [973, 362] on icon "button" at bounding box center [971, 362] width 8 height 11
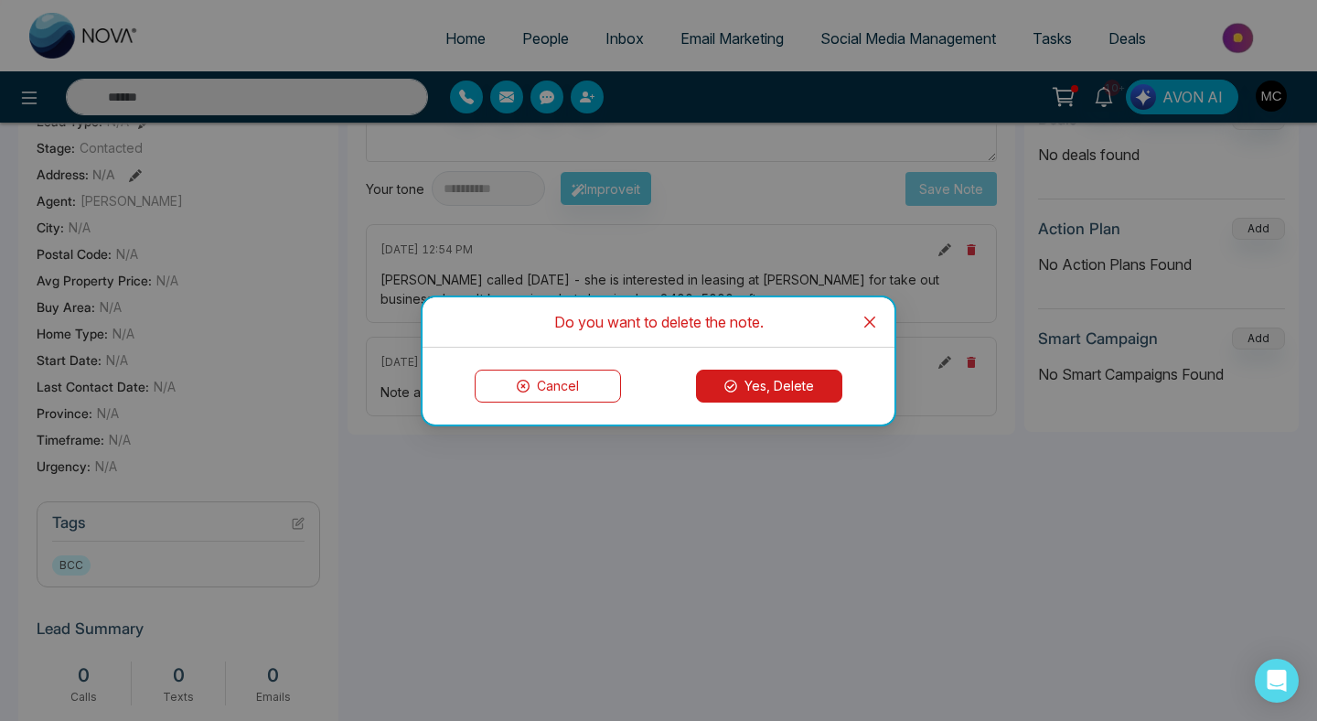
click at [732, 398] on button "Yes, Delete" at bounding box center [769, 386] width 146 height 33
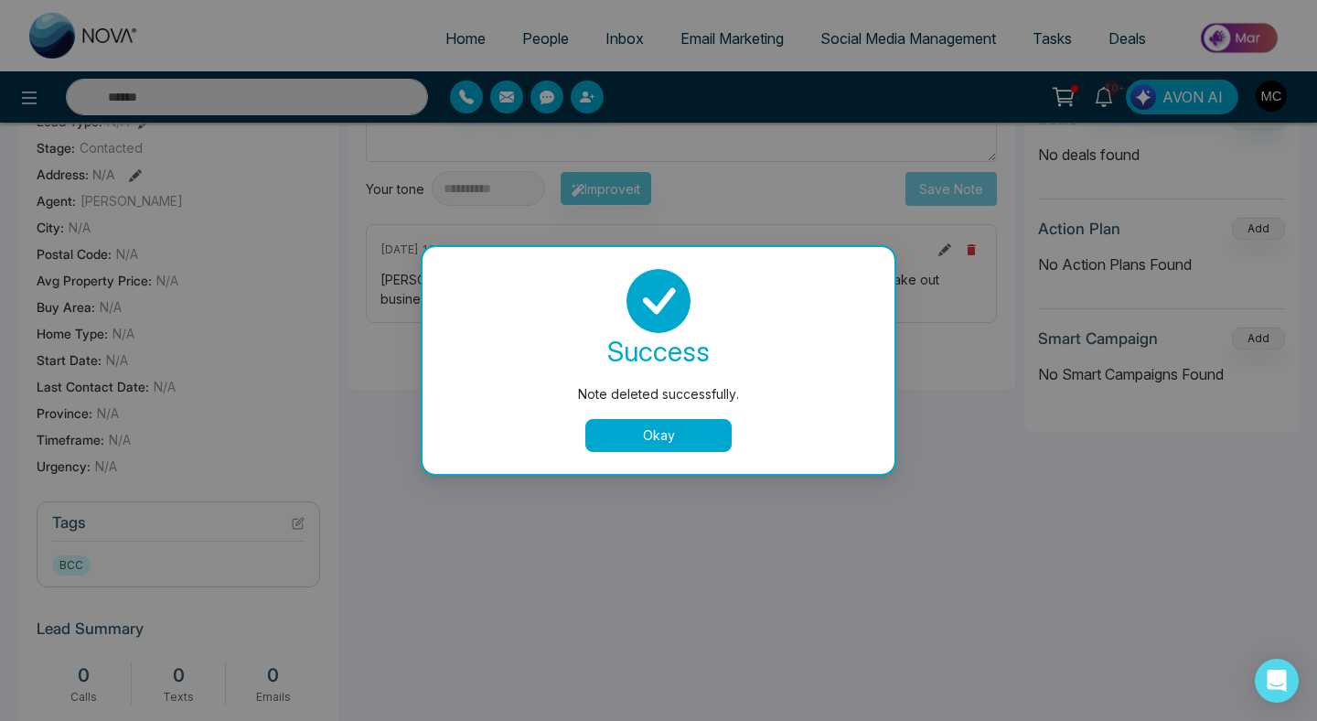
click at [623, 433] on button "Okay" at bounding box center [659, 435] width 146 height 33
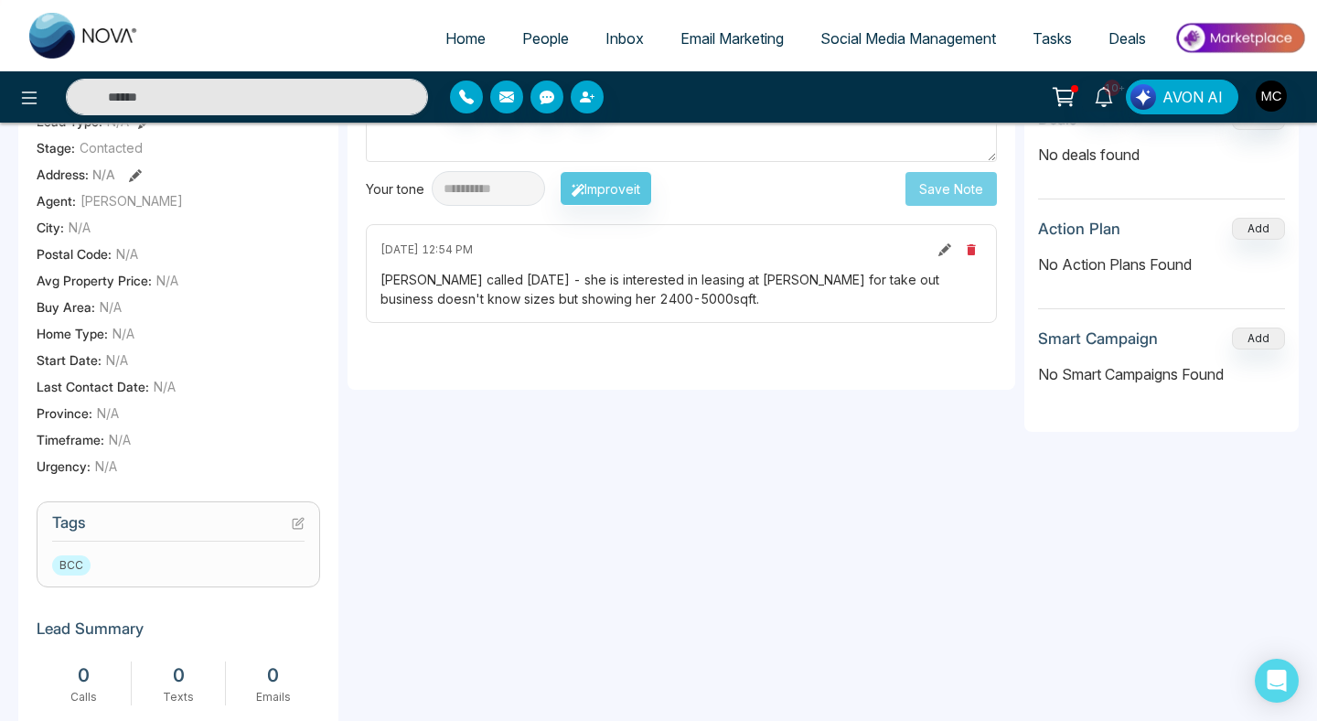
scroll to position [0, 0]
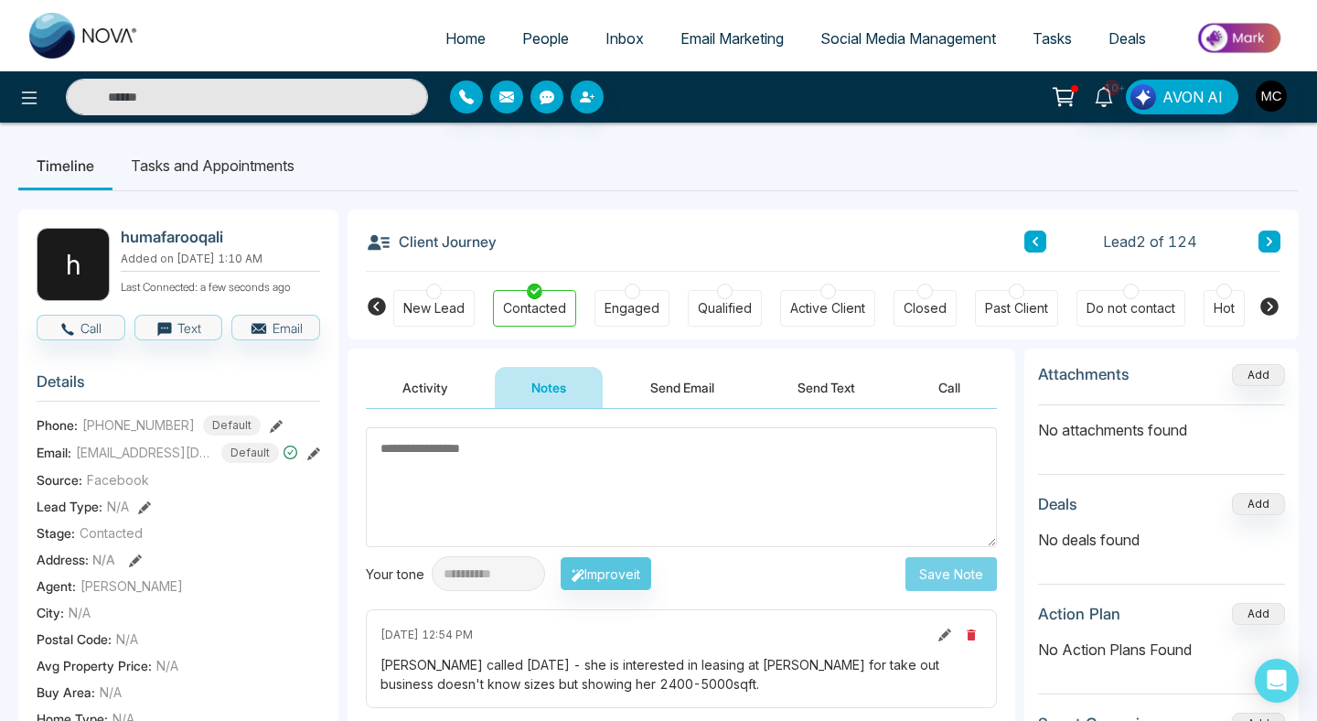
click at [553, 47] on span "People" at bounding box center [545, 38] width 47 height 18
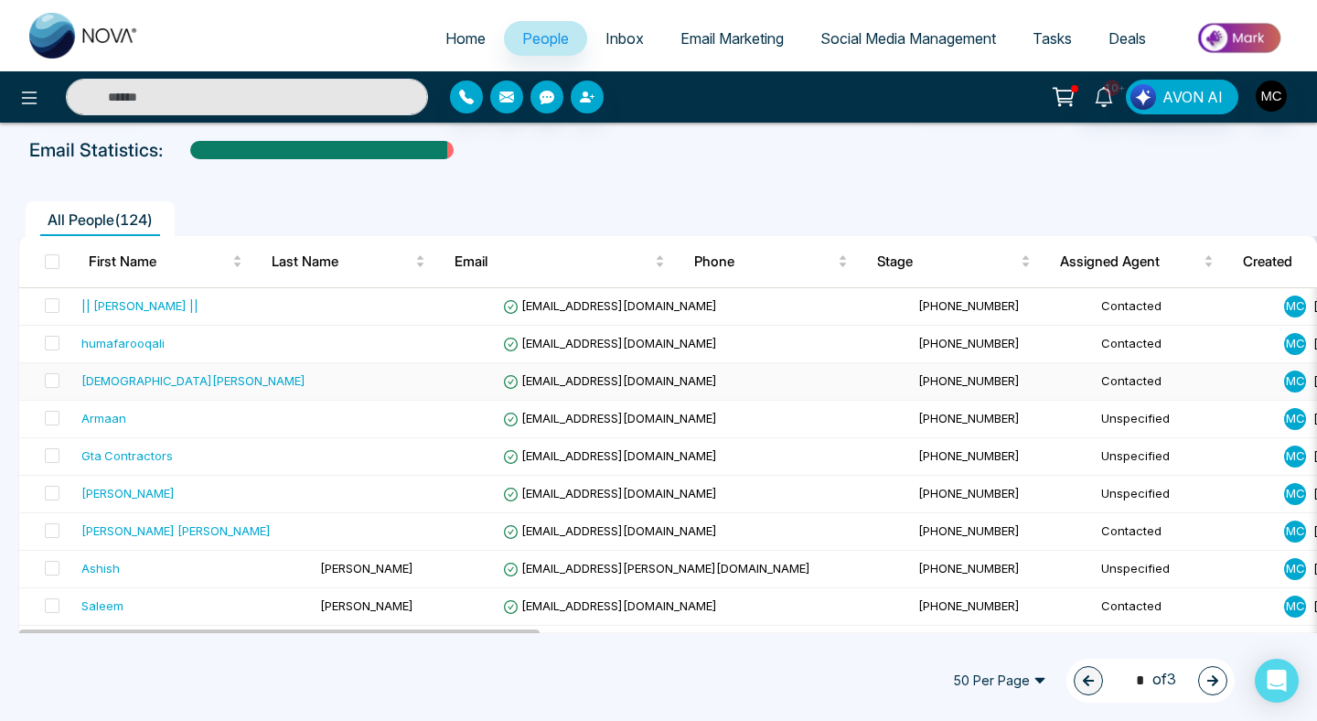
scroll to position [86, 0]
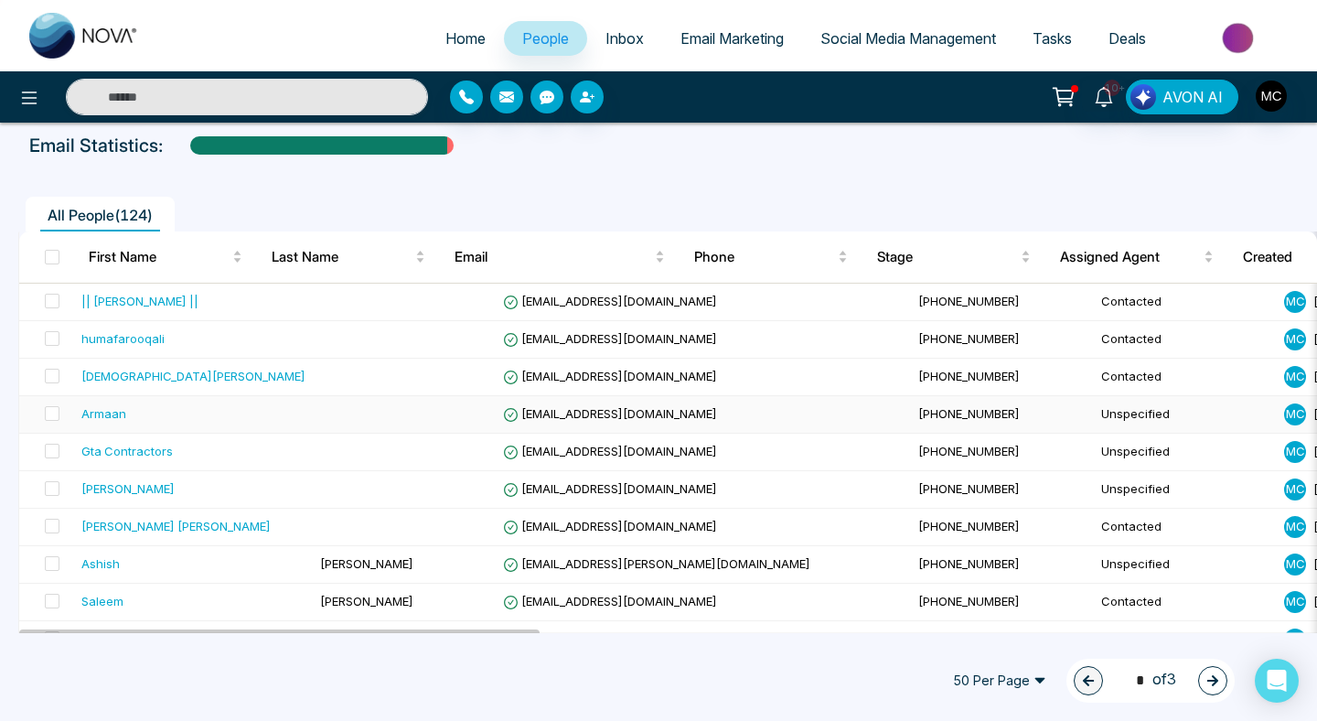
click at [368, 428] on td at bounding box center [404, 415] width 183 height 38
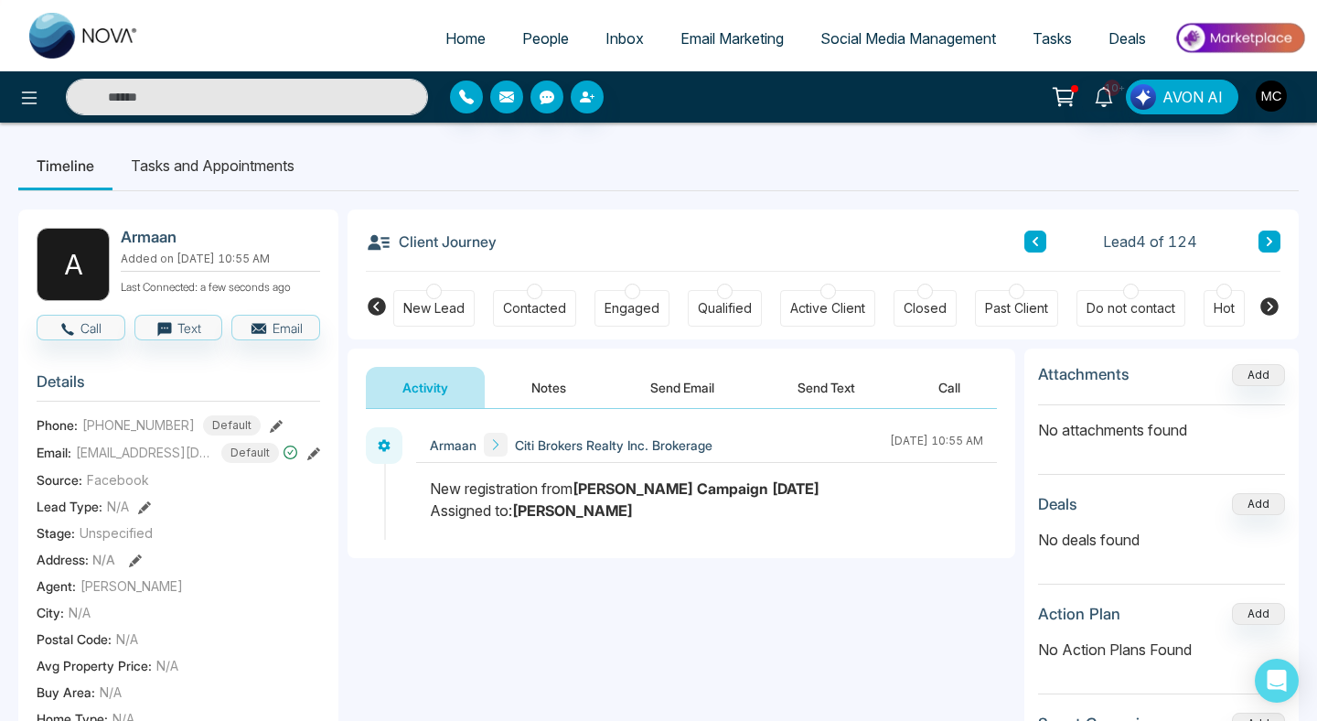
click at [516, 27] on link "People" at bounding box center [545, 38] width 83 height 35
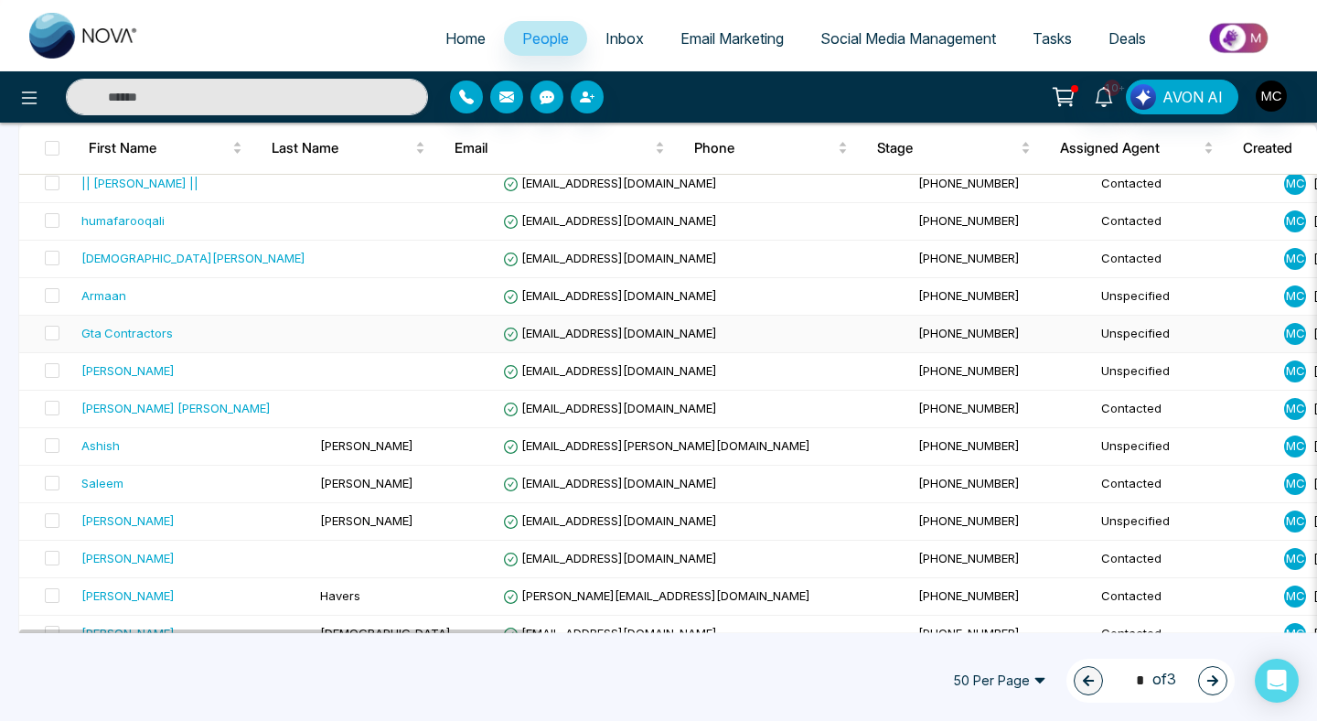
scroll to position [253, 0]
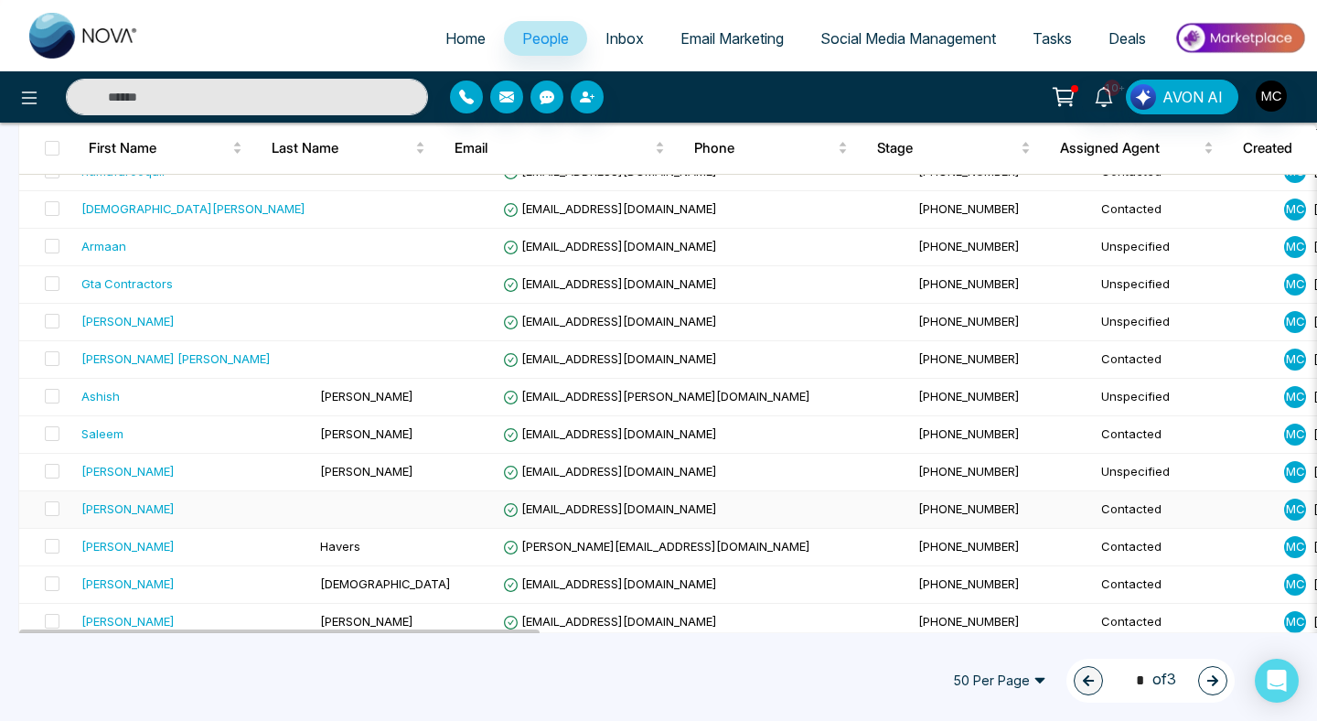
click at [190, 516] on div "[PERSON_NAME]" at bounding box center [193, 509] width 224 height 18
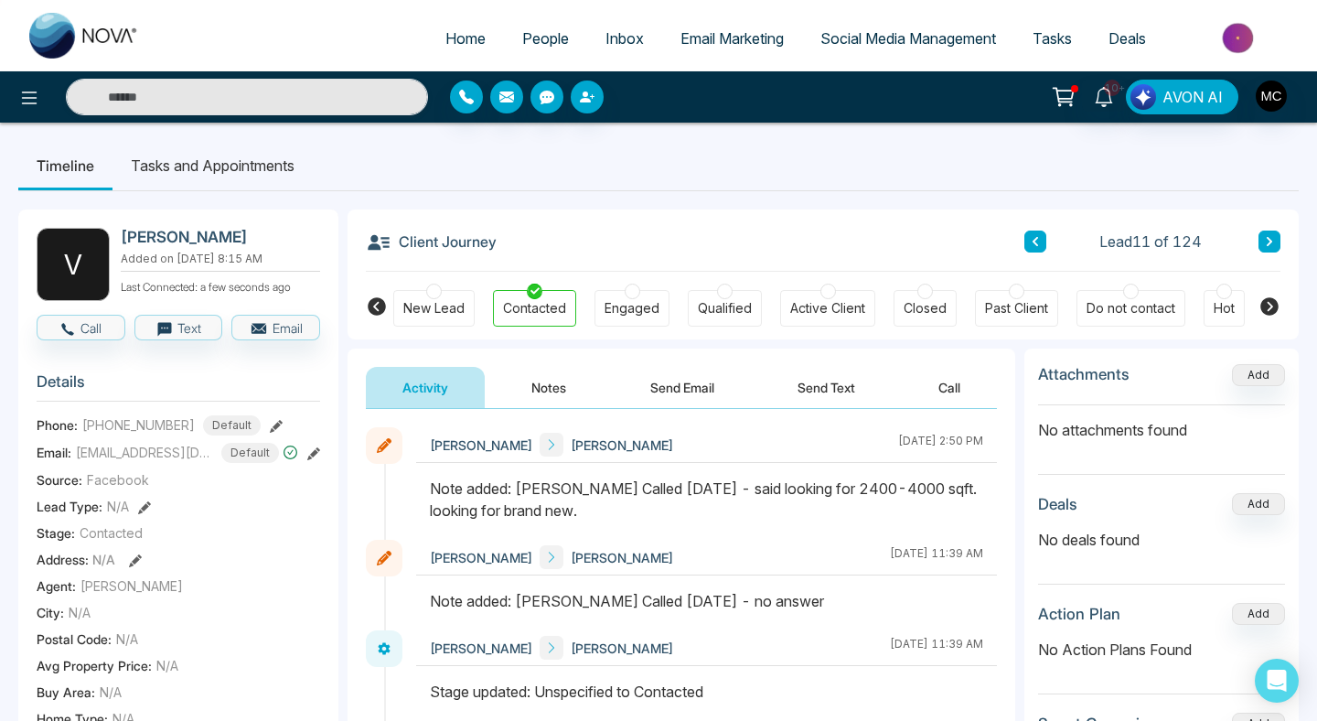
click at [523, 33] on span "People" at bounding box center [545, 38] width 47 height 18
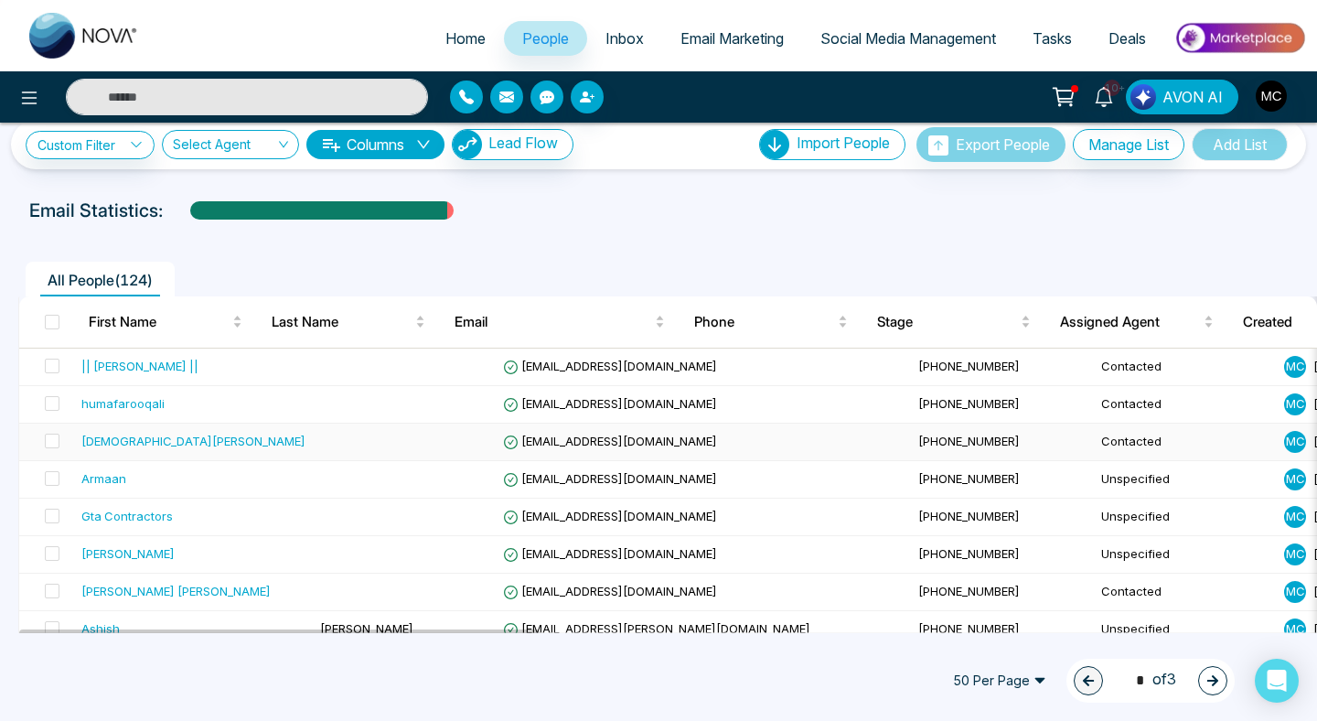
scroll to position [35, 0]
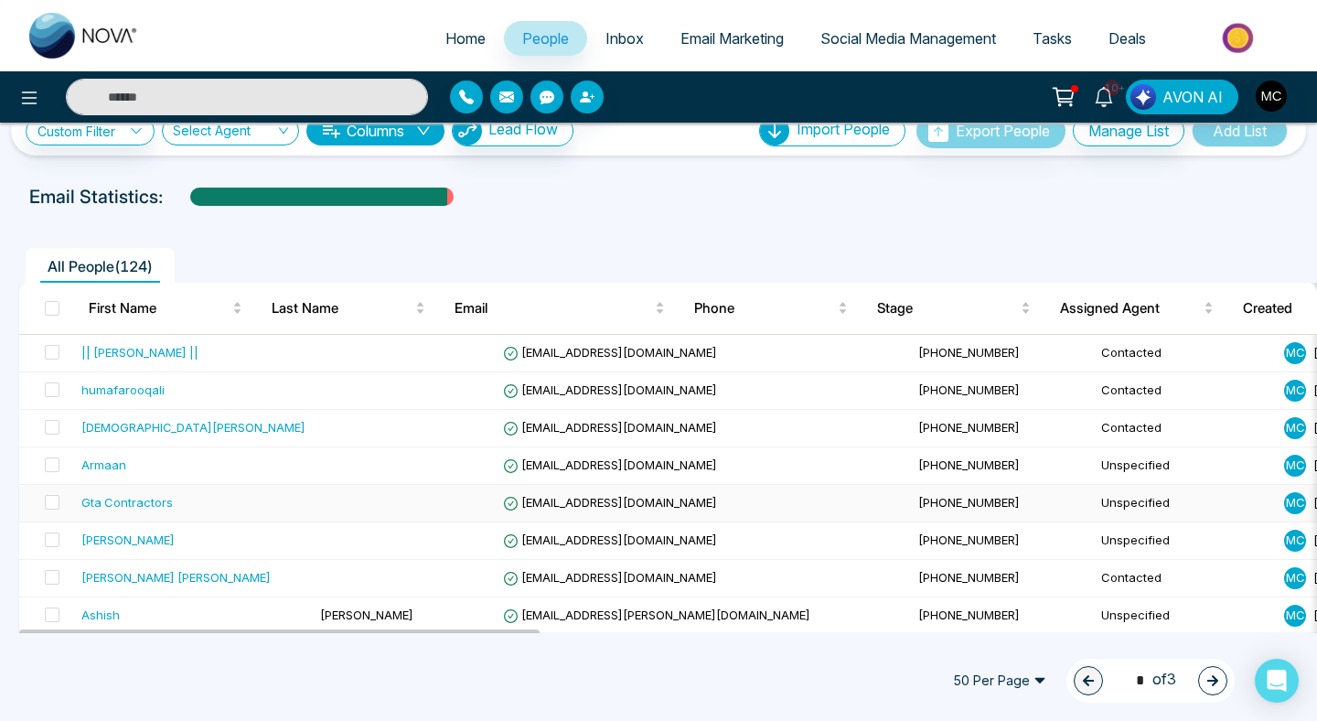
click at [156, 500] on div "Gta Contractors" at bounding box center [126, 502] width 91 height 18
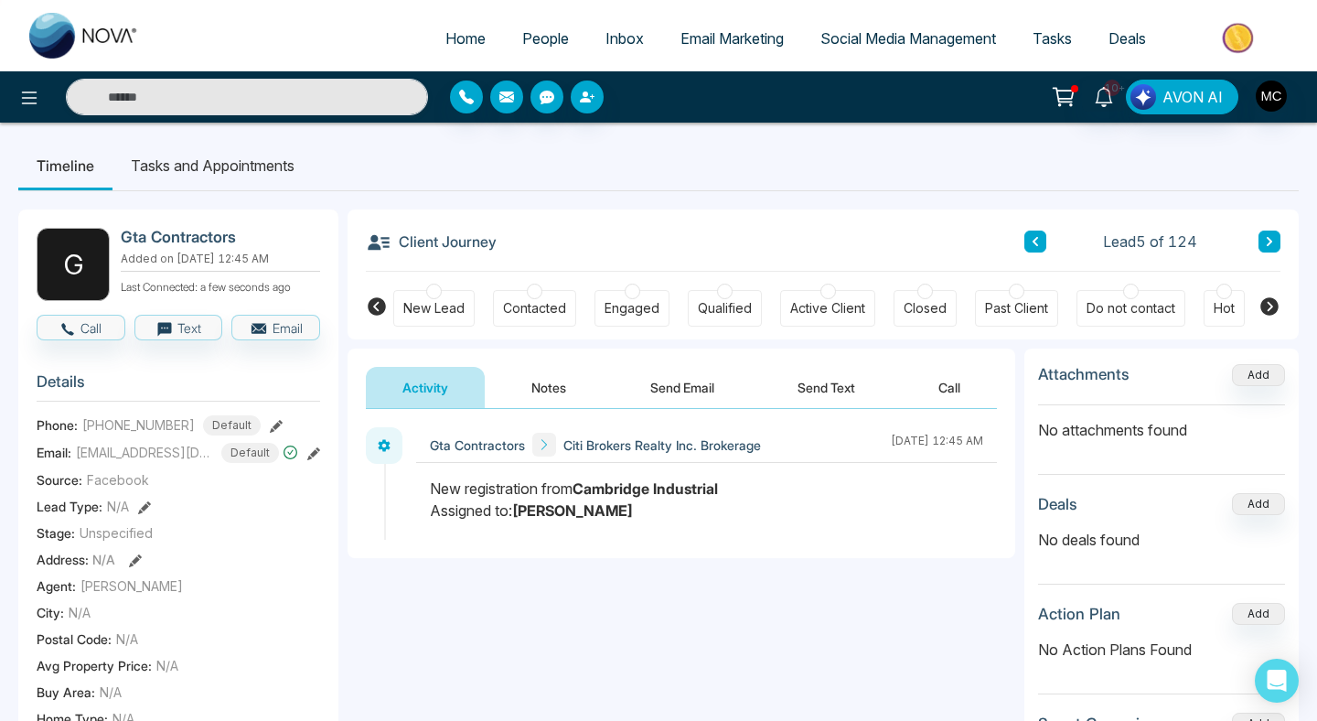
click at [540, 296] on div "Contacted" at bounding box center [534, 308] width 83 height 37
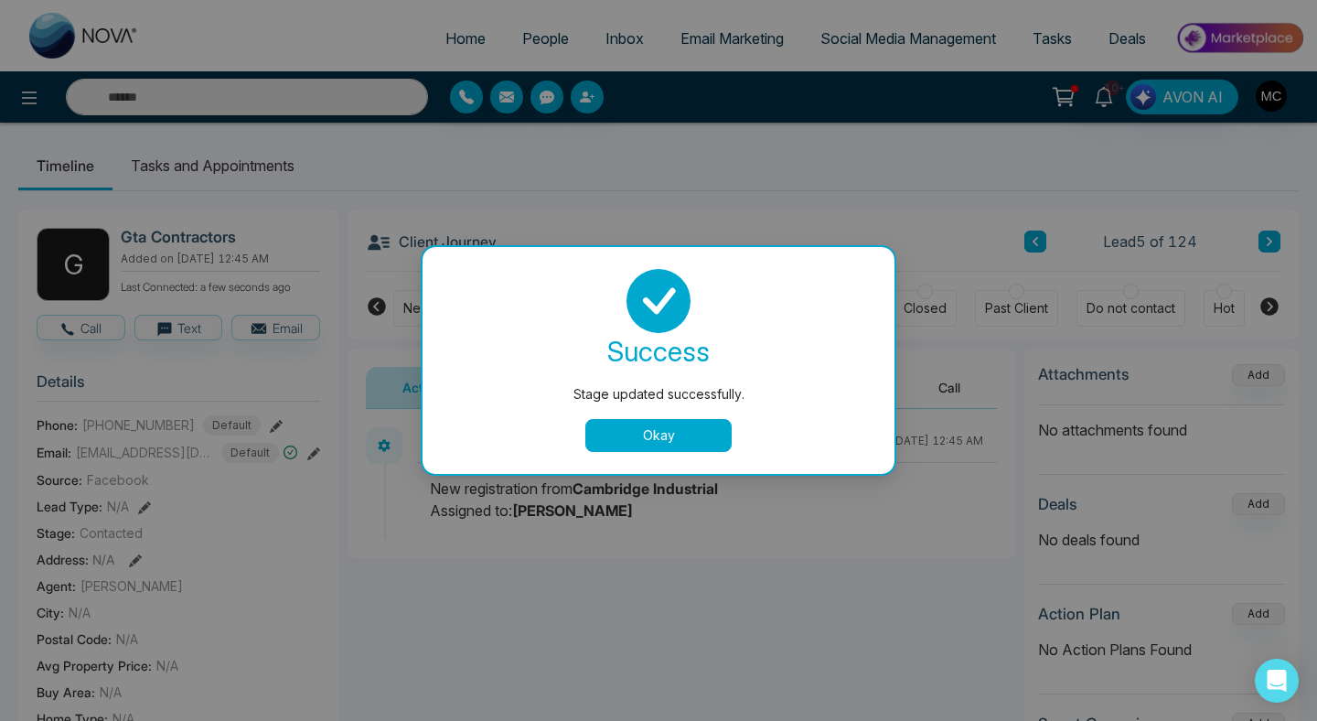
click at [630, 441] on button "Okay" at bounding box center [659, 435] width 146 height 33
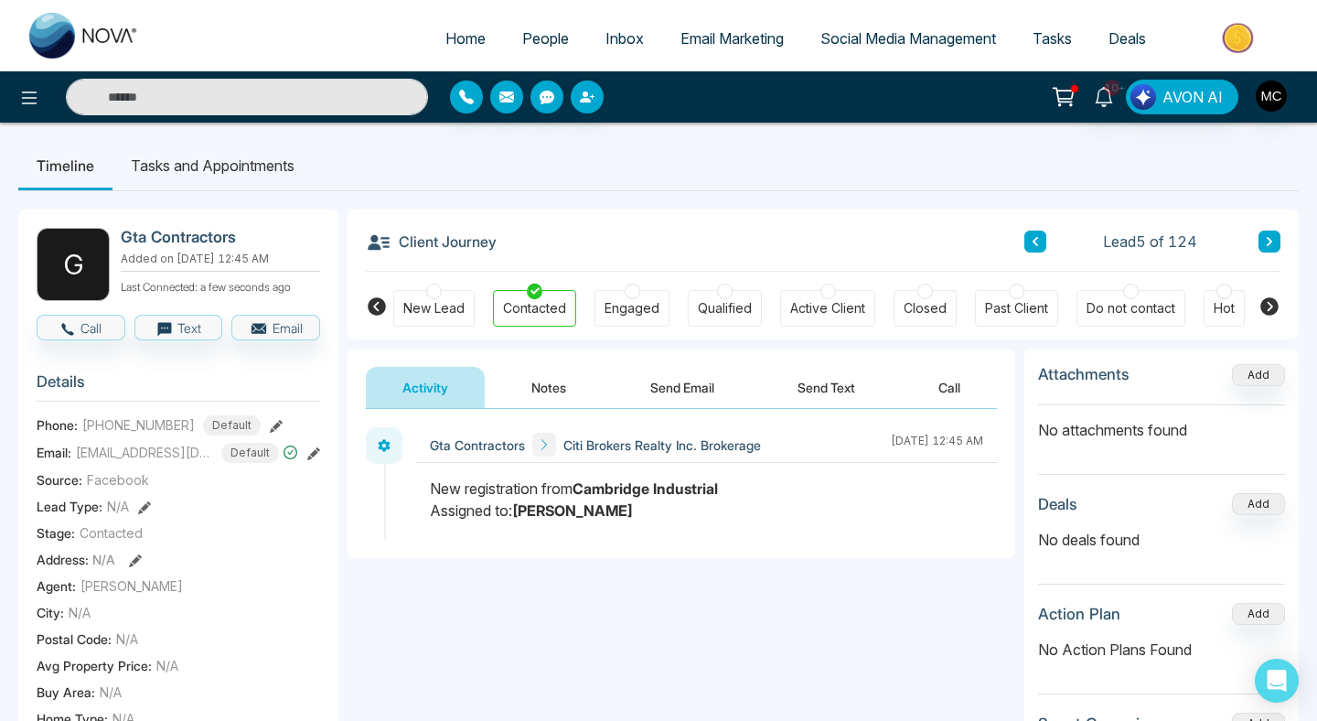
drag, startPoint x: 617, startPoint y: 515, endPoint x: 521, endPoint y: 511, distance: 95.3
click at [521, 511] on div "New registration from Cambridge Industrial Assigned to: [PERSON_NAME]" at bounding box center [707, 500] width 554 height 44
click at [615, 490] on strong "Cambridge Industrial" at bounding box center [645, 488] width 145 height 18
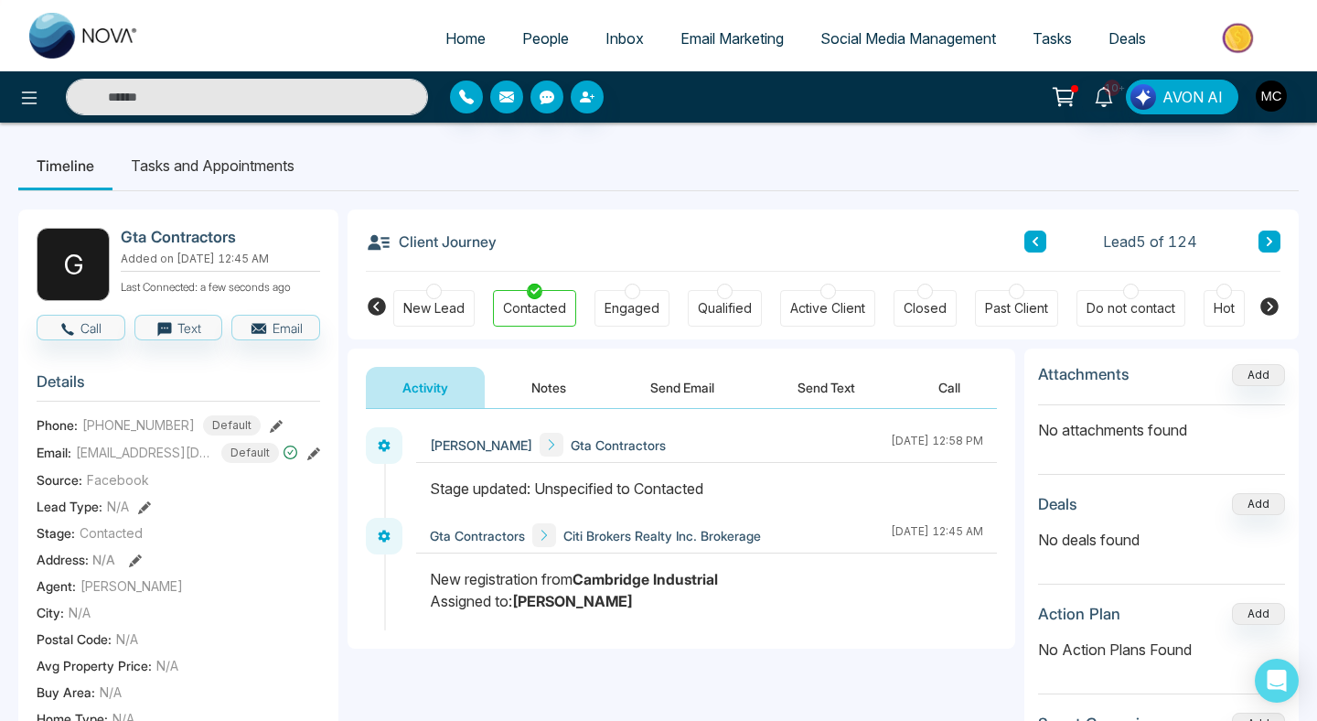
click at [615, 490] on div "[PERSON_NAME] Gta Contractors [DATE] 12:58 PM Gta Contractors Citi Brokers Real…" at bounding box center [681, 528] width 631 height 203
click at [615, 490] on div "Stage updated: Unspecified to Contacted" at bounding box center [707, 489] width 554 height 22
click at [296, 89] on input "text" at bounding box center [247, 97] width 362 height 37
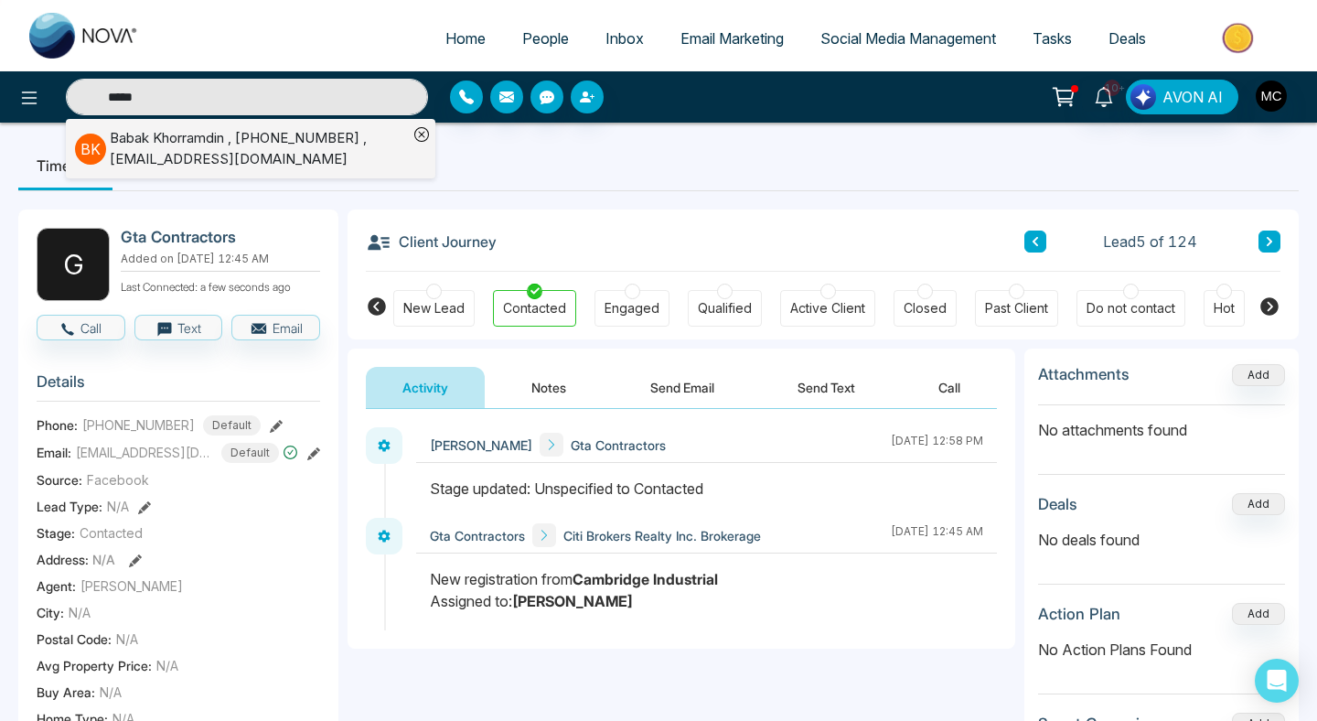
type input "*****"
click at [199, 143] on div "[PERSON_NAME] , [PHONE_NUMBER] , [EMAIL_ADDRESS][DOMAIN_NAME]" at bounding box center [259, 148] width 298 height 41
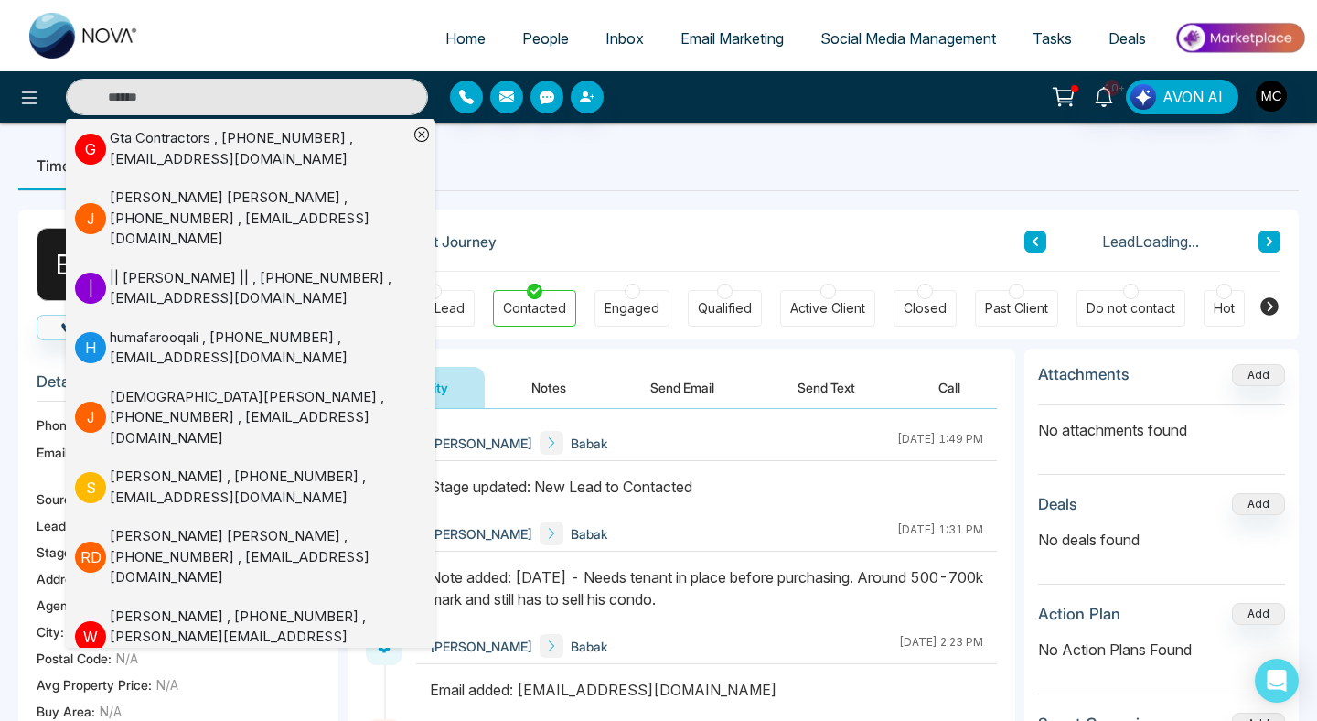
scroll to position [138, 0]
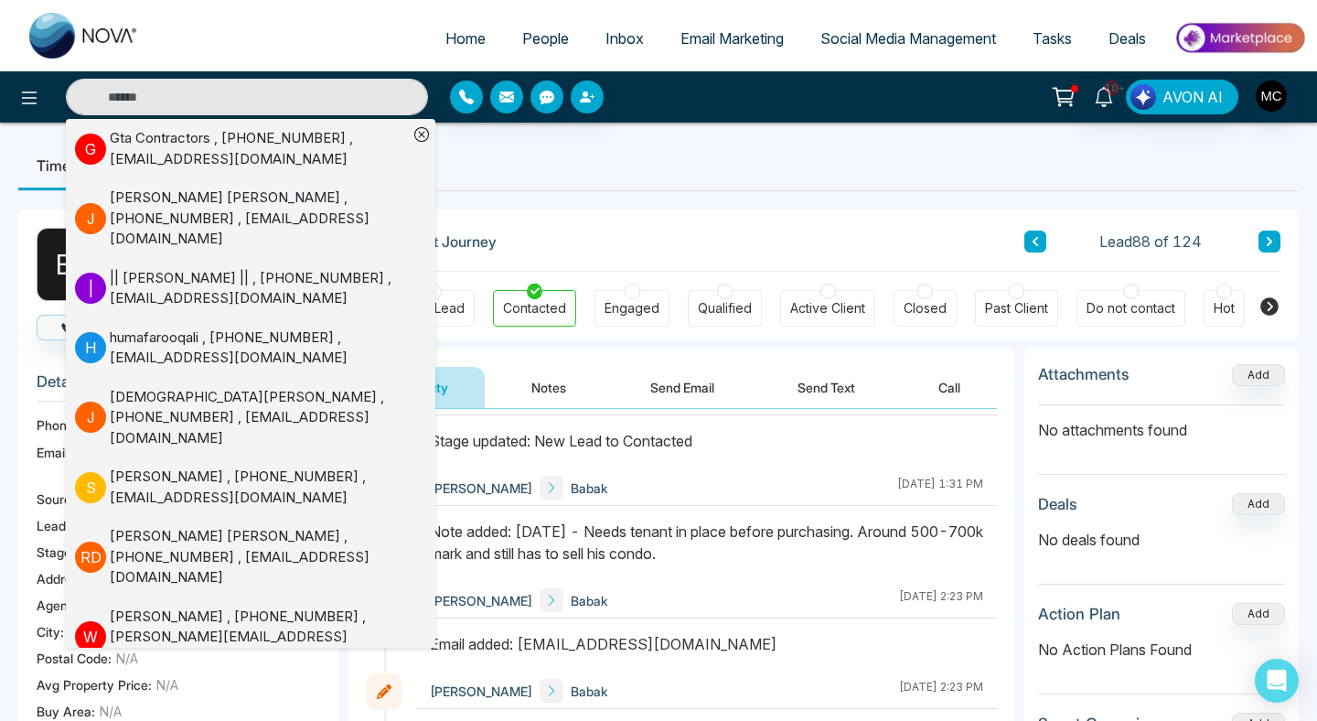
click at [709, 503] on div "[PERSON_NAME] [PERSON_NAME] [DATE] 1:31 PM" at bounding box center [706, 488] width 581 height 36
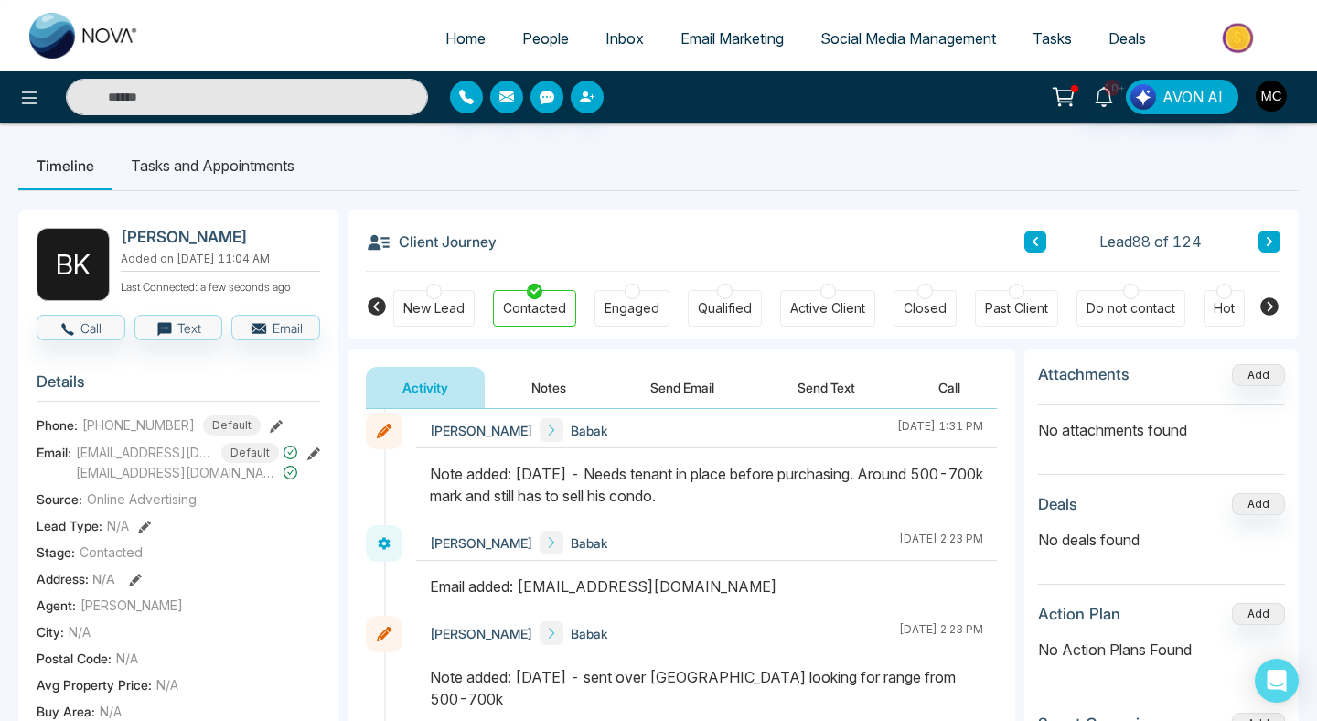
scroll to position [201, 0]
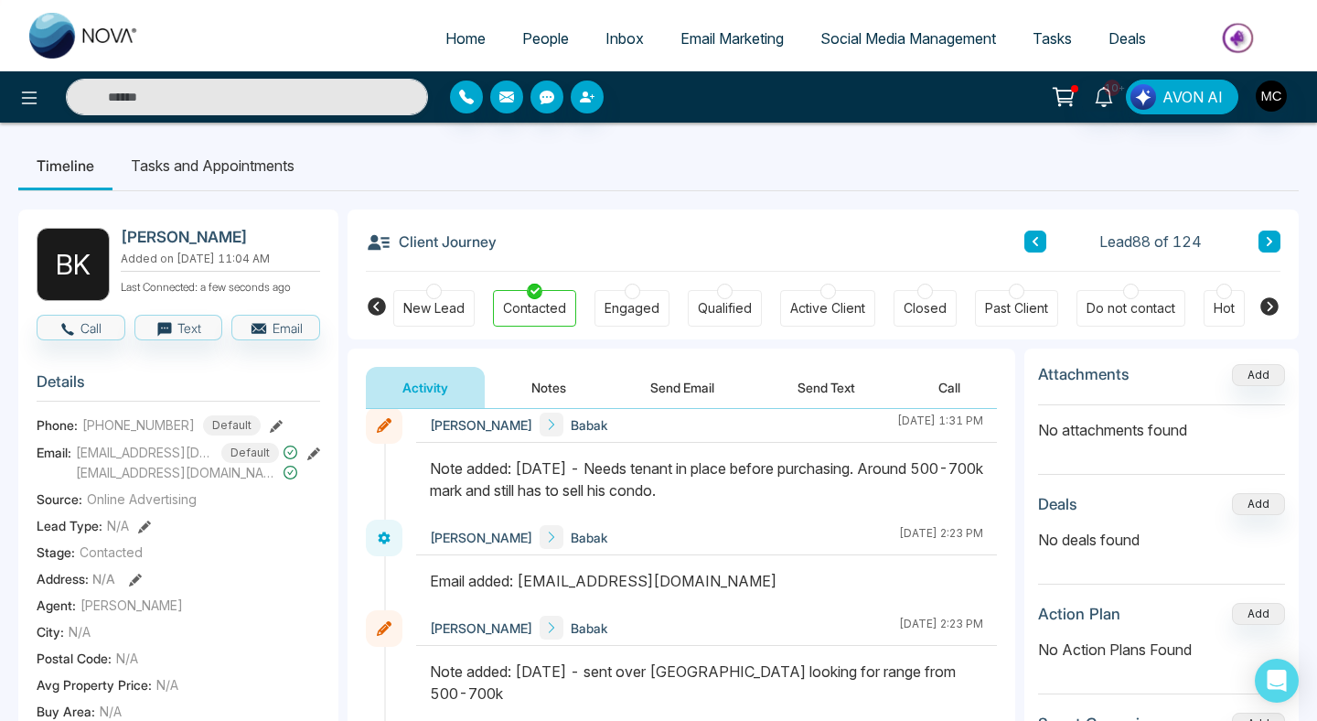
click at [543, 29] on span "People" at bounding box center [545, 38] width 47 height 18
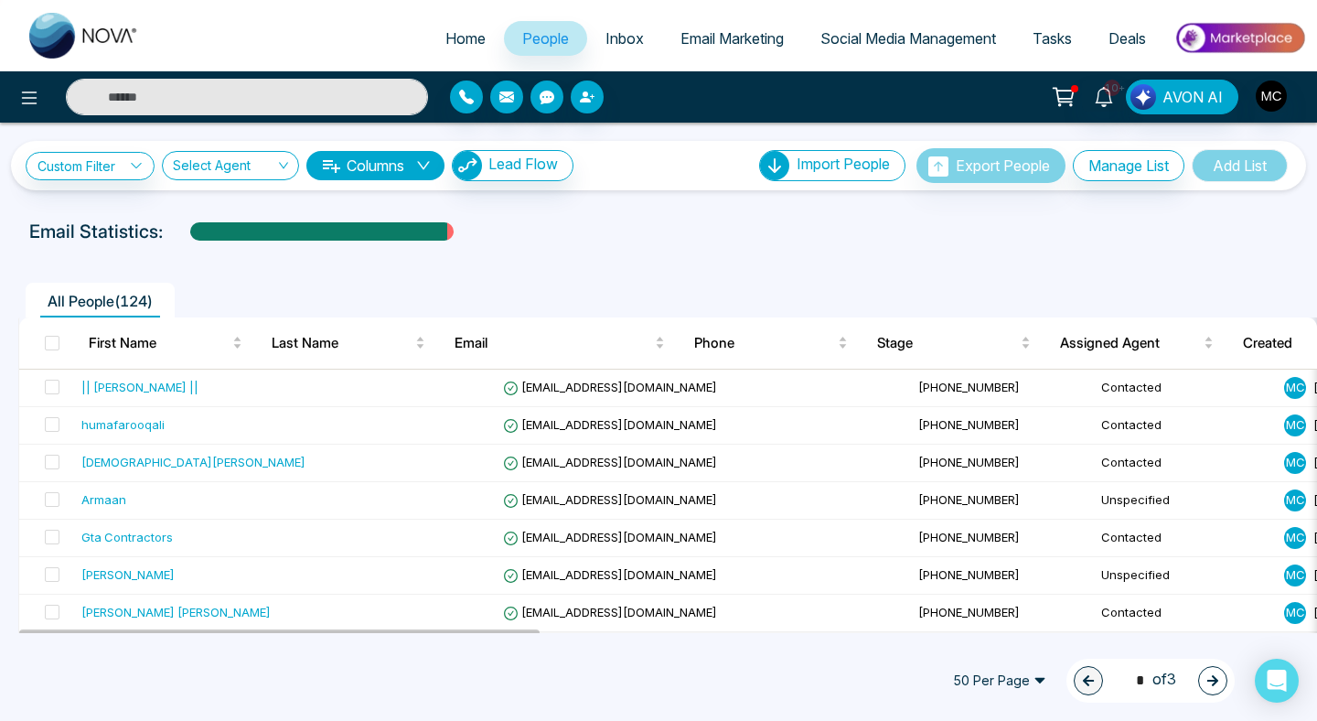
click at [265, 93] on input "text" at bounding box center [247, 97] width 362 height 37
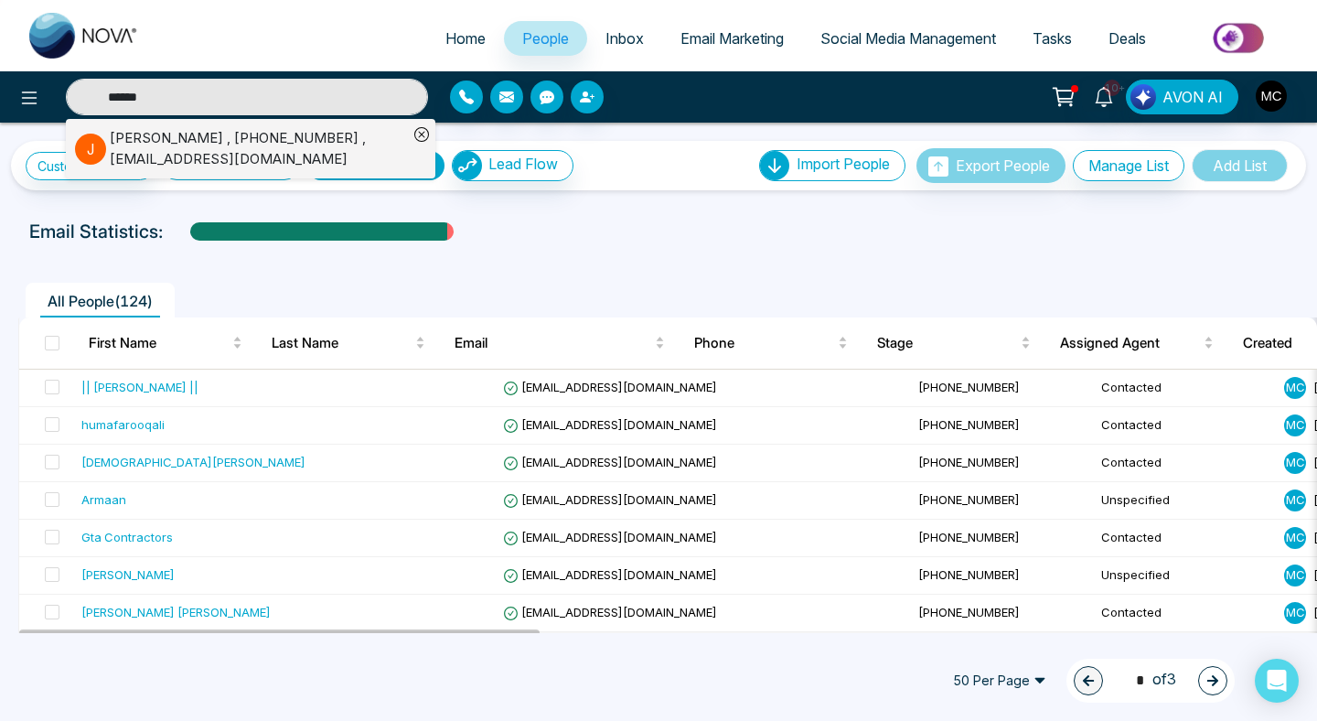
type input "******"
click at [139, 145] on div "[PERSON_NAME] , [PHONE_NUMBER] , [EMAIL_ADDRESS][DOMAIN_NAME]" at bounding box center [259, 148] width 298 height 41
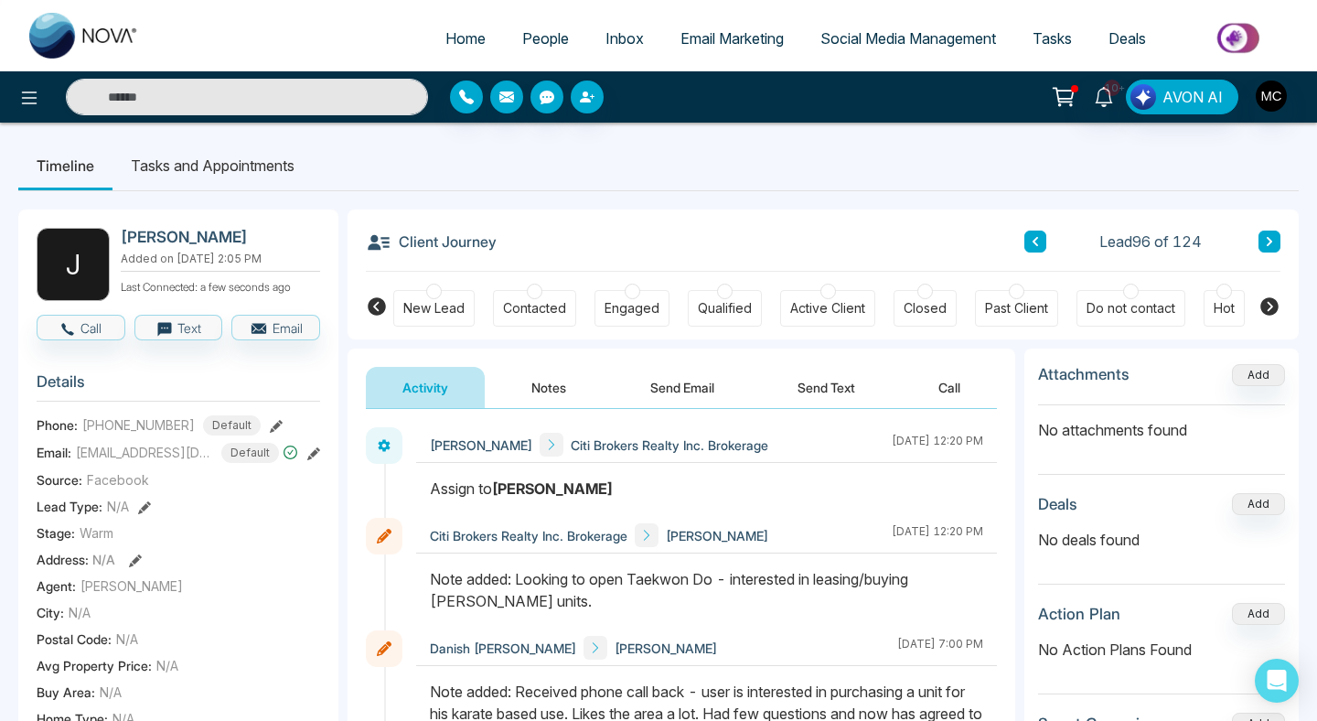
click at [535, 297] on div at bounding box center [535, 292] width 16 height 16
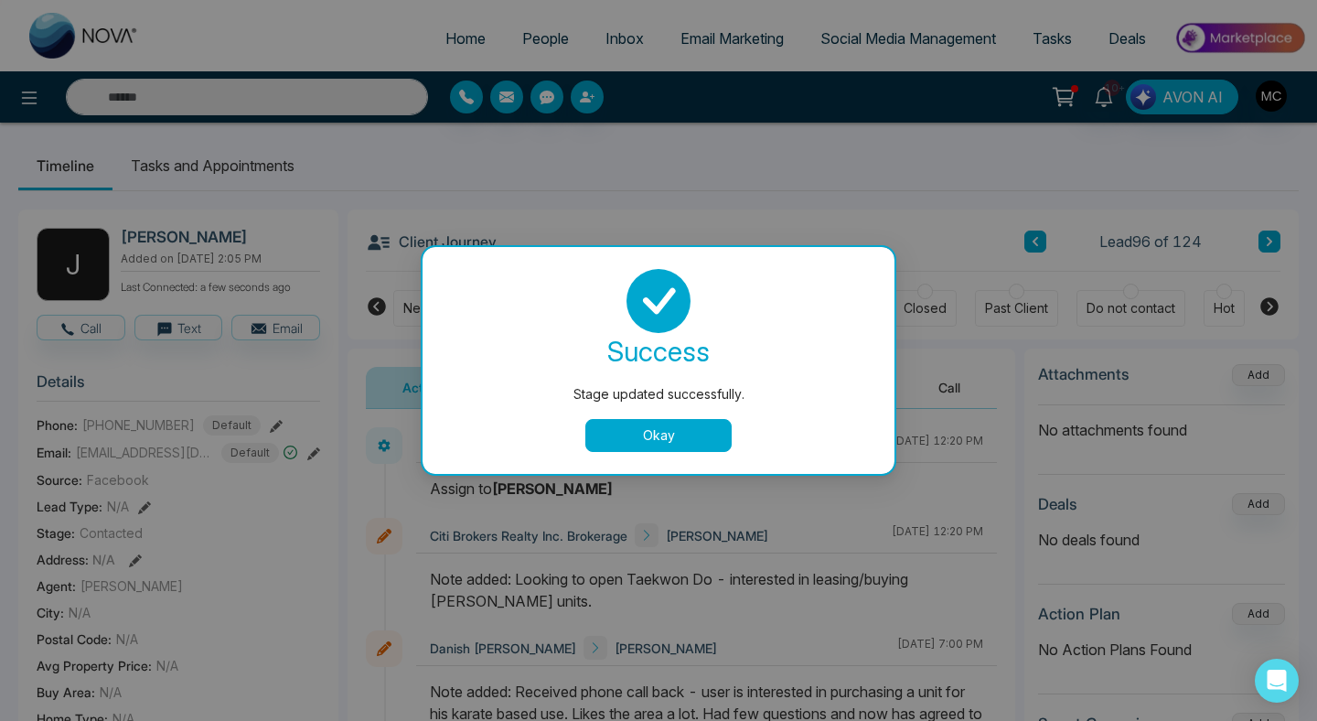
click at [518, 47] on div "Stage updated successfully. success Stage updated successfully. Okay" at bounding box center [658, 360] width 1317 height 721
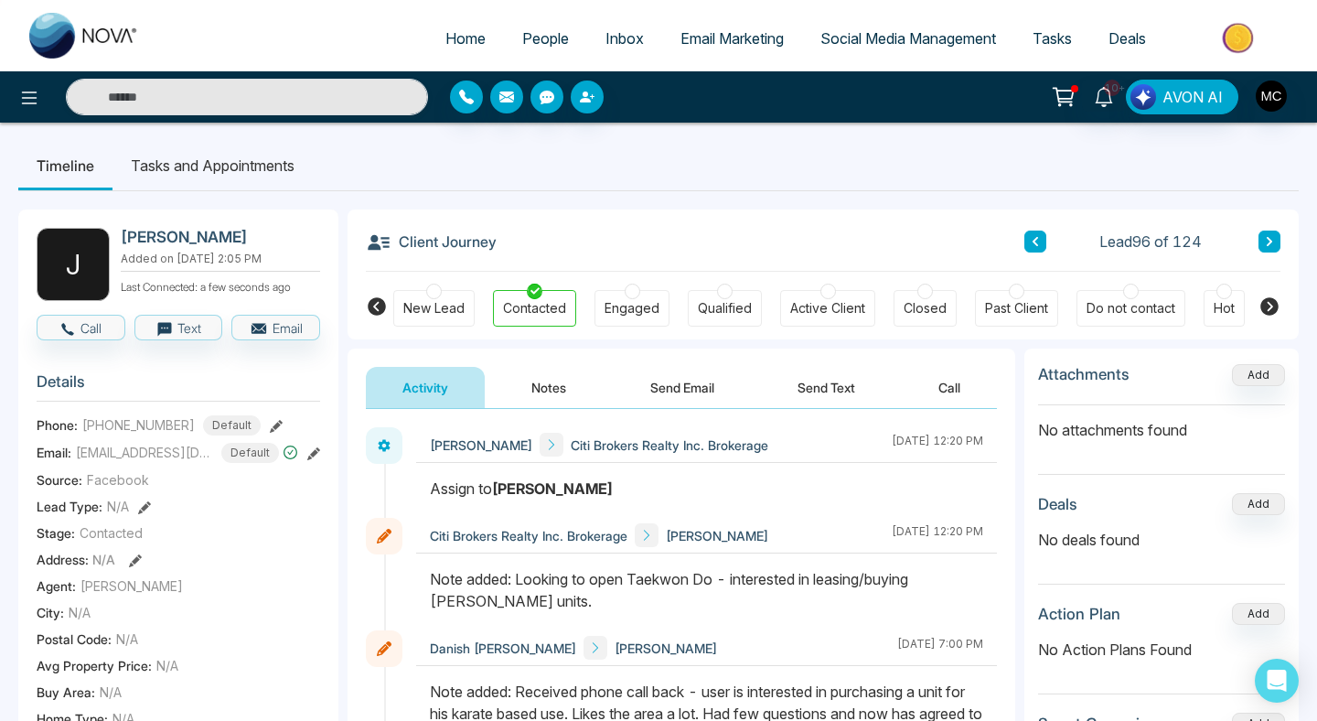
click at [525, 61] on ul "Home People Inbox Email Marketing Social Media Management Tasks Deals" at bounding box center [731, 40] width 1149 height 50
click at [527, 51] on link "People" at bounding box center [545, 38] width 83 height 35
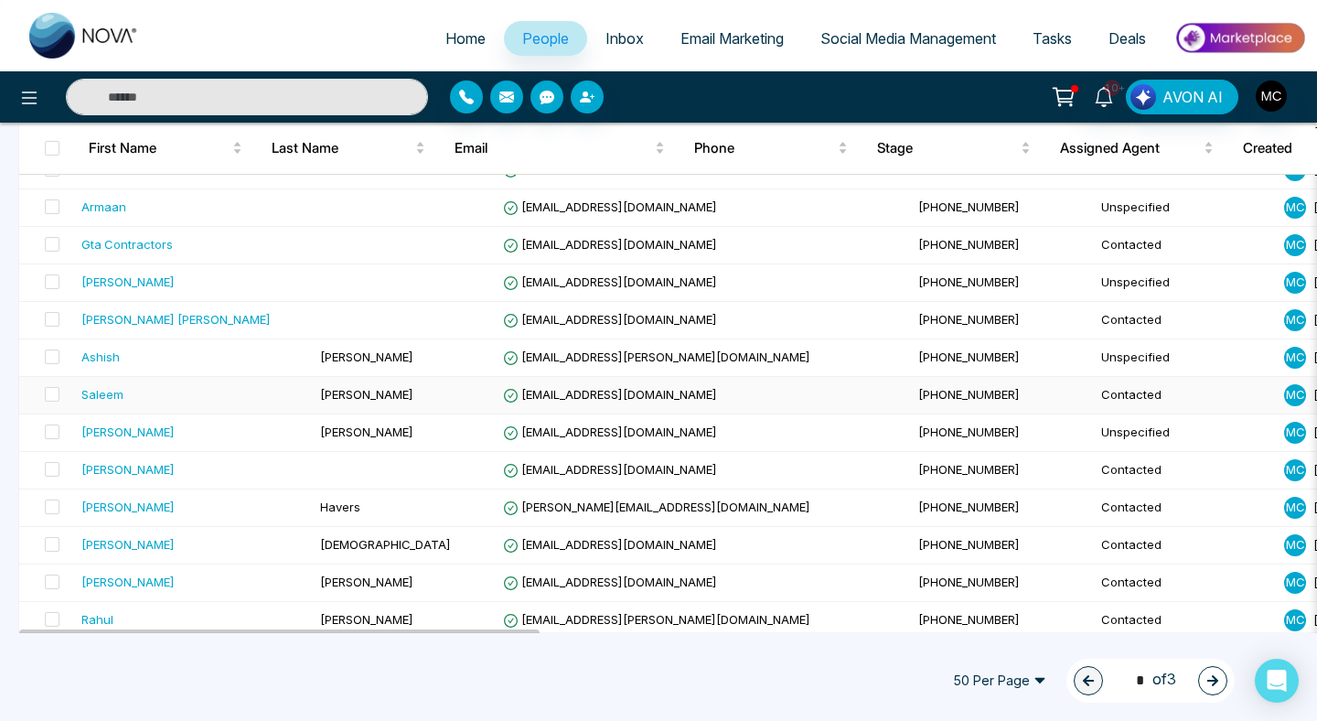
scroll to position [288, 0]
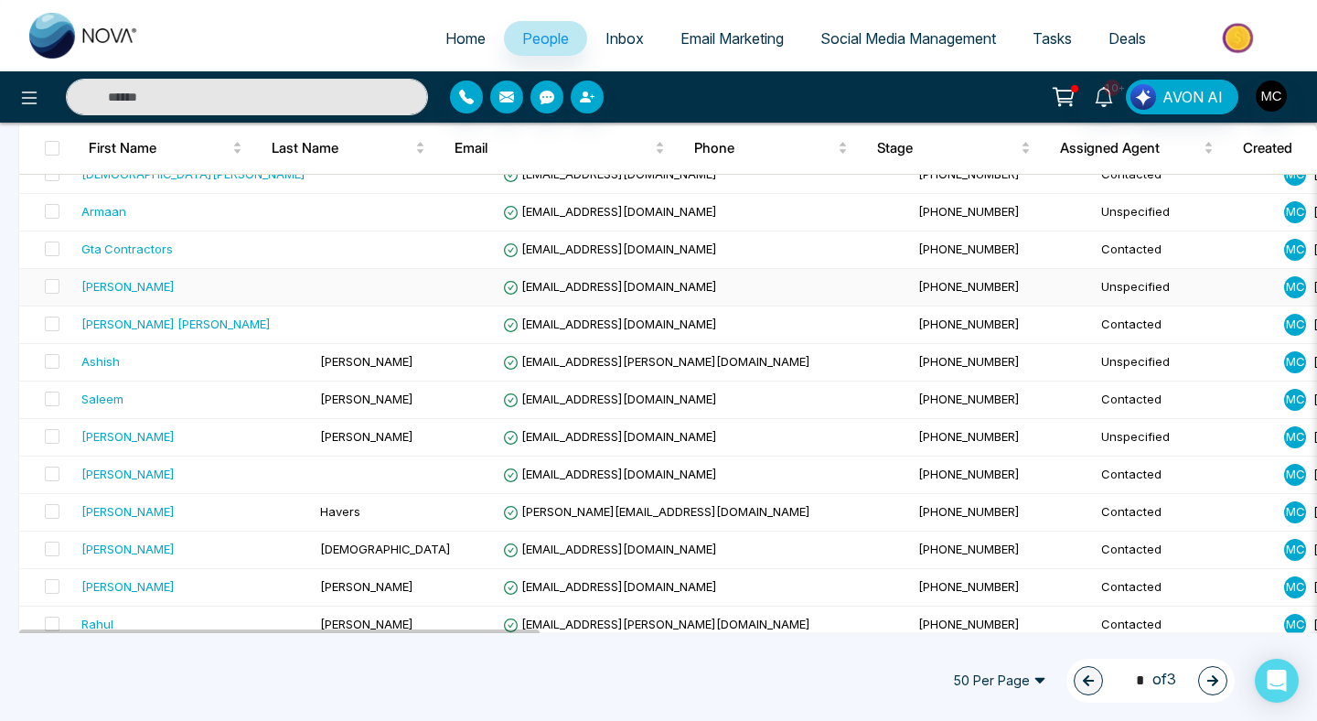
click at [164, 291] on div "[PERSON_NAME]" at bounding box center [193, 286] width 224 height 18
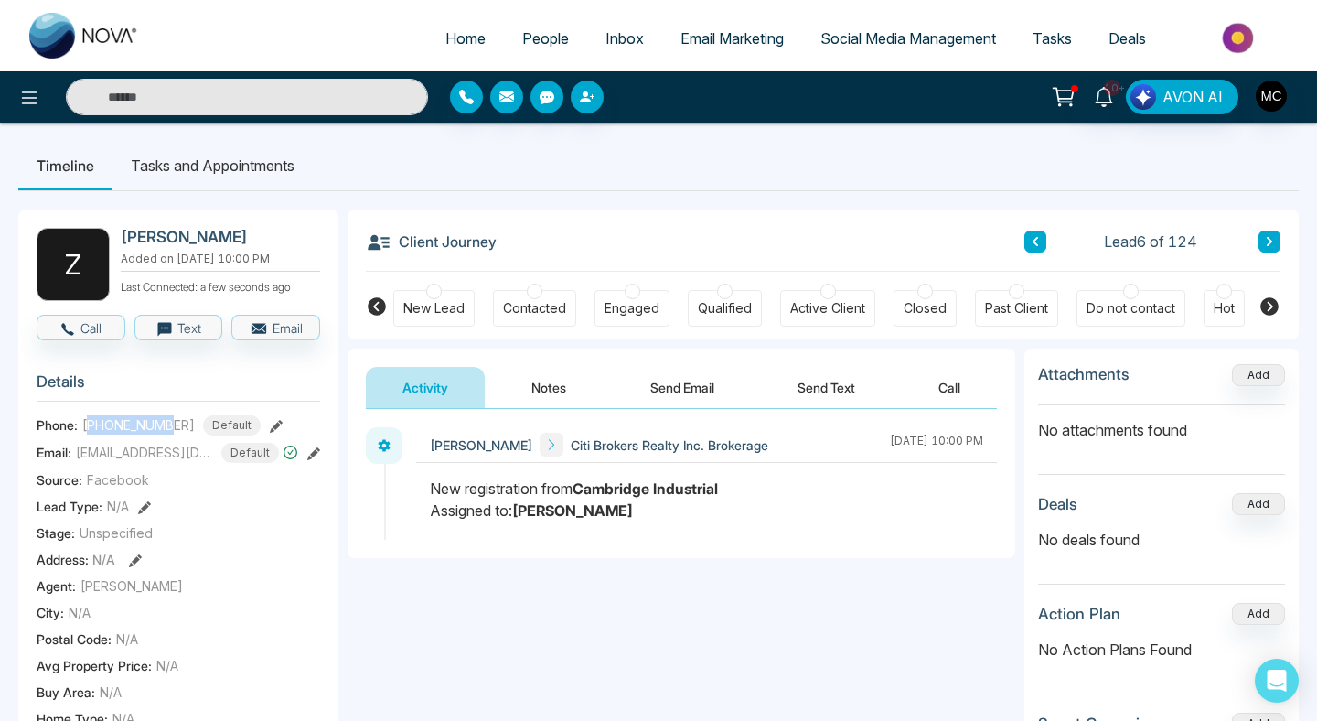
drag, startPoint x: 91, startPoint y: 432, endPoint x: 169, endPoint y: 444, distance: 79.6
click at [169, 435] on span "[PHONE_NUMBER]" at bounding box center [138, 424] width 113 height 19
copy span "6474052361"
click at [532, 287] on div at bounding box center [535, 292] width 16 height 16
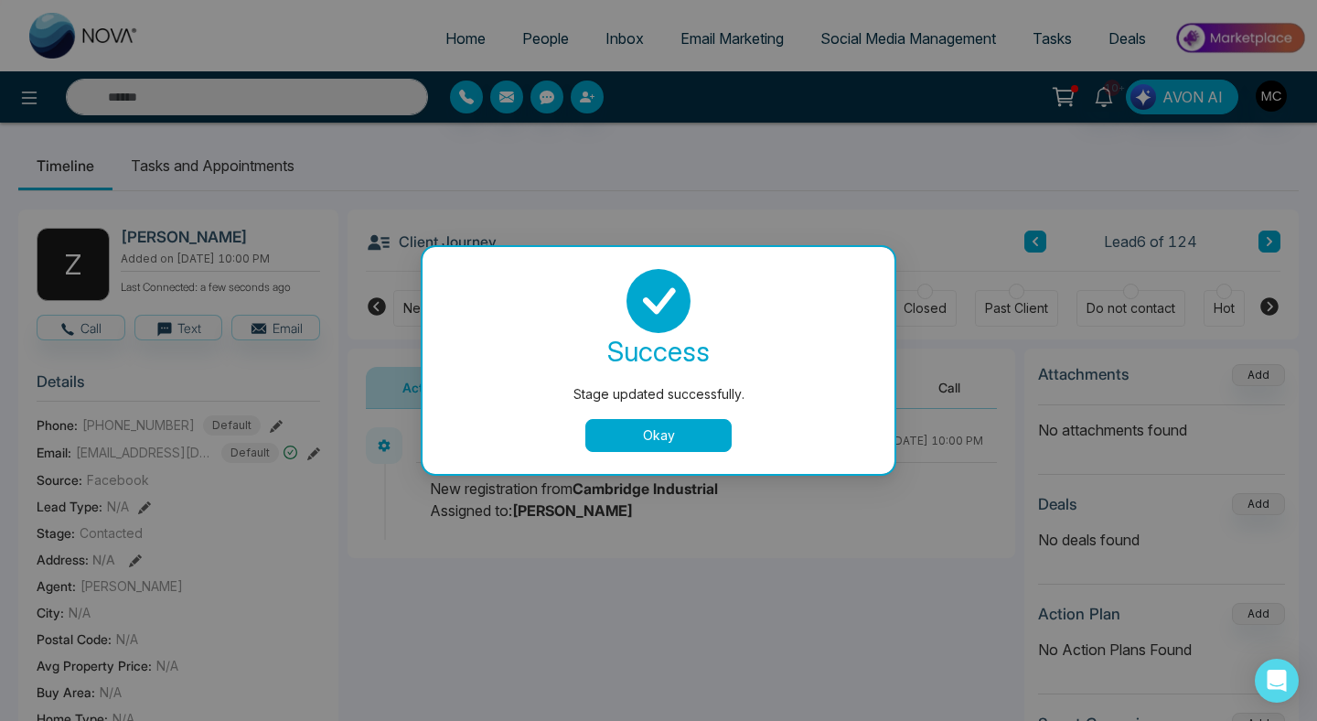
click at [607, 444] on button "Okay" at bounding box center [659, 435] width 146 height 33
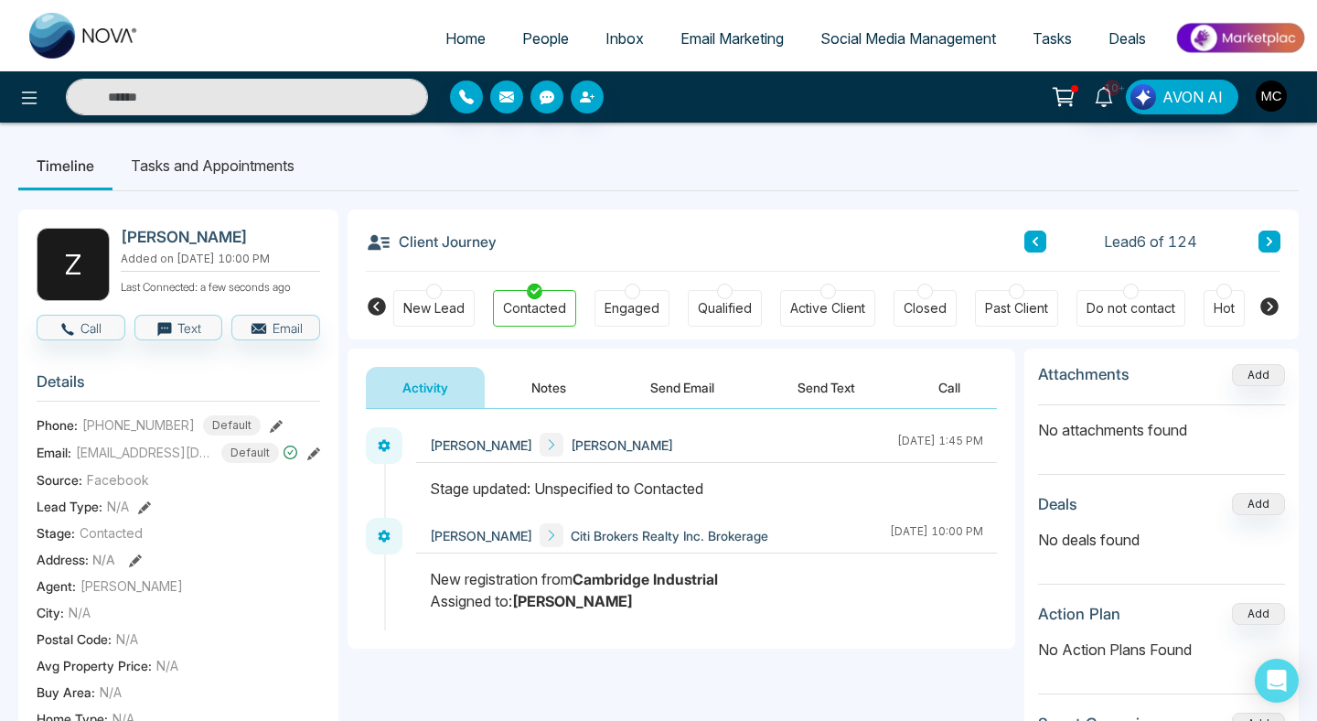
click at [433, 238] on h3 "Client Journey" at bounding box center [431, 241] width 131 height 27
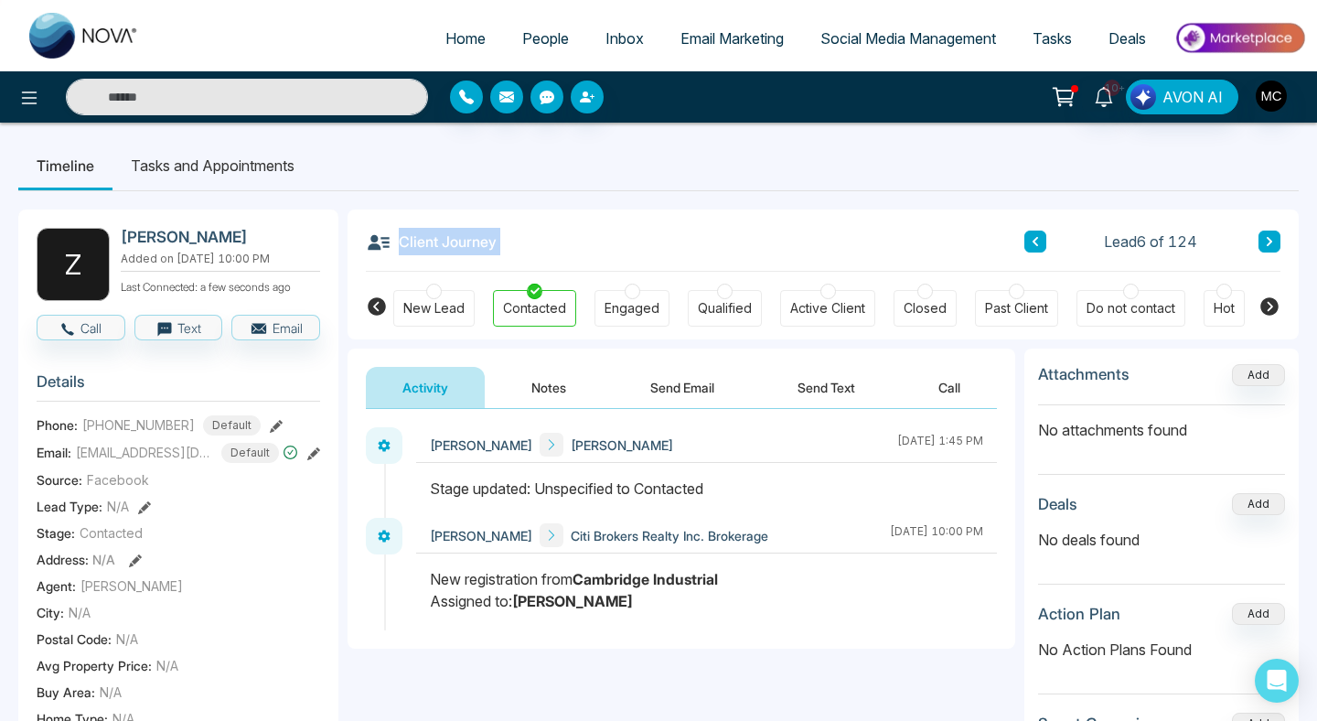
click at [433, 238] on h3 "Client Journey" at bounding box center [431, 241] width 131 height 27
click at [521, 399] on button "Notes" at bounding box center [549, 387] width 108 height 41
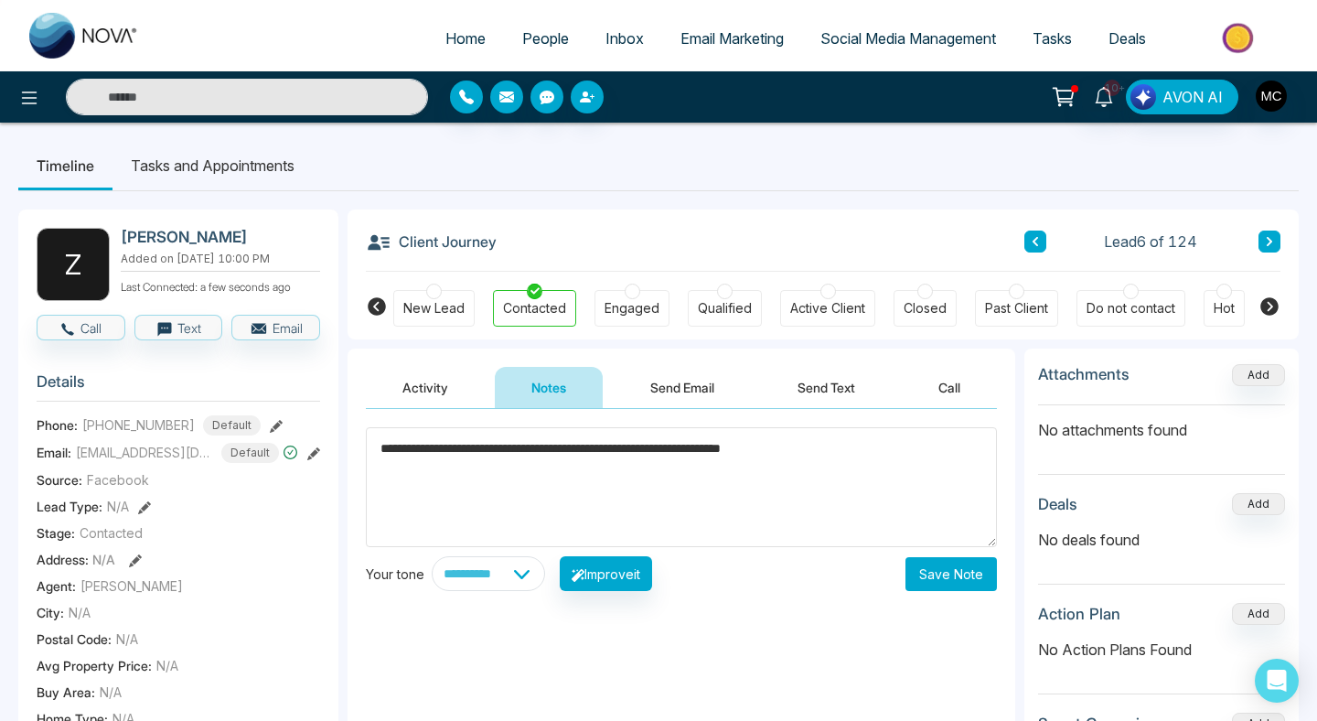
drag, startPoint x: 818, startPoint y: 467, endPoint x: 440, endPoint y: 477, distance: 378.0
click at [440, 477] on textarea "**********" at bounding box center [681, 487] width 631 height 120
click at [457, 459] on textarea "**********" at bounding box center [681, 487] width 631 height 120
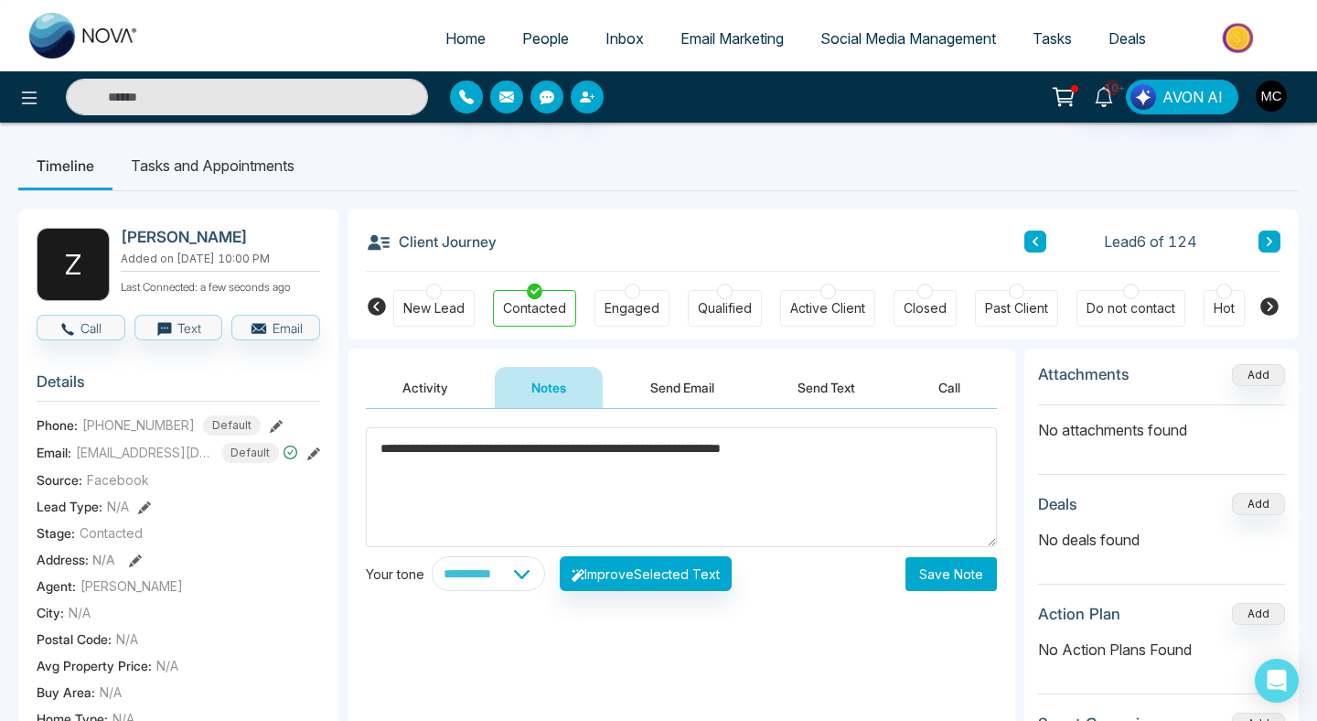
click at [457, 459] on textarea "**********" at bounding box center [681, 487] width 631 height 120
click at [575, 462] on textarea "**********" at bounding box center [681, 487] width 631 height 120
click at [626, 454] on textarea "**********" at bounding box center [681, 487] width 631 height 120
click at [645, 451] on textarea "**********" at bounding box center [681, 487] width 631 height 120
click at [728, 492] on textarea "**********" at bounding box center [681, 487] width 631 height 120
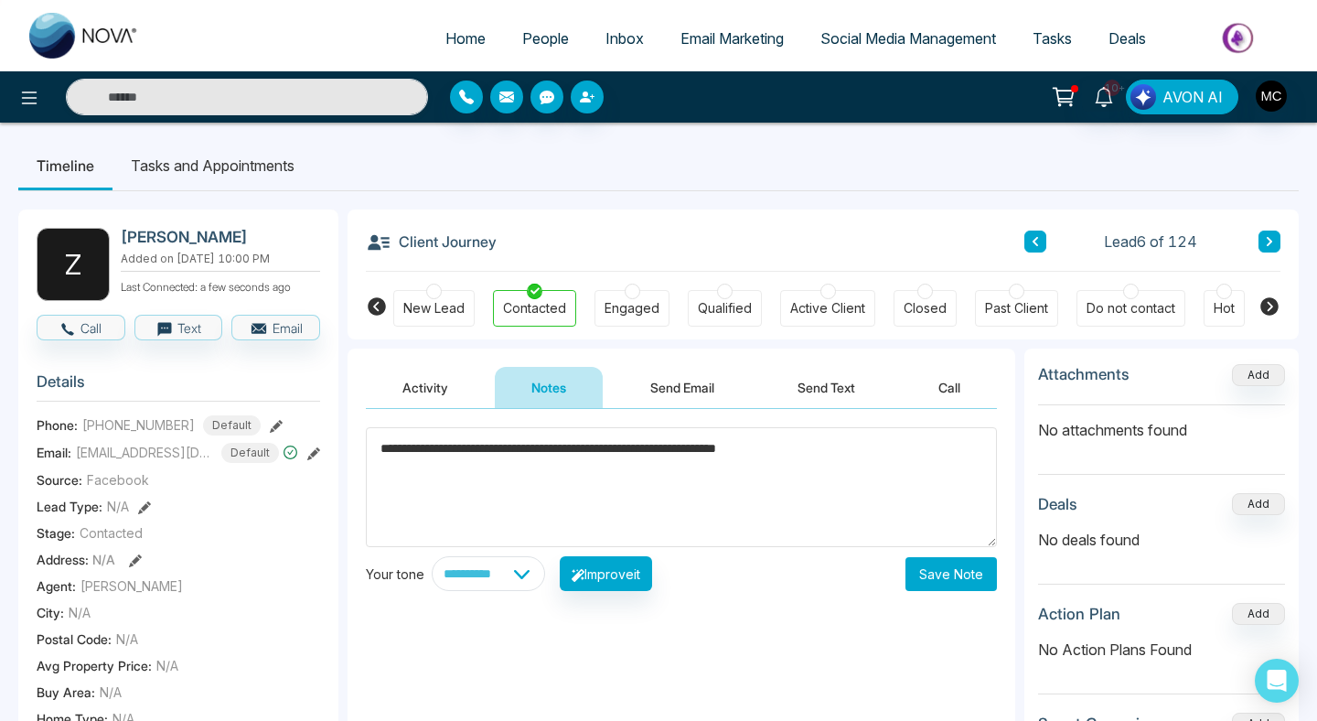
type textarea "**********"
click at [933, 557] on button "Save Note" at bounding box center [951, 574] width 91 height 34
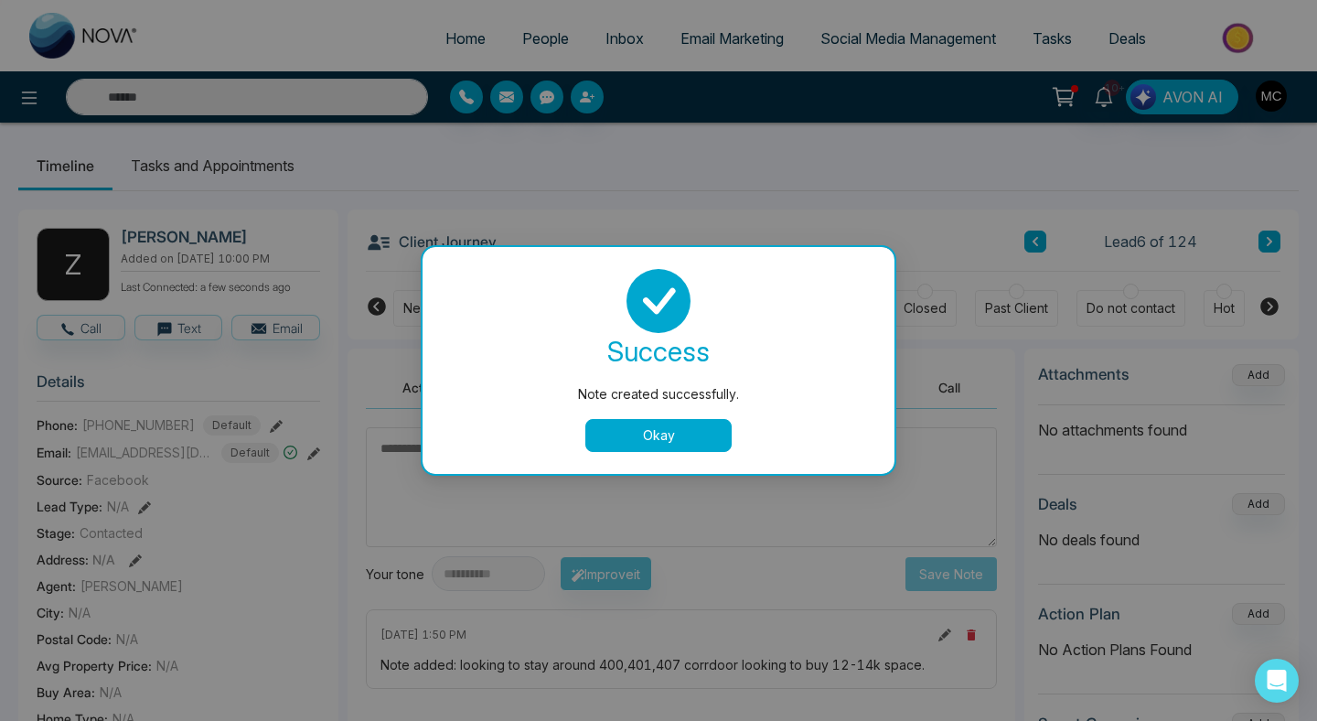
click at [631, 426] on button "Okay" at bounding box center [659, 435] width 146 height 33
